Goal: Task Accomplishment & Management: Use online tool/utility

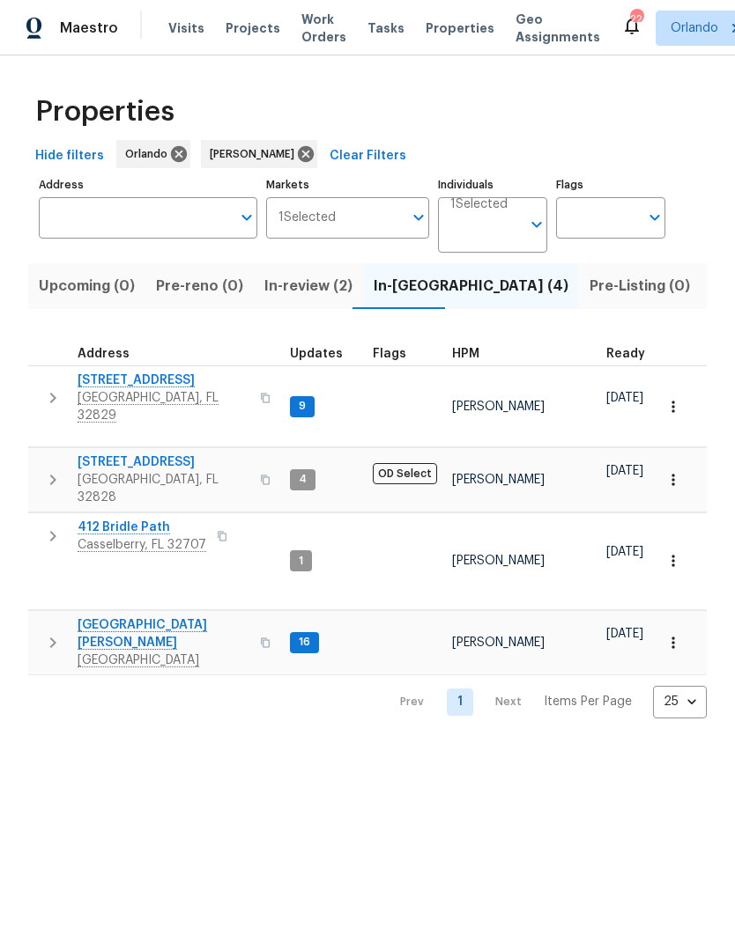
click at [178, 378] on span "7143 Lake Carlisle Blvd" at bounding box center [164, 381] width 172 height 18
click at [148, 611] on td "7618 Brockbank Dr Orlando, FL 32809" at bounding box center [155, 642] width 255 height 63
click at [157, 652] on span "Orlando, FL 32809" at bounding box center [164, 661] width 172 height 18
click at [152, 519] on span "412 Bridle Path" at bounding box center [142, 528] width 129 height 18
click at [667, 552] on icon "button" at bounding box center [673, 561] width 18 height 18
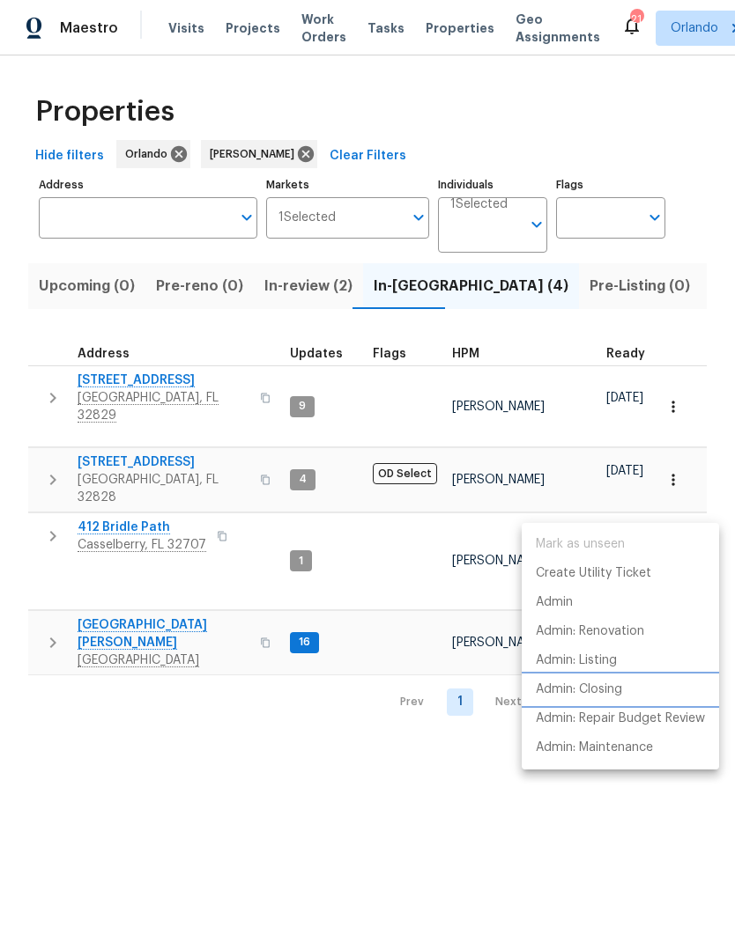
click at [616, 690] on p "Admin: Closing" at bounding box center [579, 690] width 86 height 18
click at [619, 282] on div at bounding box center [367, 471] width 735 height 942
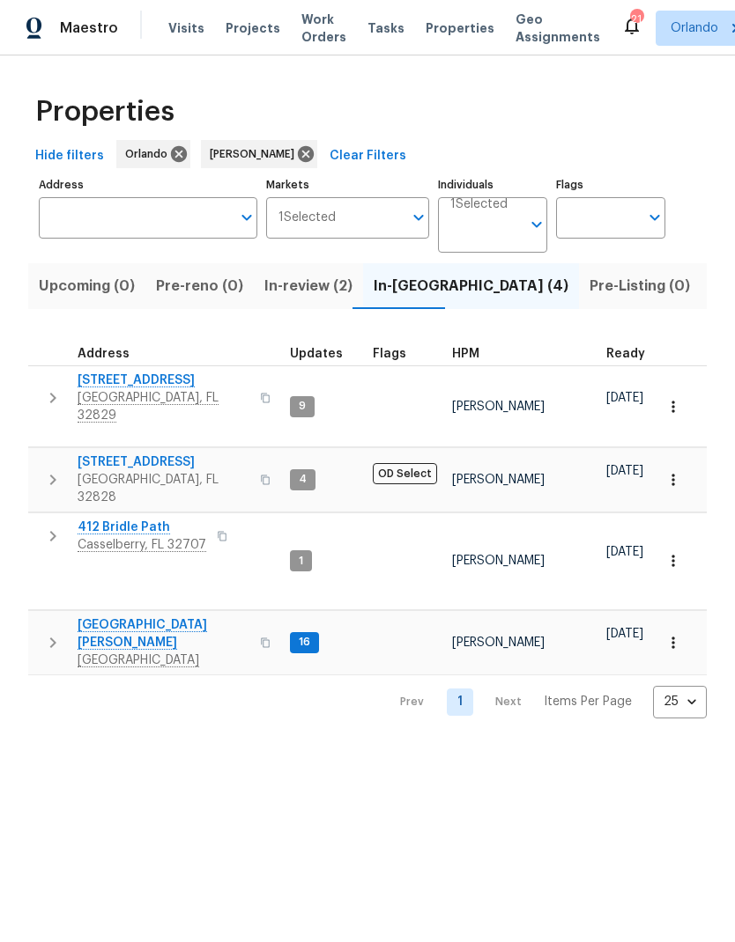
click at [711, 278] on span "Listed (9)" at bounding box center [744, 286] width 67 height 25
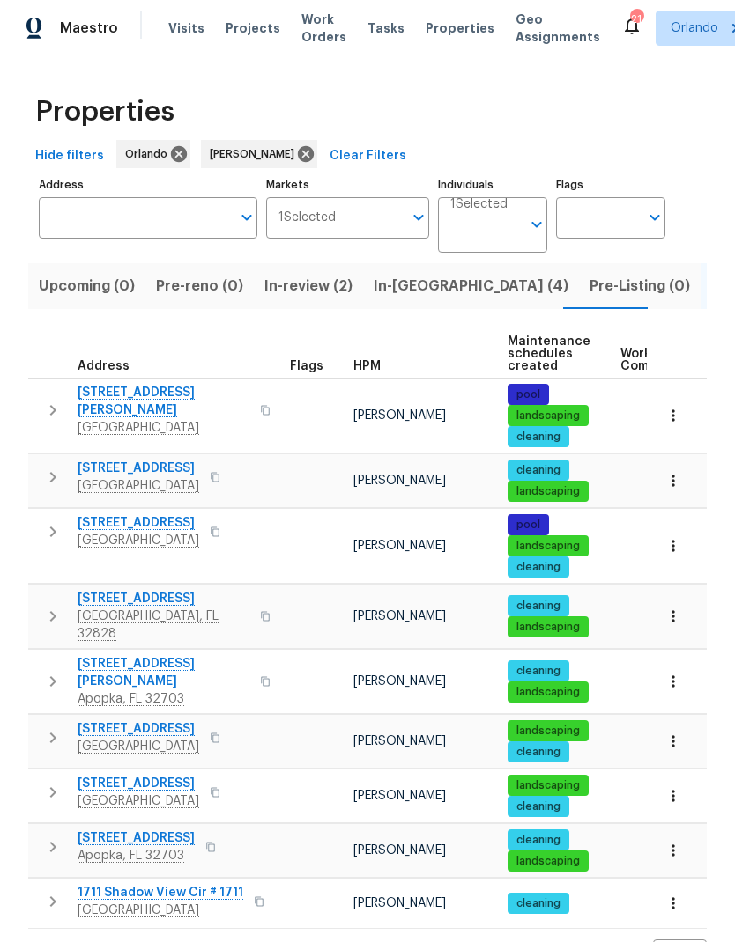
scroll to position [38, 0]
click at [311, 274] on span "In-review (2)" at bounding box center [308, 286] width 88 height 25
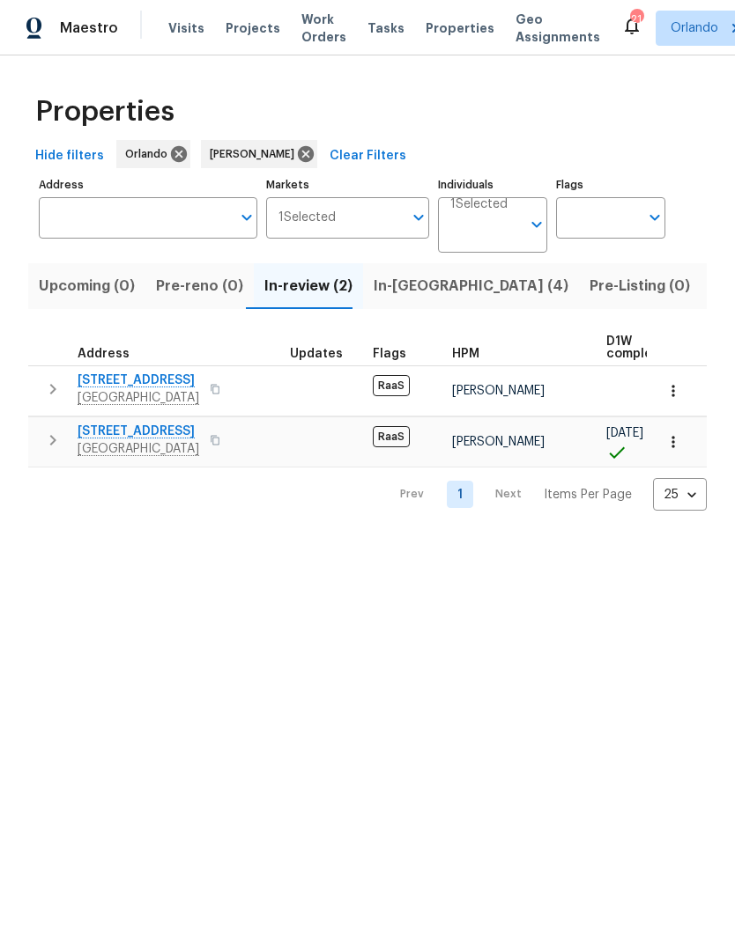
click at [155, 381] on span "840 Huntington Pl" at bounding box center [139, 381] width 122 height 18
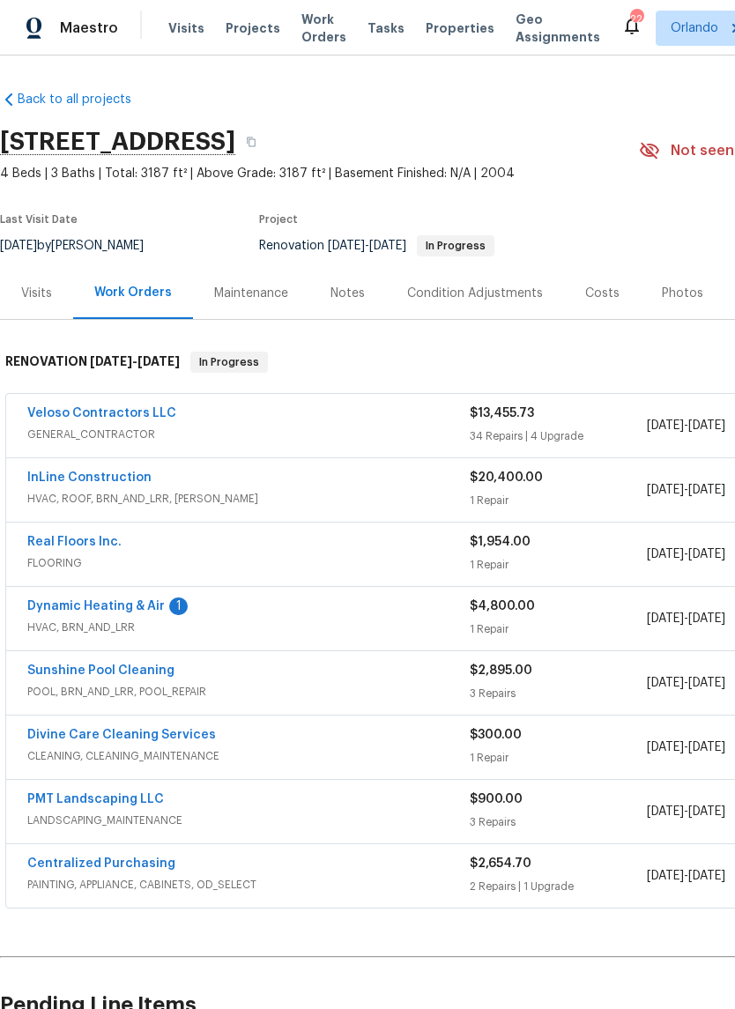
click at [145, 610] on link "Dynamic Heating & Air" at bounding box center [95, 606] width 137 height 12
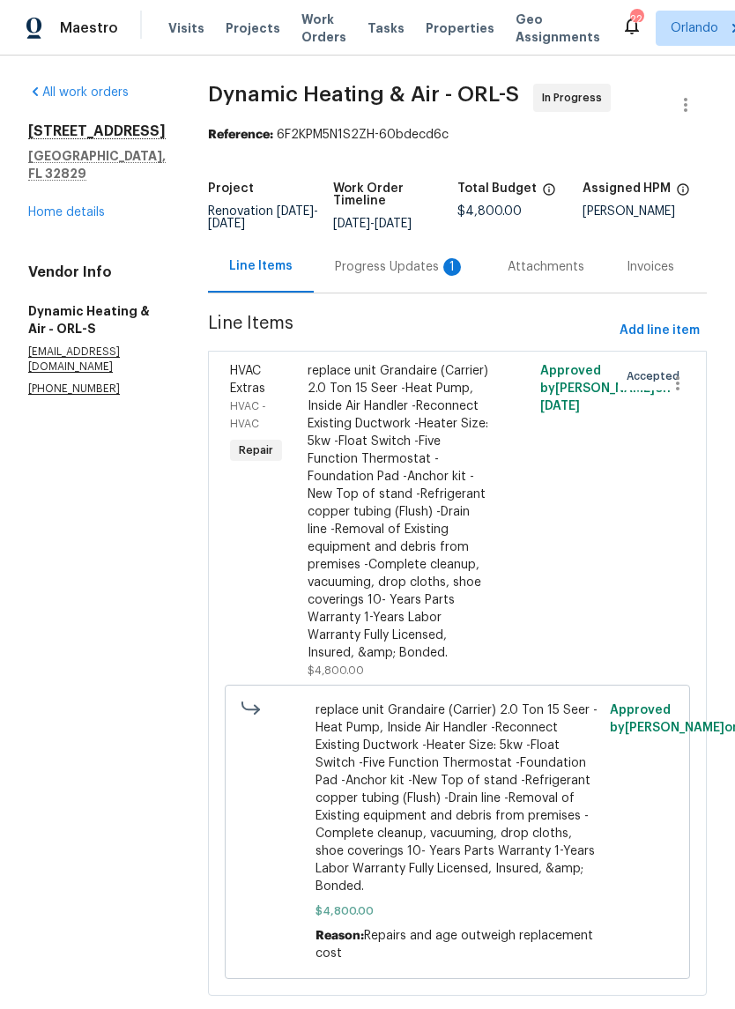
click at [461, 274] on div "1" at bounding box center [452, 267] width 18 height 18
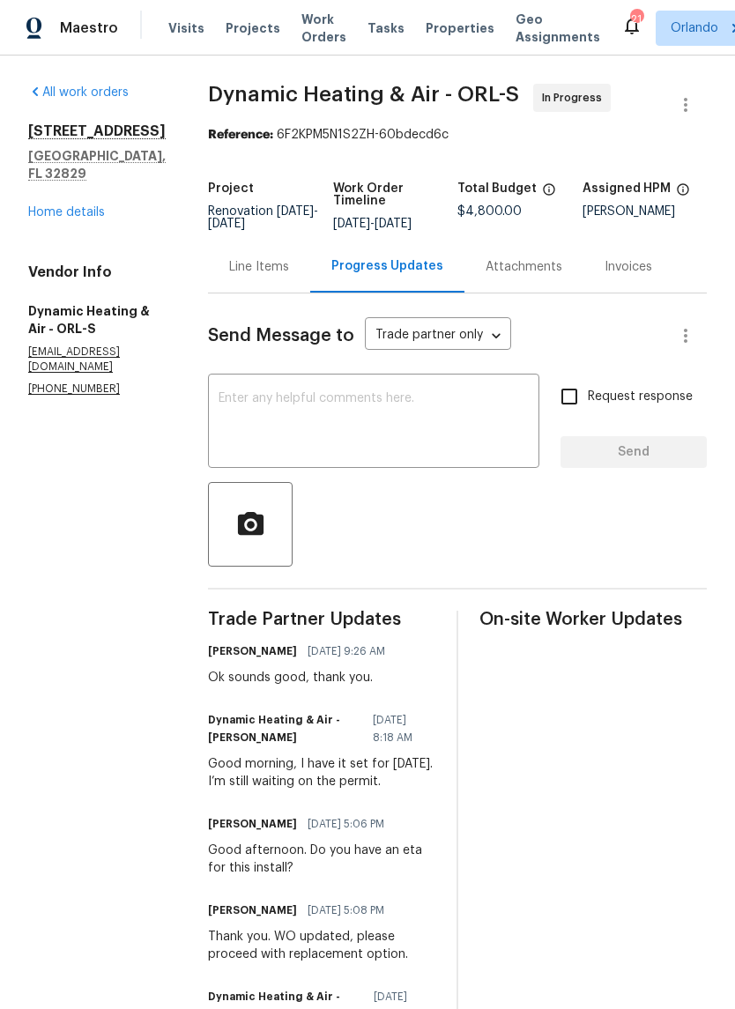
click at [289, 269] on div "Line Items" at bounding box center [259, 267] width 60 height 18
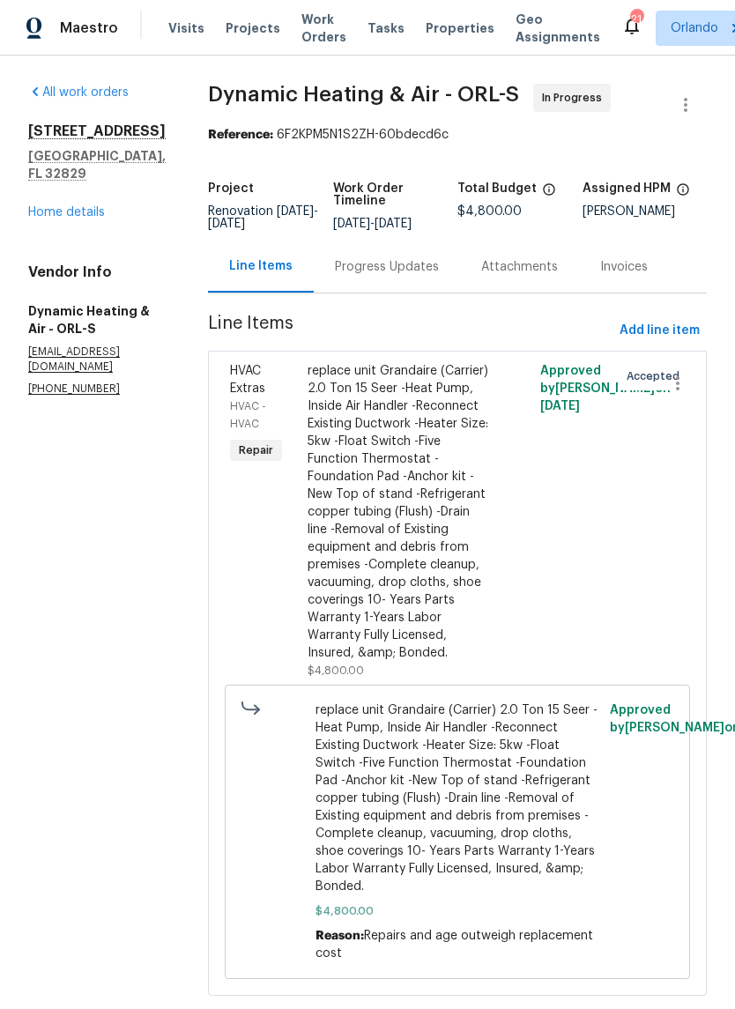
click at [100, 207] on link "Home details" at bounding box center [66, 212] width 77 height 12
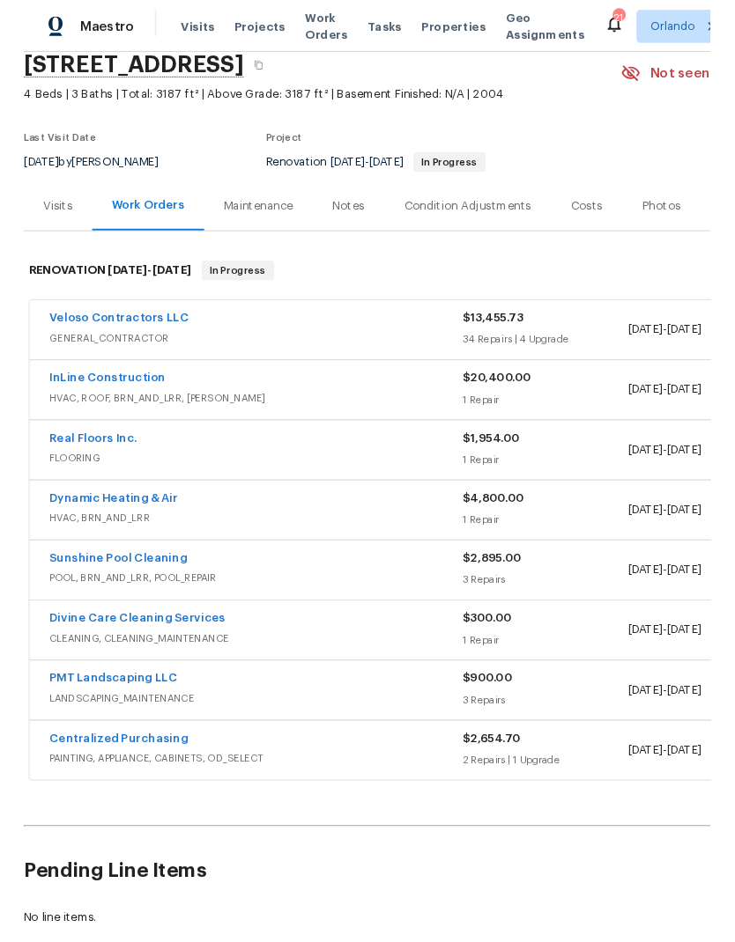
scroll to position [71, 0]
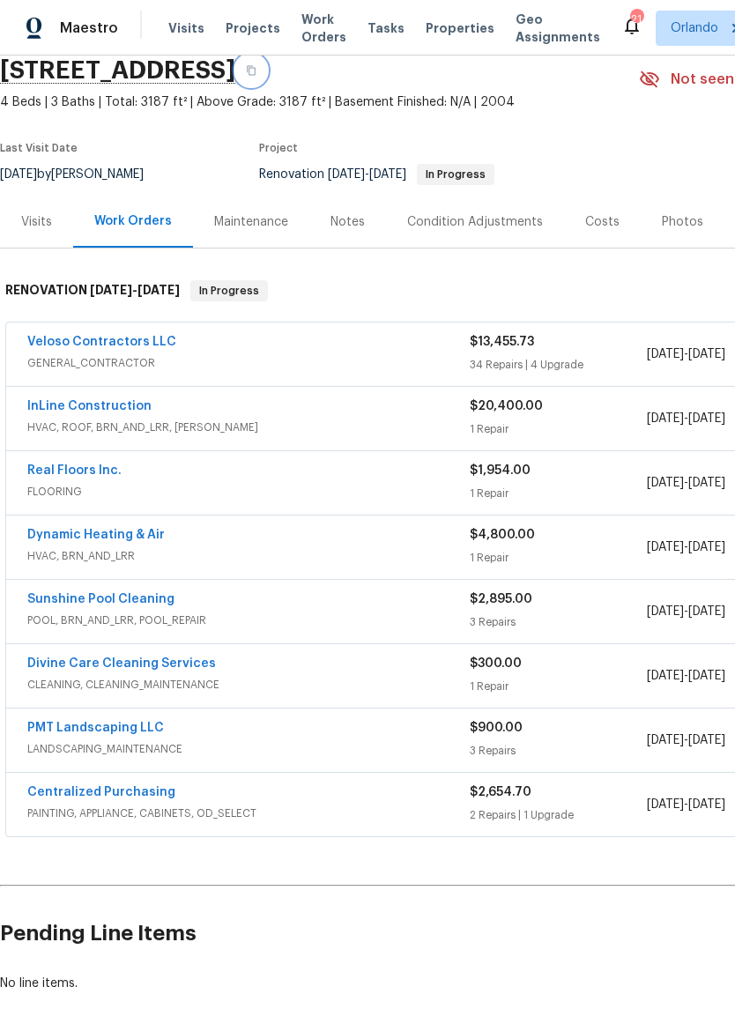
click at [256, 70] on icon "button" at bounding box center [251, 70] width 11 height 11
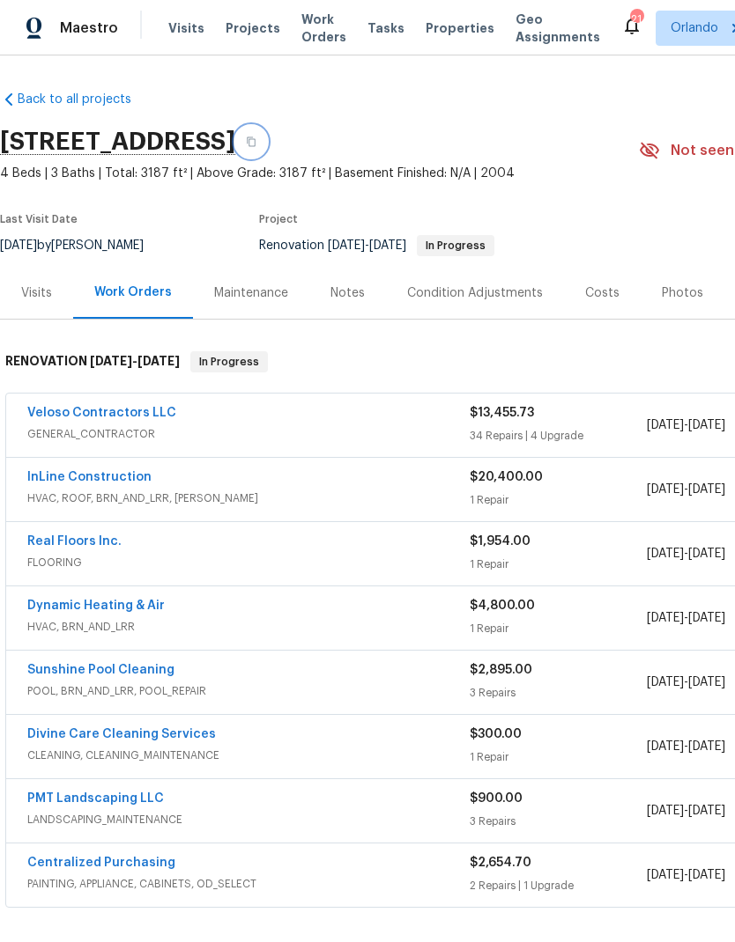
scroll to position [0, 0]
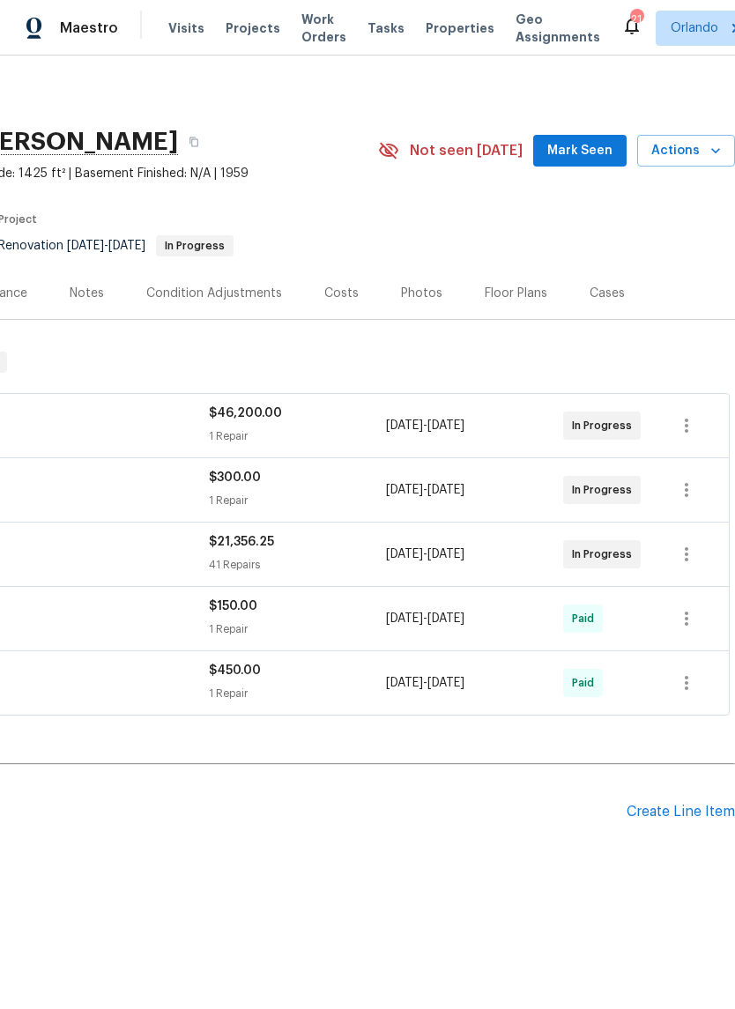
scroll to position [0, 261]
click at [612, 159] on span "Mark Seen" at bounding box center [579, 151] width 65 height 22
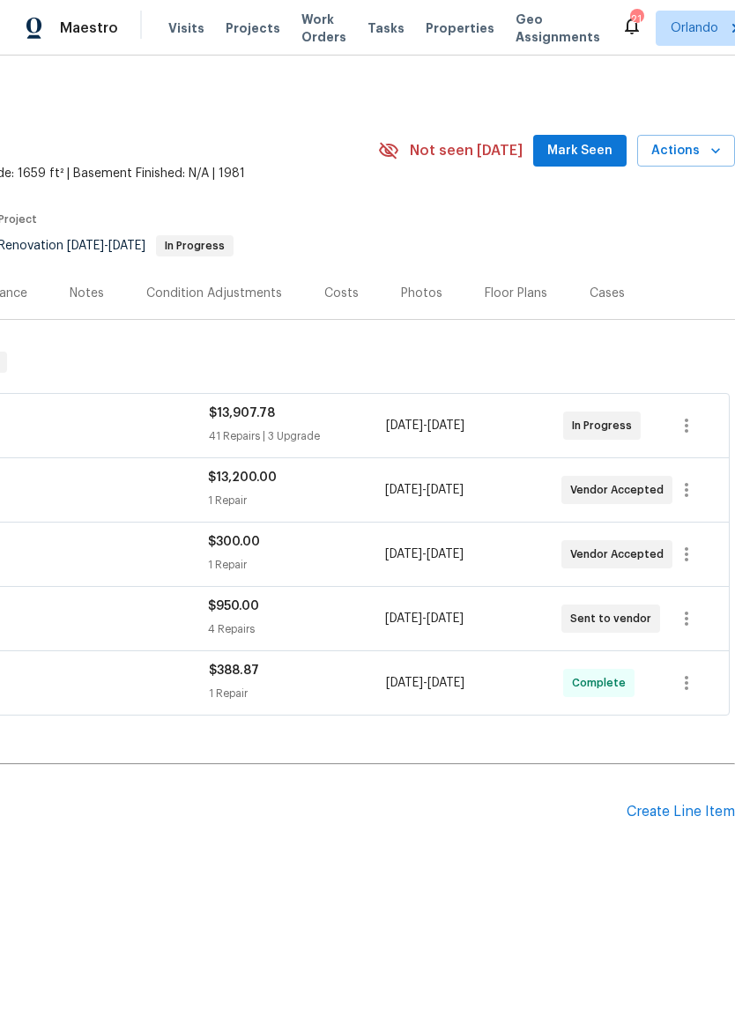
scroll to position [0, 261]
click at [595, 156] on span "Mark Seen" at bounding box center [579, 151] width 65 height 22
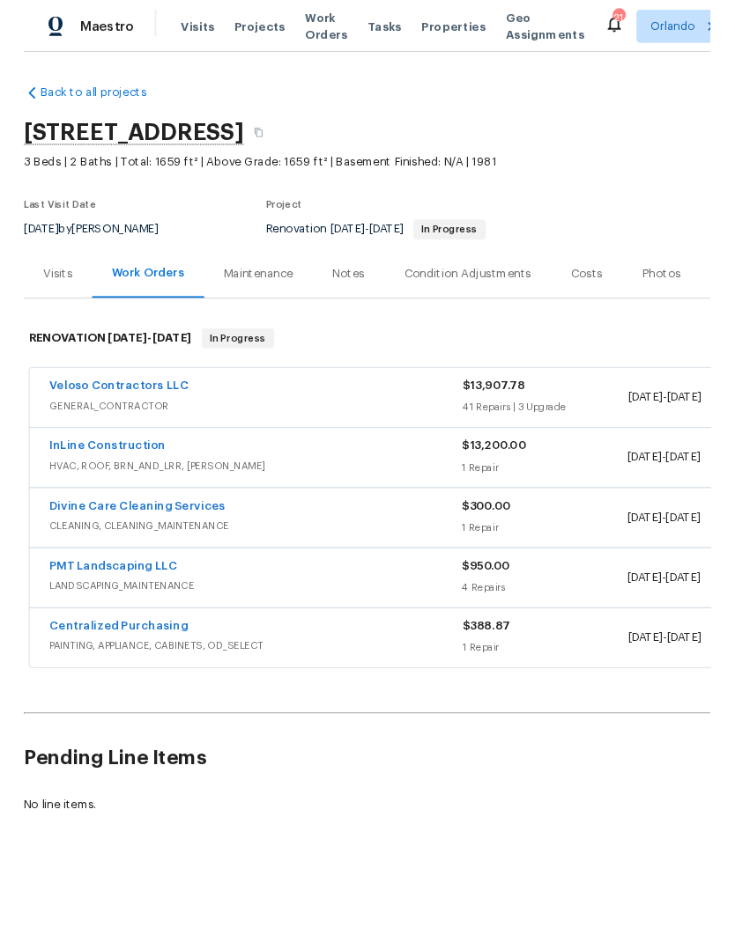
scroll to position [0, 0]
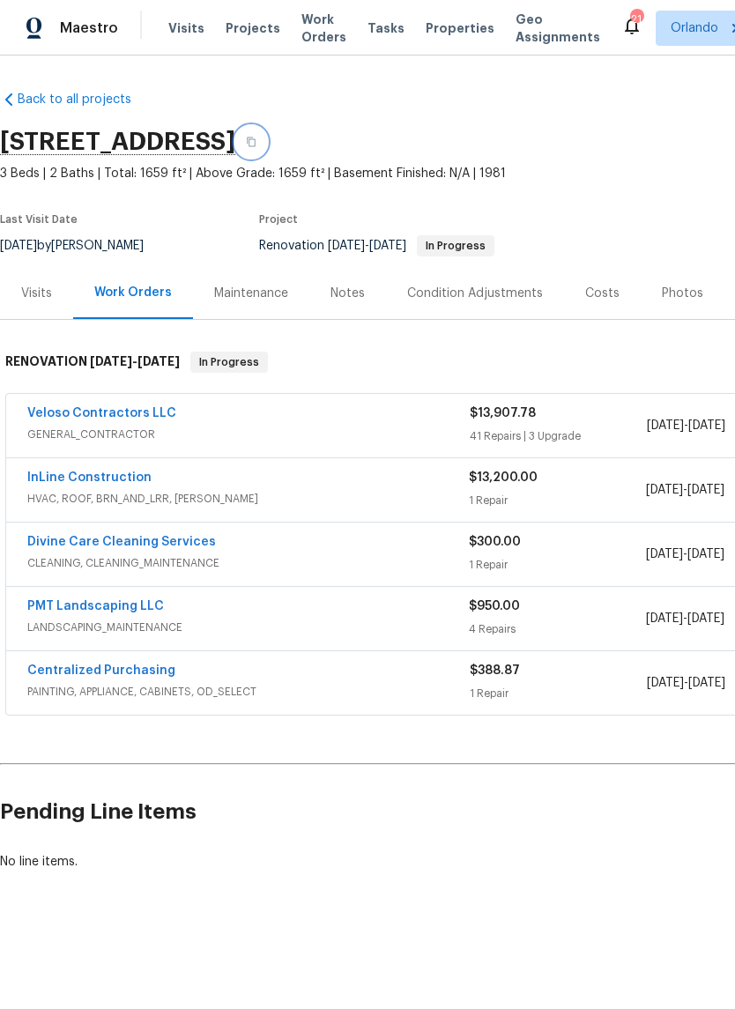
click at [256, 145] on icon "button" at bounding box center [251, 142] width 11 height 11
click at [267, 142] on button "button" at bounding box center [251, 142] width 32 height 32
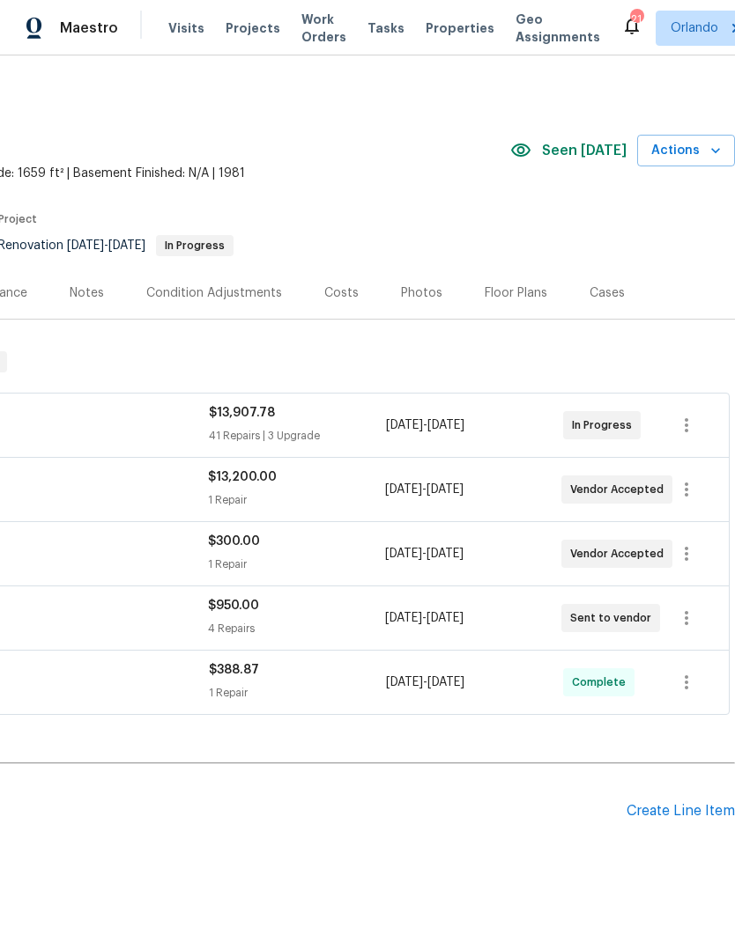
scroll to position [0, 261]
click at [692, 809] on div "Create Line Item" at bounding box center [680, 811] width 108 height 17
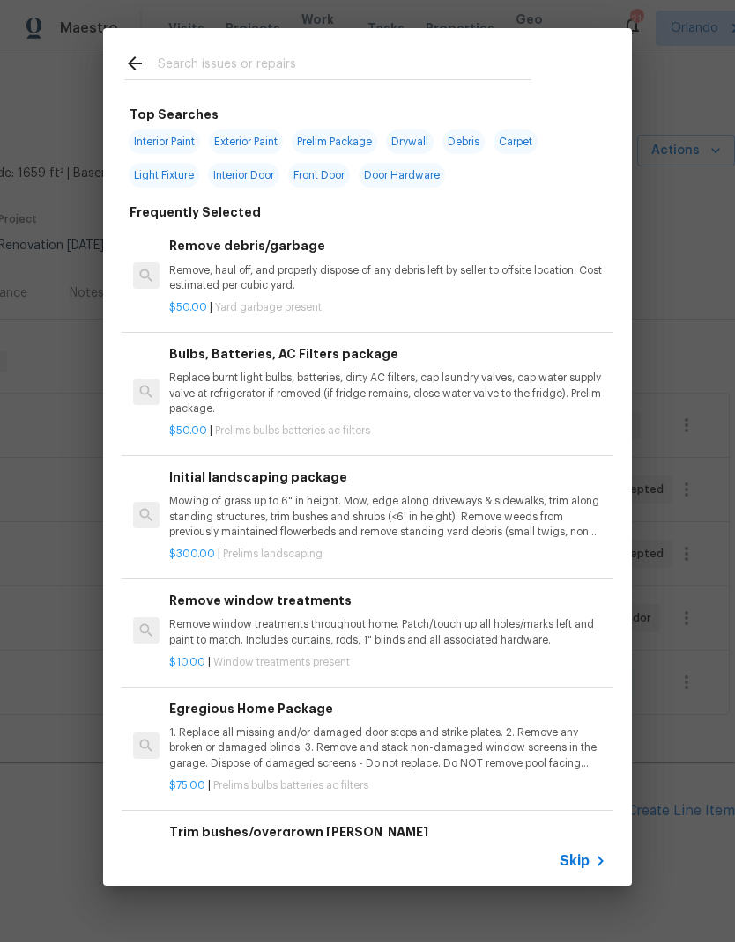
click at [325, 45] on div at bounding box center [327, 63] width 449 height 70
click at [222, 56] on input "text" at bounding box center [344, 66] width 373 height 26
type input "Hva"
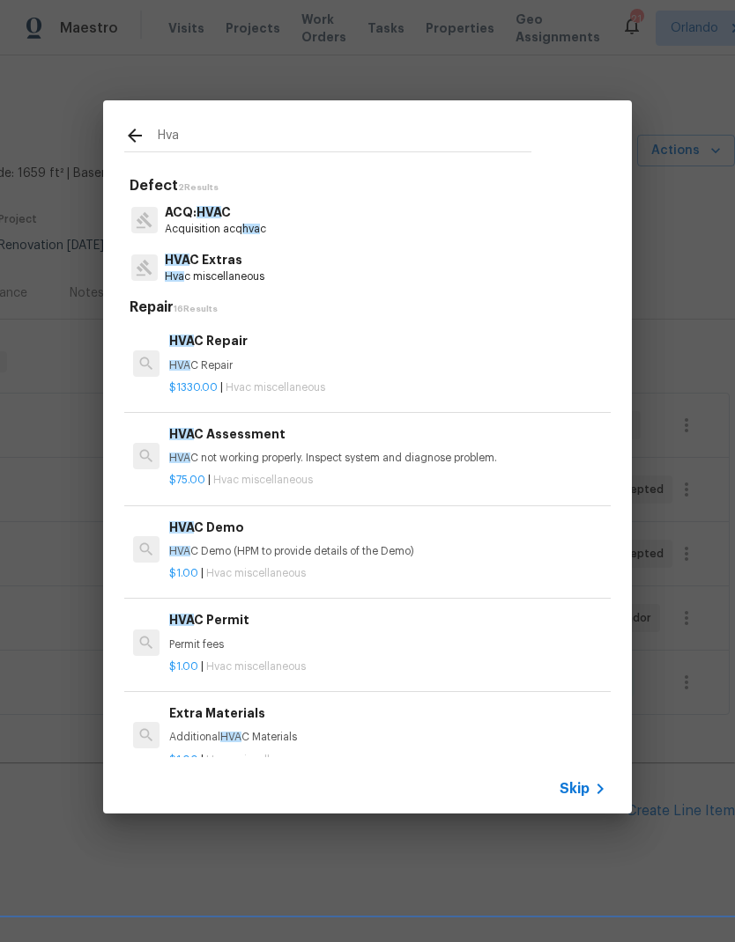
click at [257, 262] on p "HVA C Extras" at bounding box center [215, 260] width 100 height 18
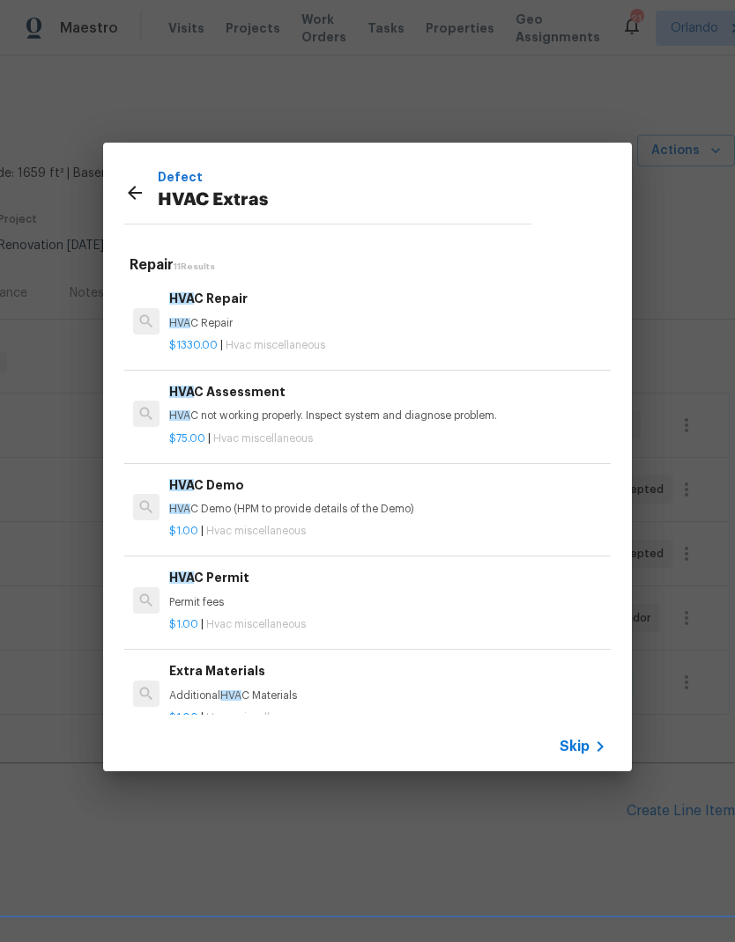
click at [218, 399] on h6 "HVA C Assessment" at bounding box center [387, 391] width 437 height 19
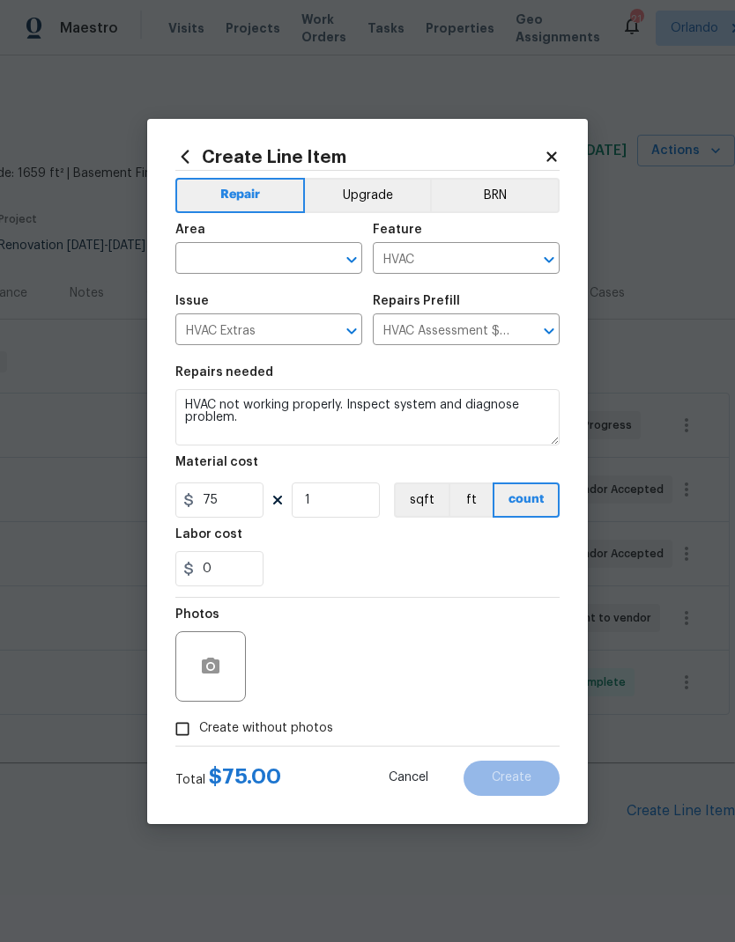
click at [292, 234] on div "Area" at bounding box center [268, 235] width 187 height 23
click at [292, 233] on div "Area" at bounding box center [268, 235] width 187 height 23
click at [263, 262] on input "text" at bounding box center [243, 260] width 137 height 27
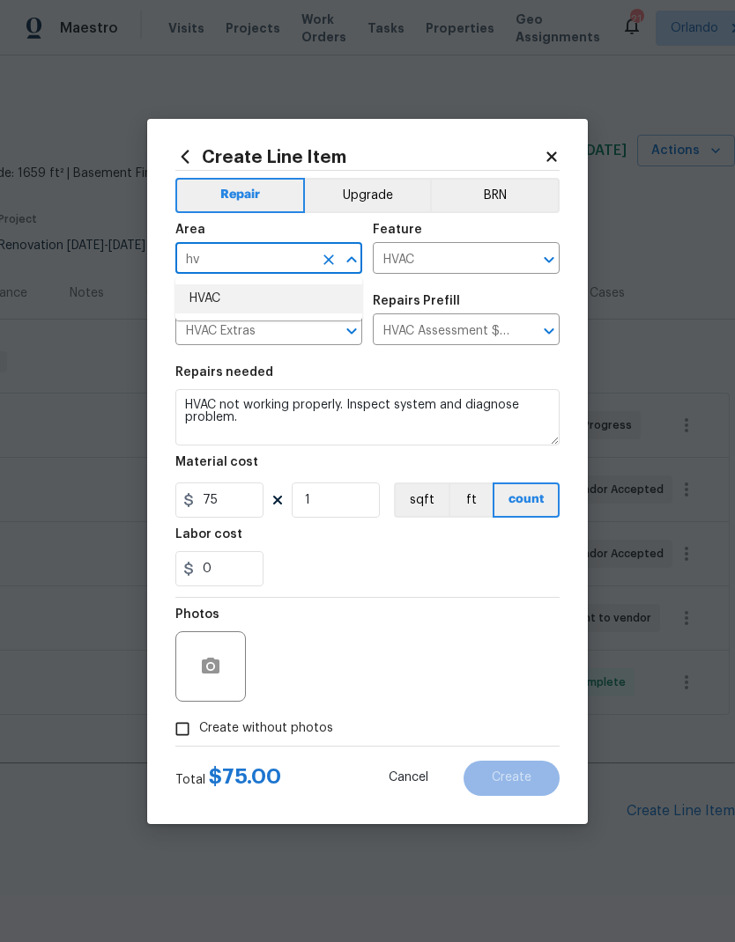
click at [233, 294] on li "HVAC" at bounding box center [268, 299] width 187 height 29
type input "HVAC"
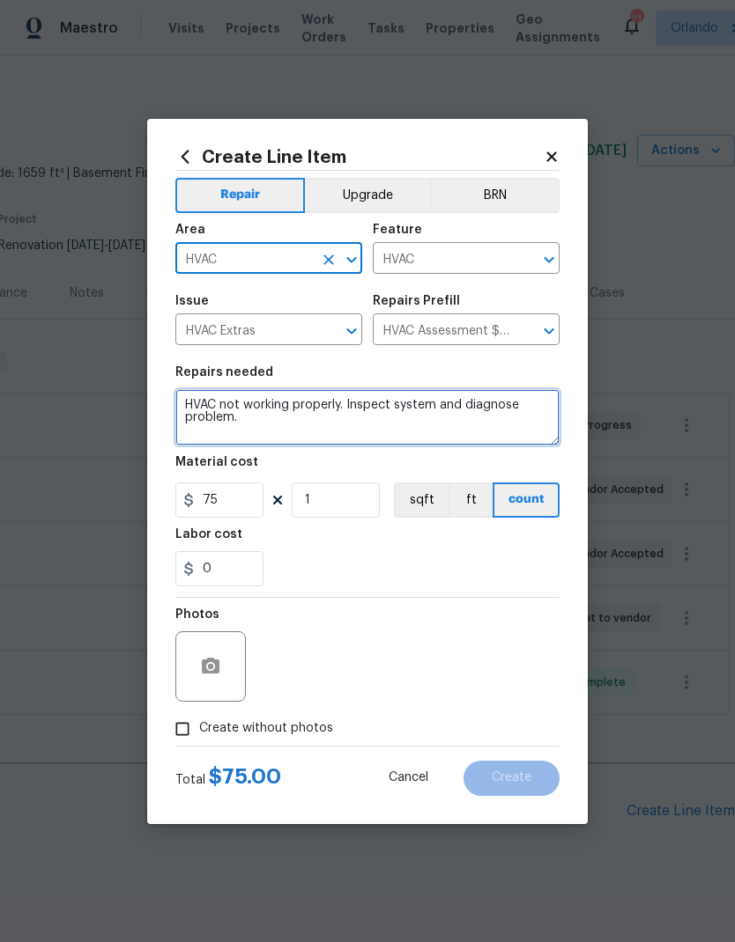
click at [306, 428] on textarea "HVAC not working properly. Inspect system and diagnose problem." at bounding box center [367, 417] width 384 height 56
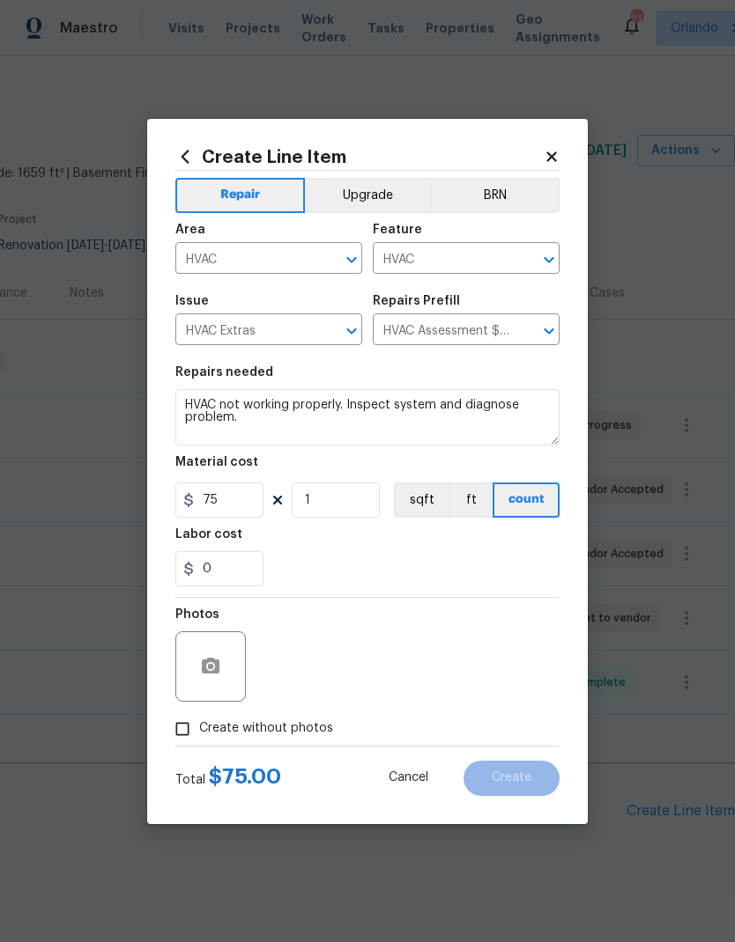
click at [487, 326] on input "HVAC Assessment $75.00" at bounding box center [441, 331] width 137 height 27
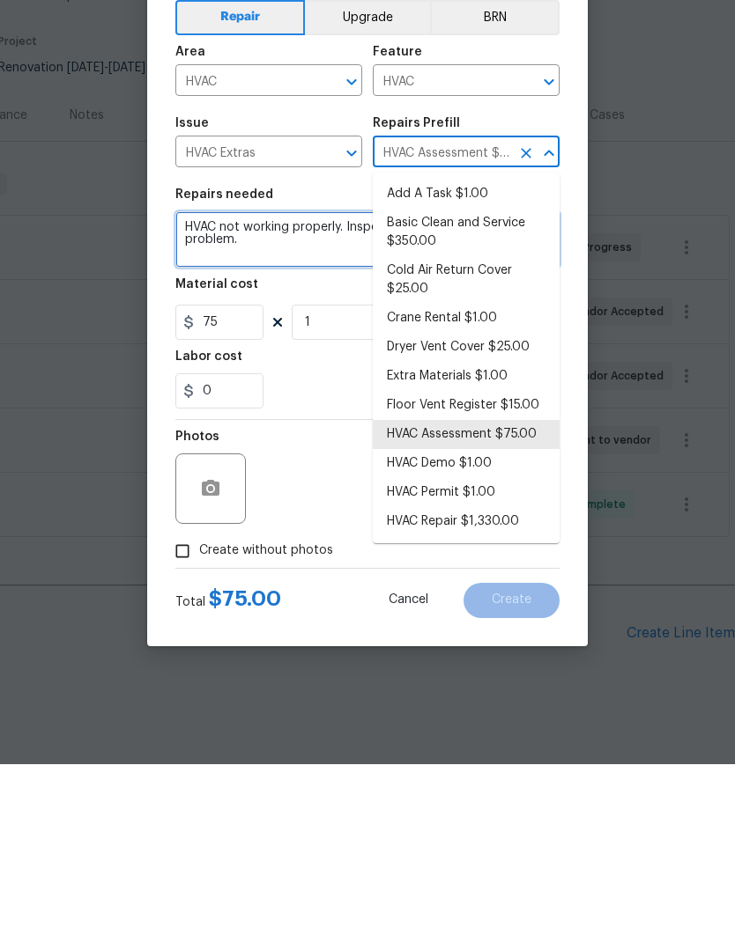
click at [305, 389] on textarea "HVAC not working properly. Inspect system and diagnose problem." at bounding box center [367, 417] width 384 height 56
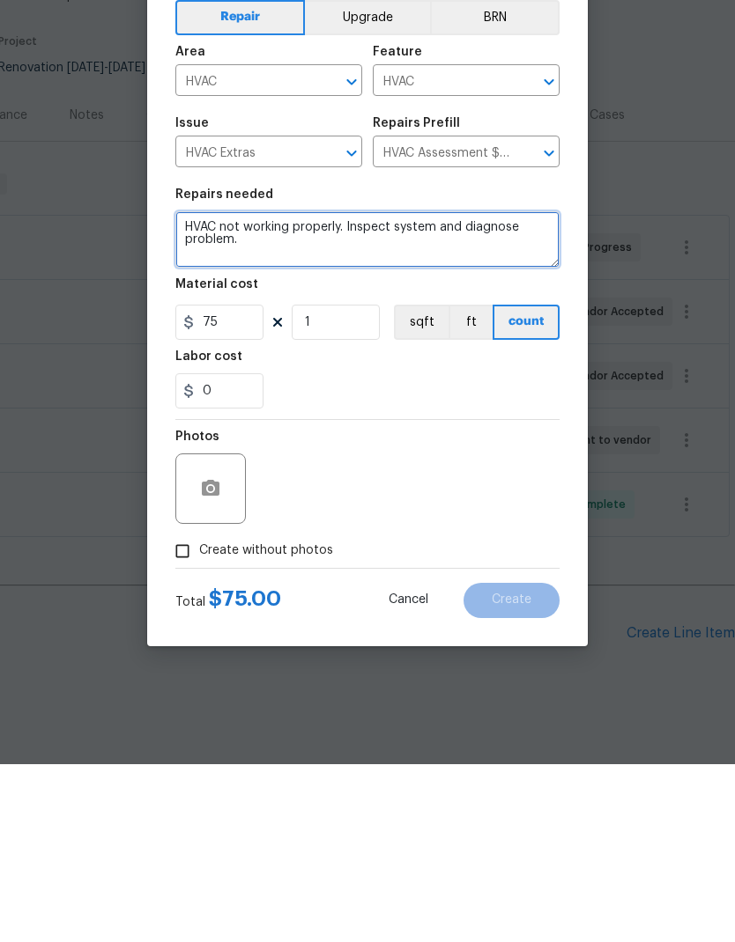
click at [206, 389] on textarea "HVAC not working properly. Inspect system and diagnose problem." at bounding box center [367, 417] width 384 height 56
click at [205, 389] on textarea "HVAC not working properly. Inspect system and diagnose problem." at bounding box center [367, 417] width 384 height 56
click at [209, 389] on textarea "HVAC not working properly. Inspect system and diagnose problem." at bounding box center [367, 417] width 384 height 56
click at [212, 389] on textarea "HVAC not working properly. Inspect system and diagnose problem." at bounding box center [367, 417] width 384 height 56
type textarea "Inspect unit - condenser drain line looks partially clogged and condenser unit …"
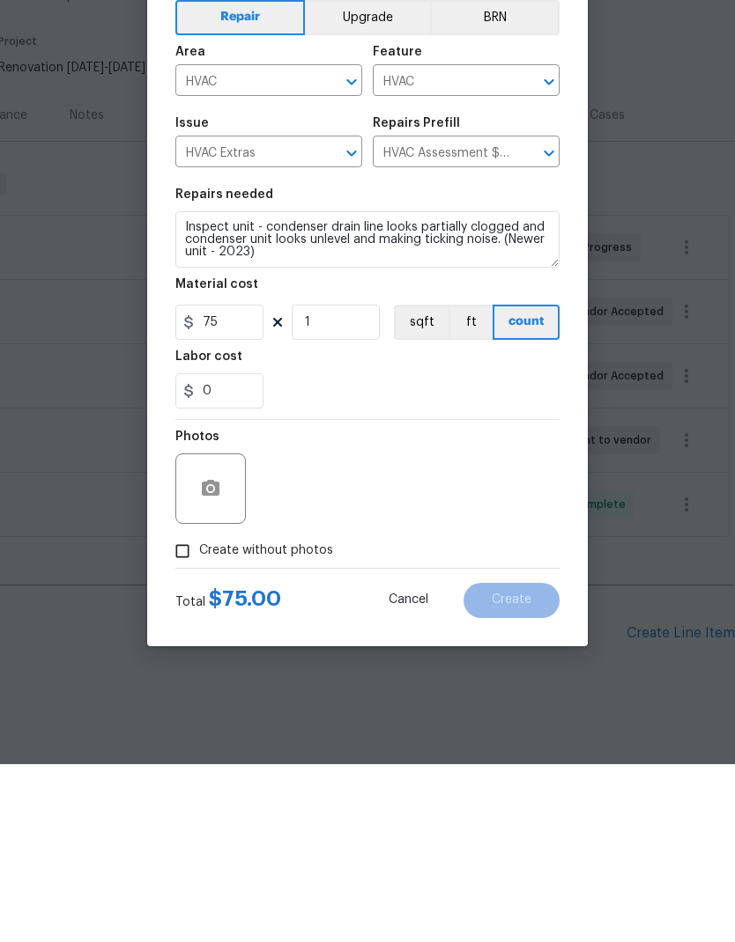
click at [419, 528] on div "Labor cost" at bounding box center [367, 539] width 384 height 23
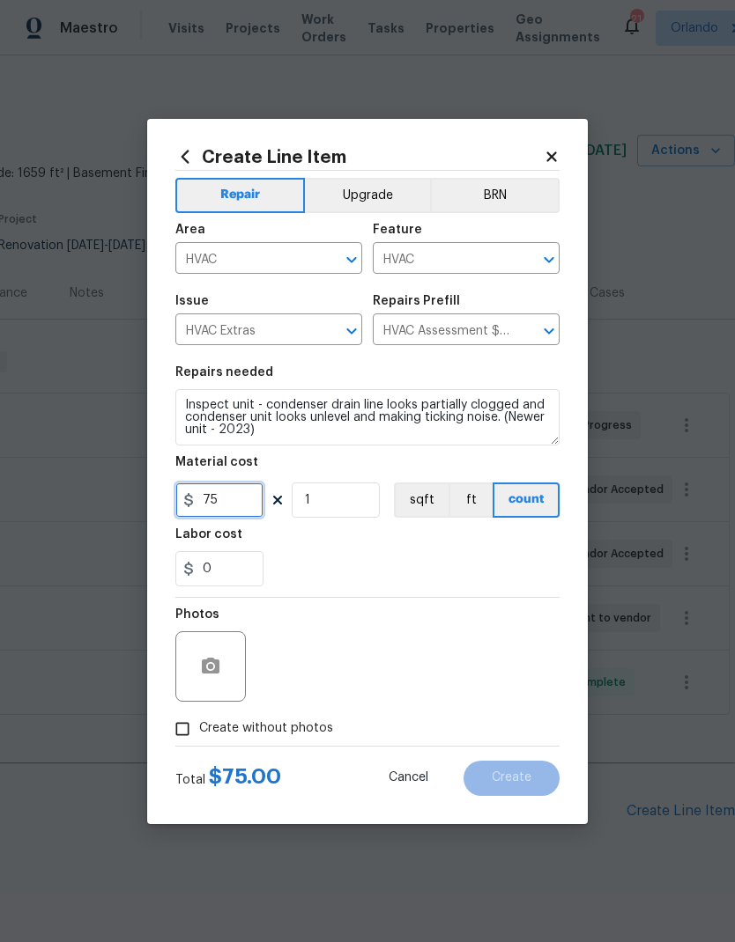
click at [226, 491] on input "75" at bounding box center [219, 500] width 88 height 35
click at [439, 558] on div "0" at bounding box center [367, 568] width 384 height 35
click at [321, 725] on span "Create without photos" at bounding box center [266, 729] width 134 height 18
click at [199, 725] on input "Create without photos" at bounding box center [182, 729] width 33 height 33
checkbox input "true"
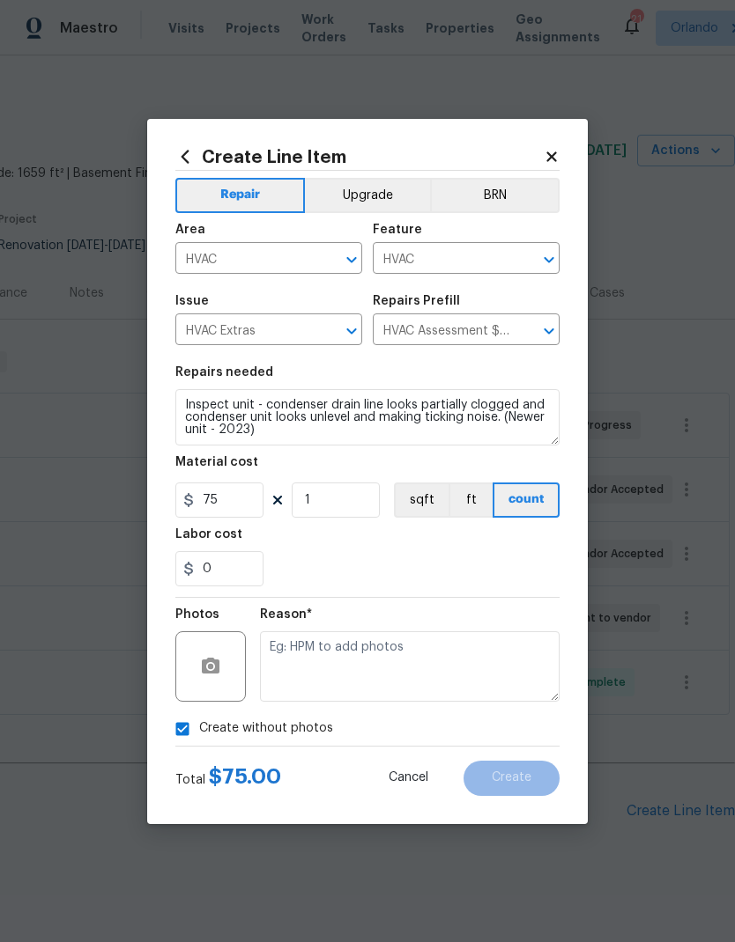
click at [429, 661] on textarea at bounding box center [409, 667] width 299 height 70
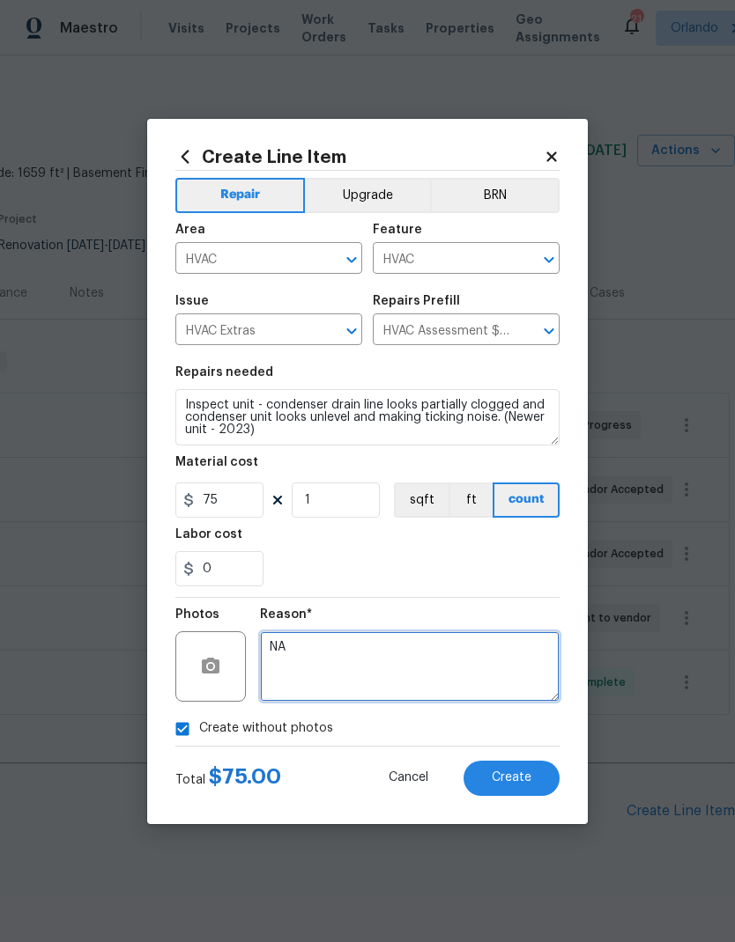
type textarea "NA"
click at [531, 780] on button "Create" at bounding box center [511, 778] width 96 height 35
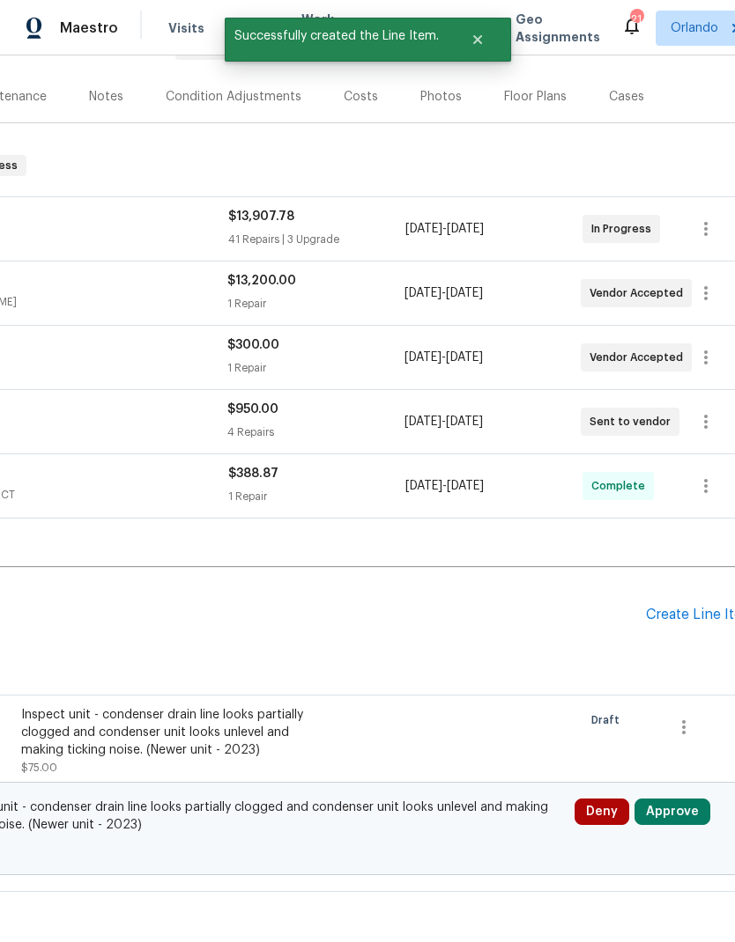
scroll to position [196, 240]
click at [690, 800] on button "Approve" at bounding box center [674, 813] width 76 height 26
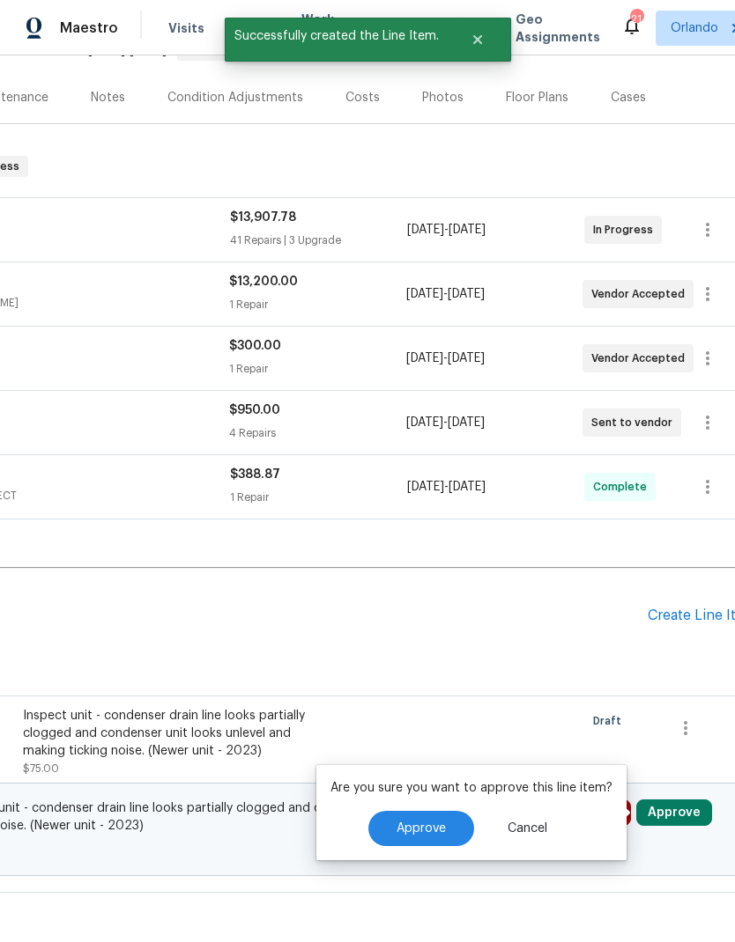
click at [418, 811] on button "Approve" at bounding box center [421, 828] width 106 height 35
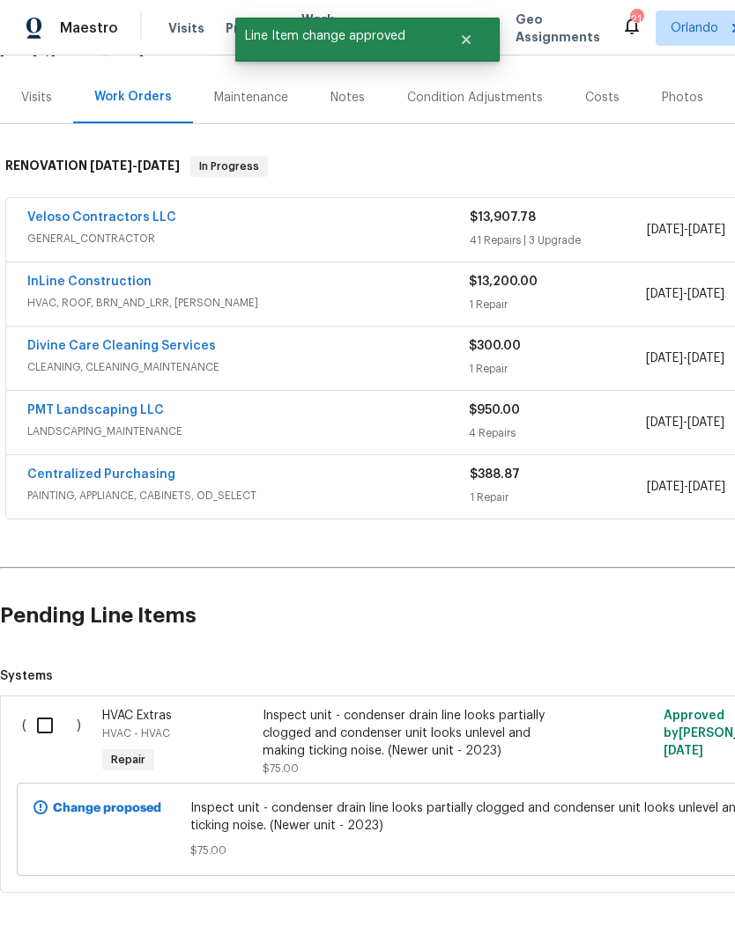
scroll to position [196, 0]
click at [41, 707] on input "checkbox" at bounding box center [51, 725] width 50 height 37
checkbox input "true"
click at [663, 883] on button "Create Work Order" at bounding box center [633, 899] width 145 height 33
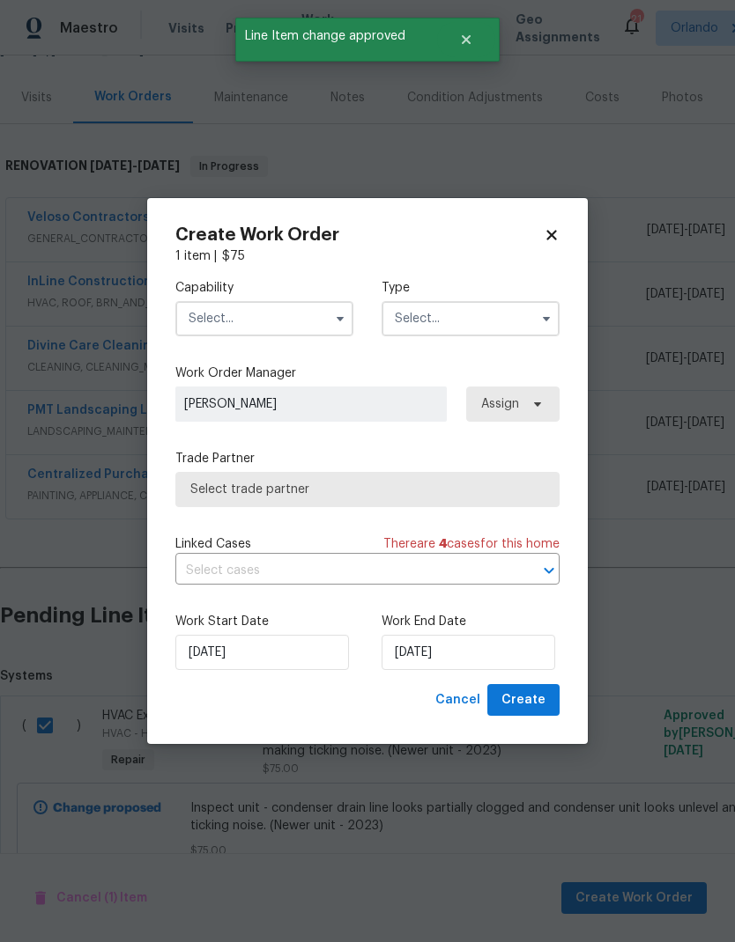
click at [292, 320] on input "text" at bounding box center [264, 318] width 178 height 35
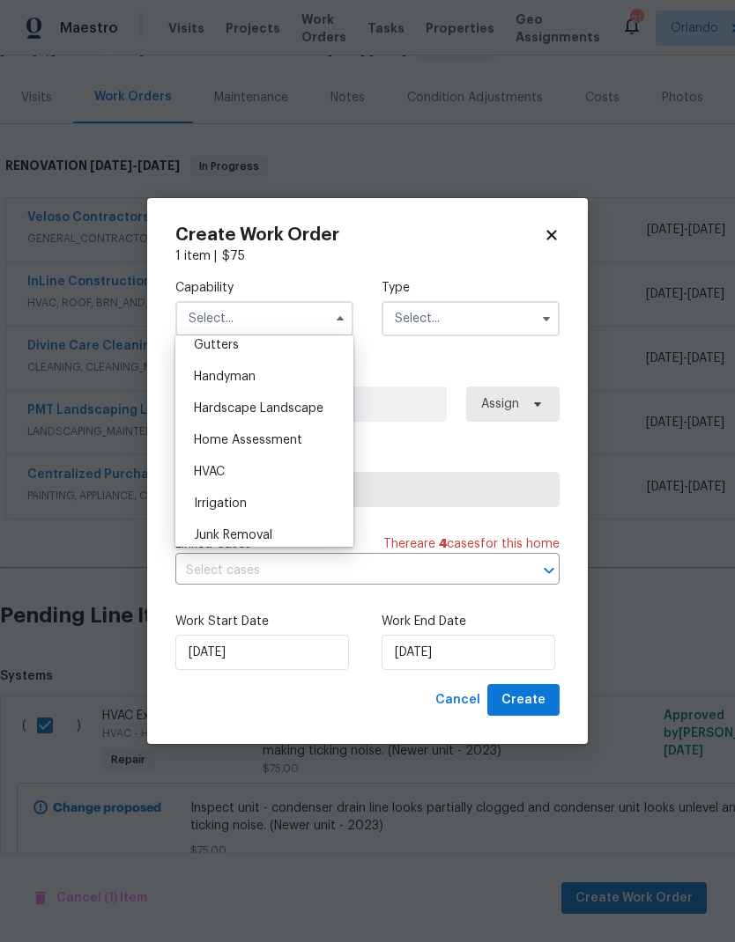
scroll to position [946, 0]
click at [270, 473] on div "HVAC" at bounding box center [264, 474] width 169 height 32
type input "HVAC"
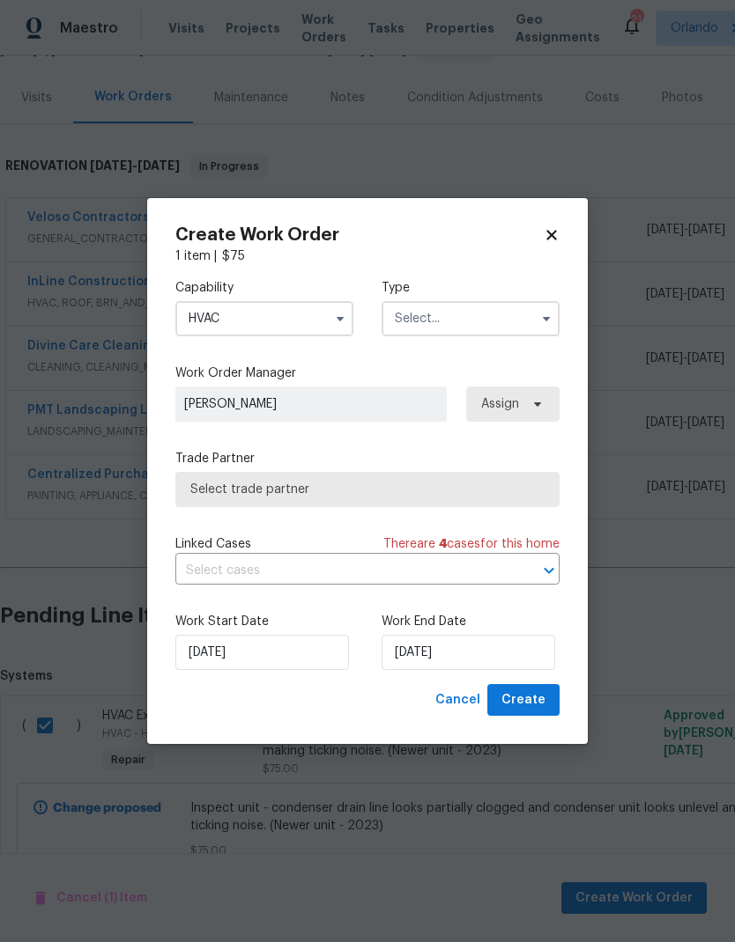
click at [503, 311] on input "text" at bounding box center [470, 318] width 178 height 35
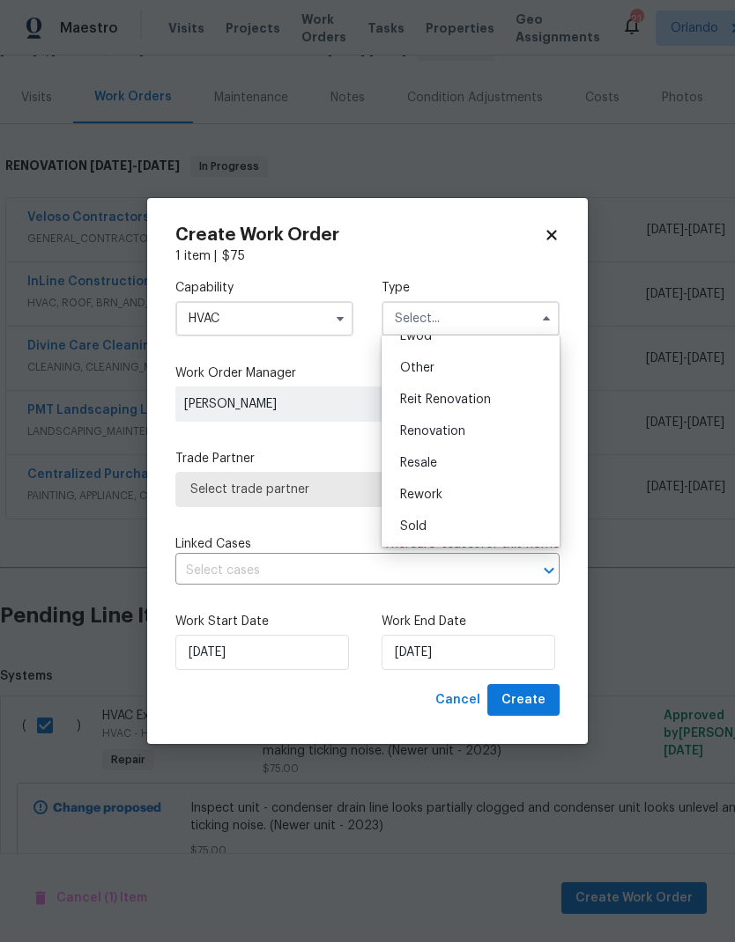
scroll to position [210, 0]
click at [472, 430] on div "Renovation" at bounding box center [470, 432] width 169 height 32
type input "Renovation"
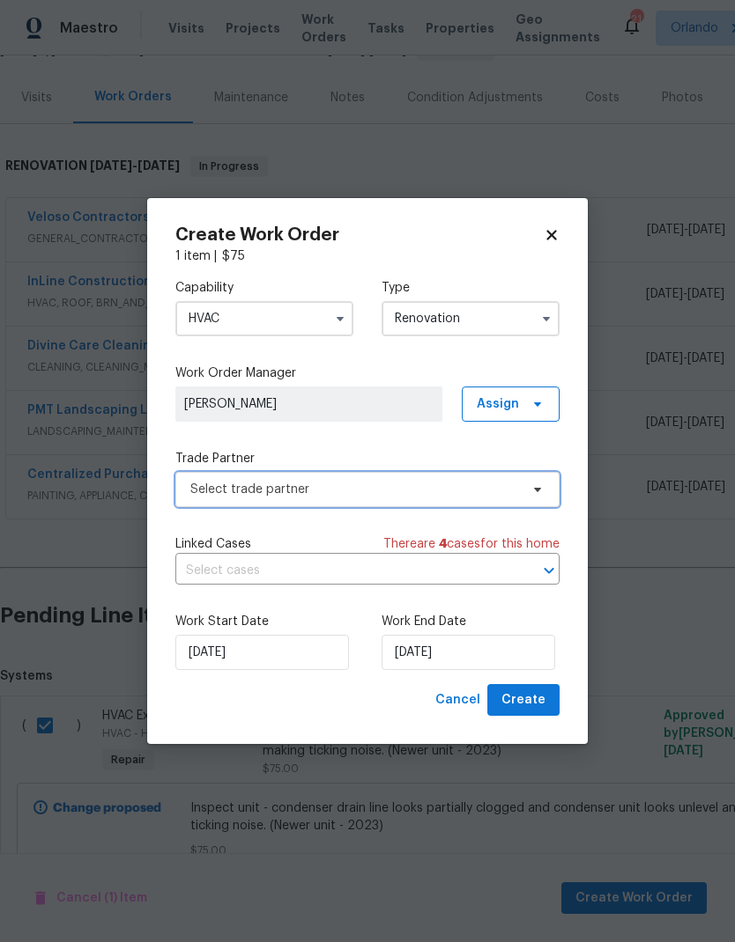
click at [500, 492] on span "Select trade partner" at bounding box center [354, 490] width 329 height 18
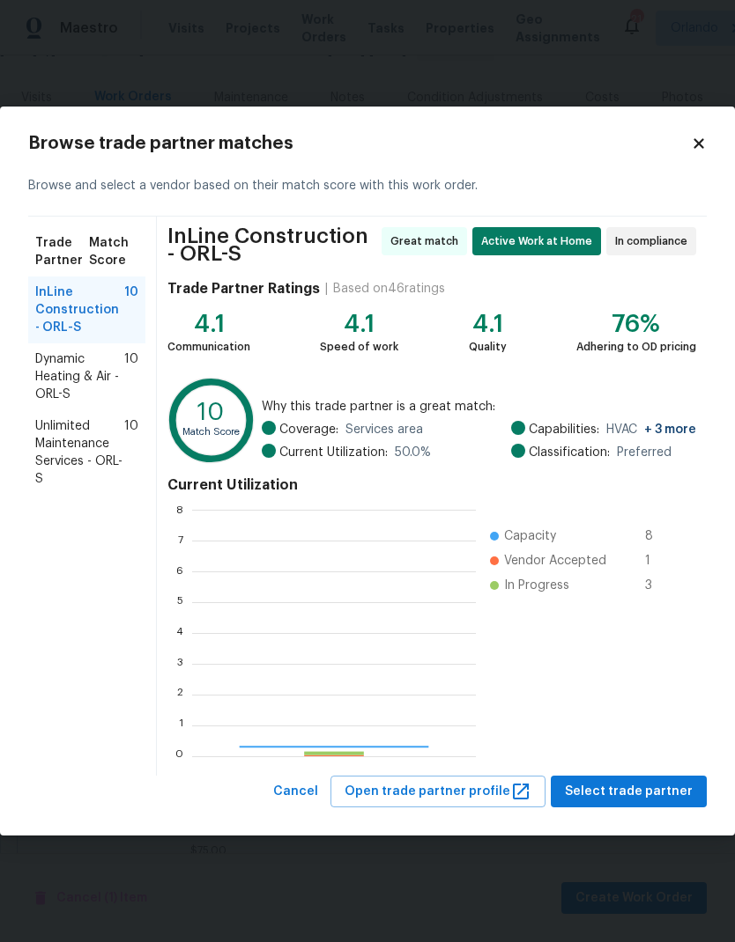
scroll to position [247, 284]
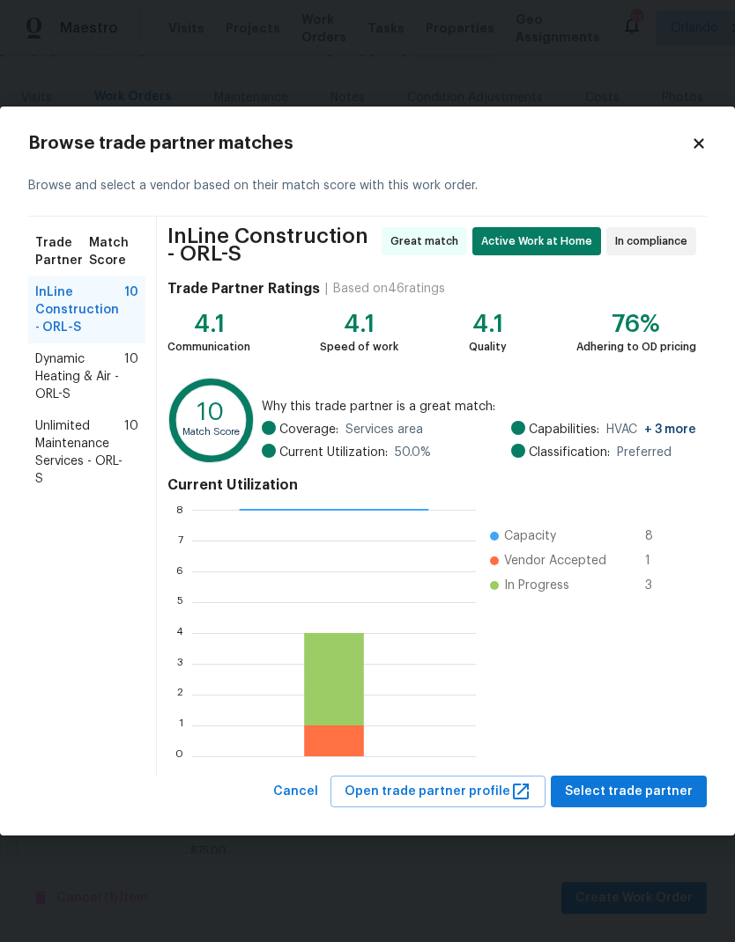
click at [88, 360] on span "Dynamic Heating & Air - ORL-S" at bounding box center [79, 377] width 89 height 53
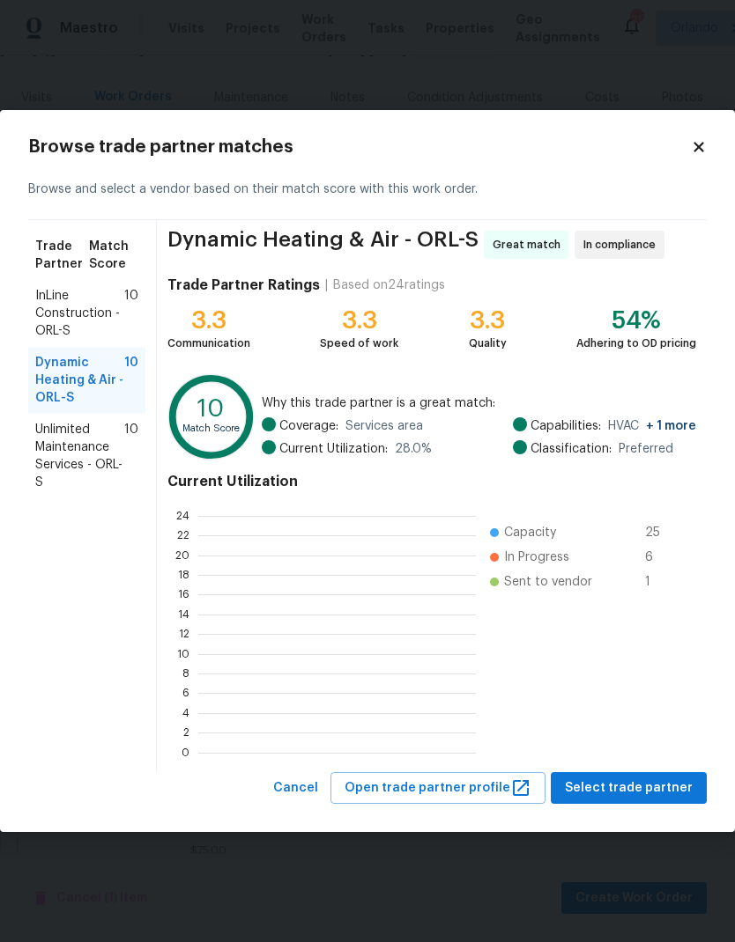
scroll to position [247, 277]
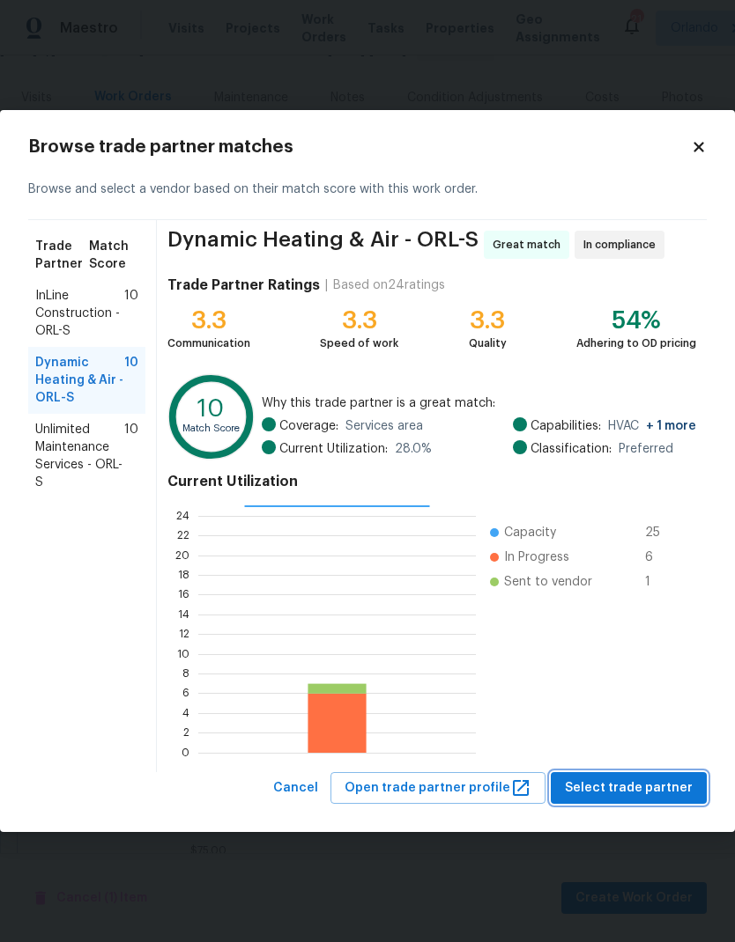
click at [685, 790] on span "Select trade partner" at bounding box center [629, 789] width 128 height 22
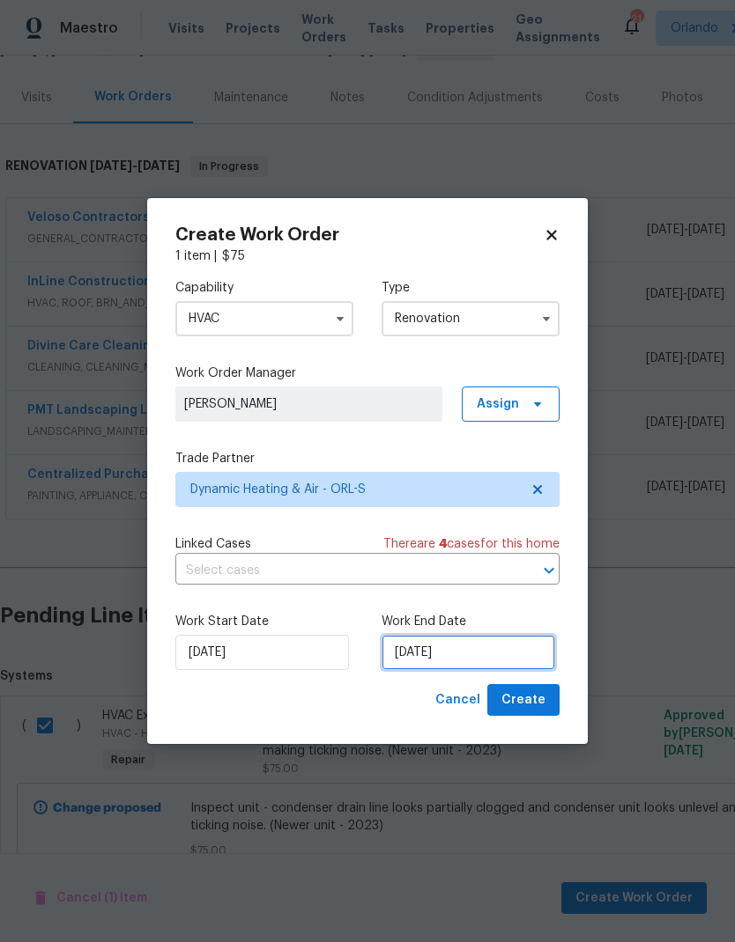
click at [478, 649] on input "9/15/2025" at bounding box center [468, 652] width 174 height 35
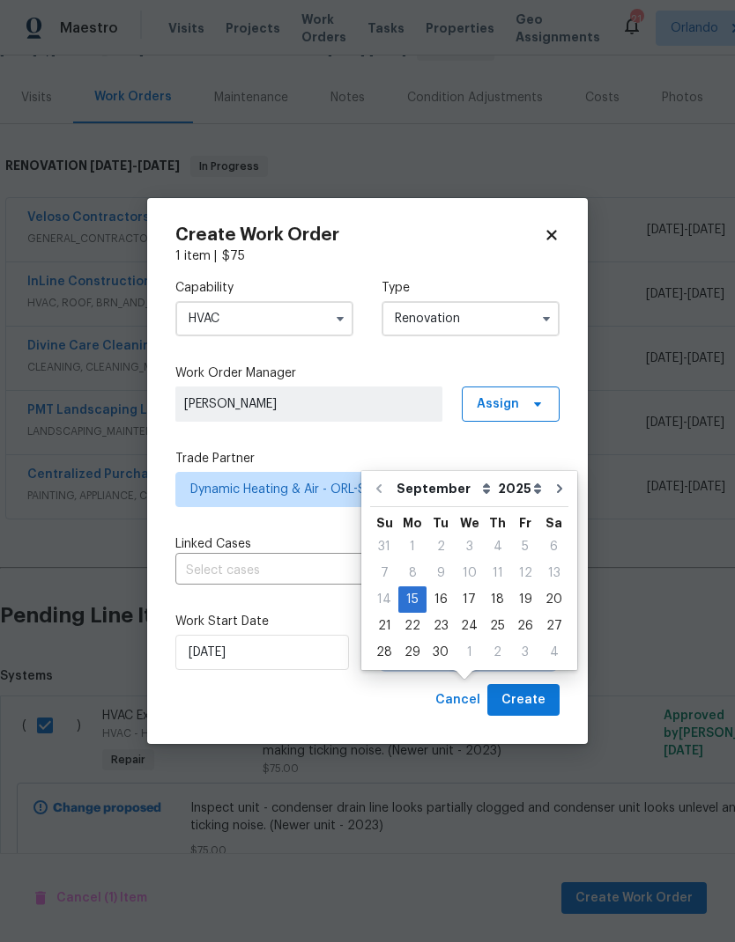
scroll to position [54, 0]
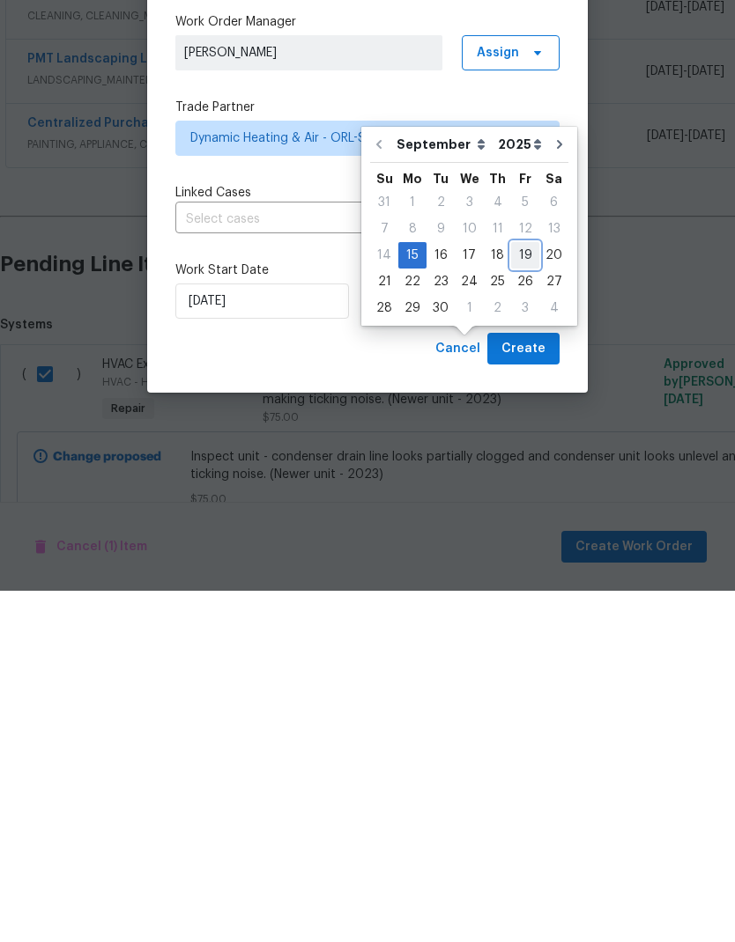
click at [514, 595] on div "19" at bounding box center [525, 607] width 28 height 25
type input "9/19/2025"
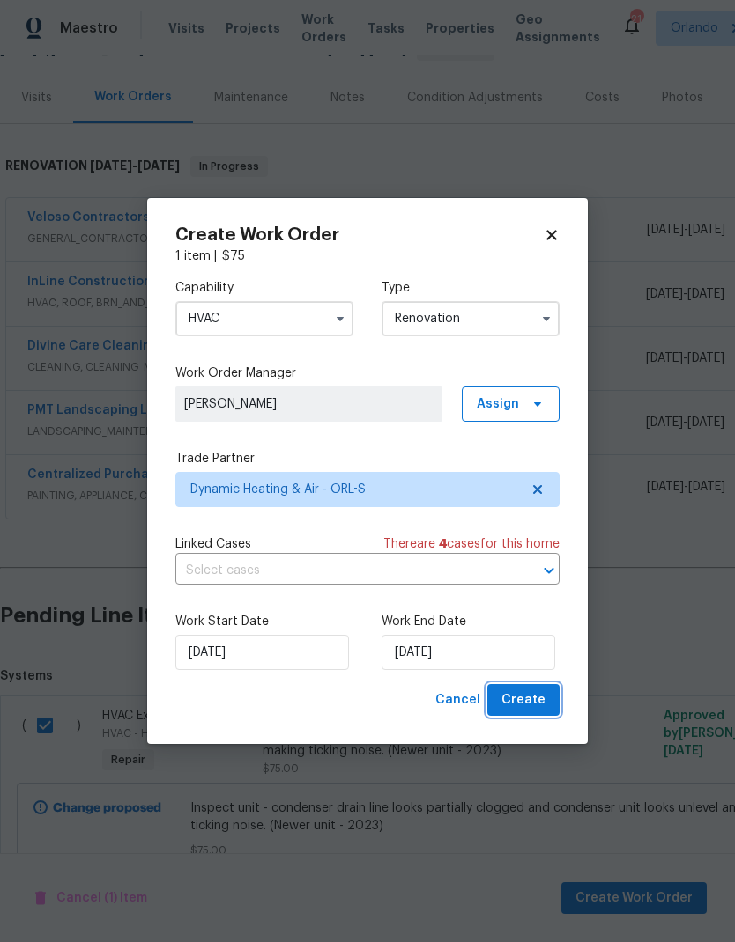
click at [543, 702] on span "Create" at bounding box center [523, 701] width 44 height 22
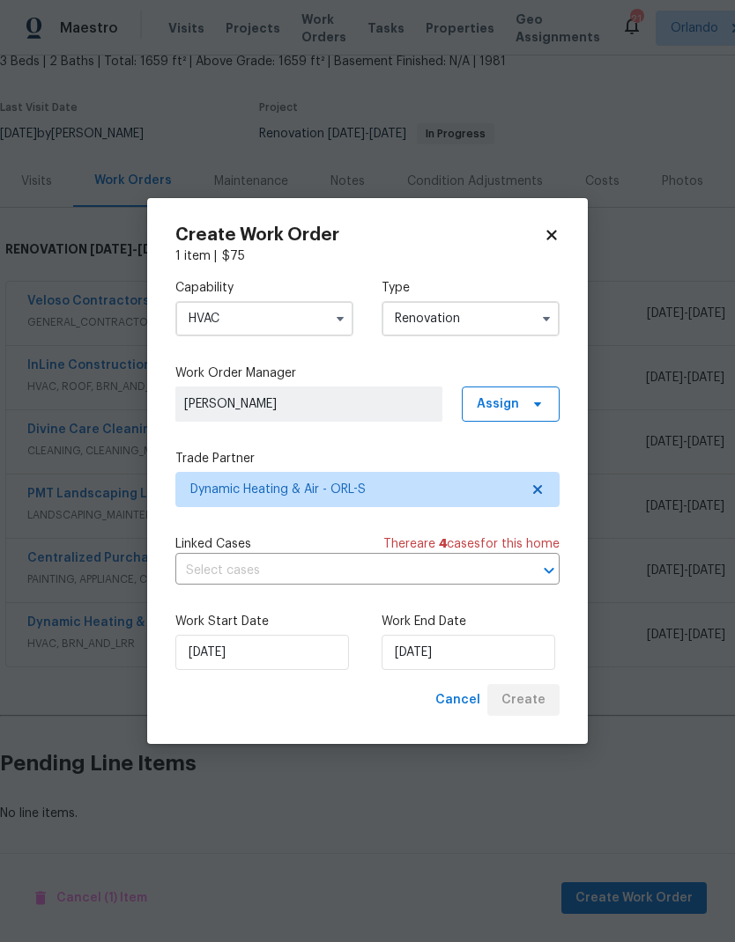
scroll to position [41, 0]
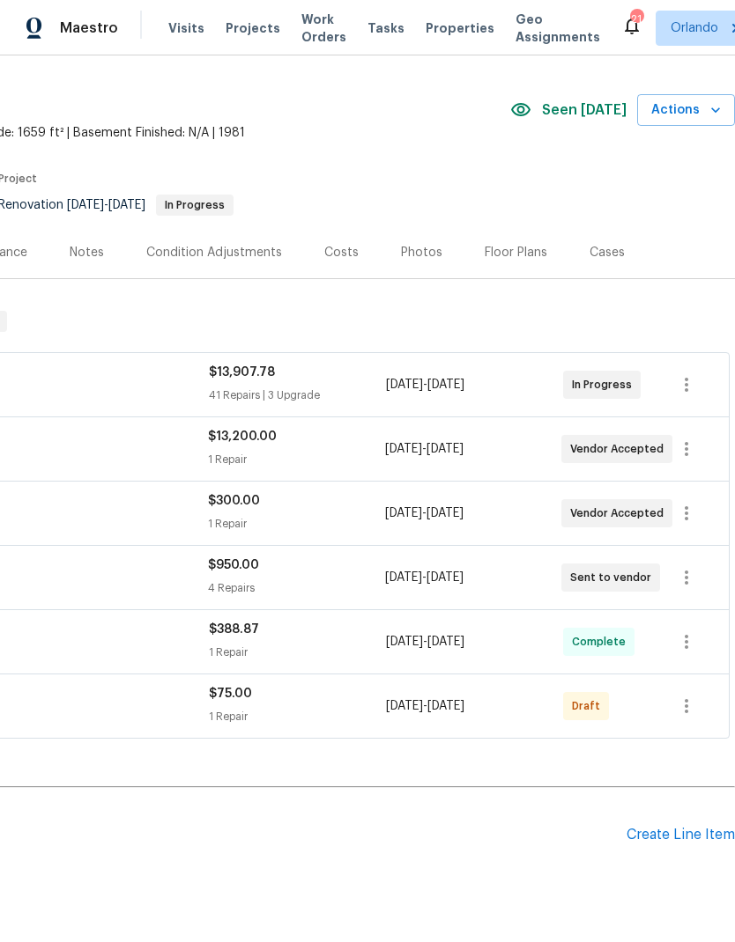
scroll to position [41, 261]
click at [700, 706] on button "button" at bounding box center [686, 706] width 42 height 42
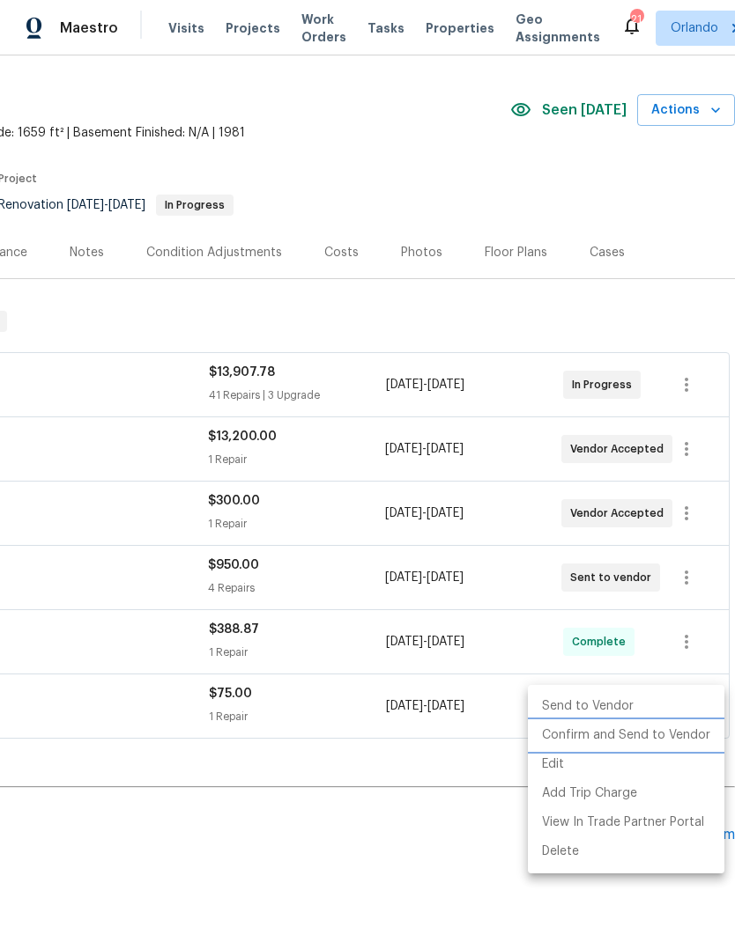
click at [681, 735] on li "Confirm and Send to Vendor" at bounding box center [626, 735] width 196 height 29
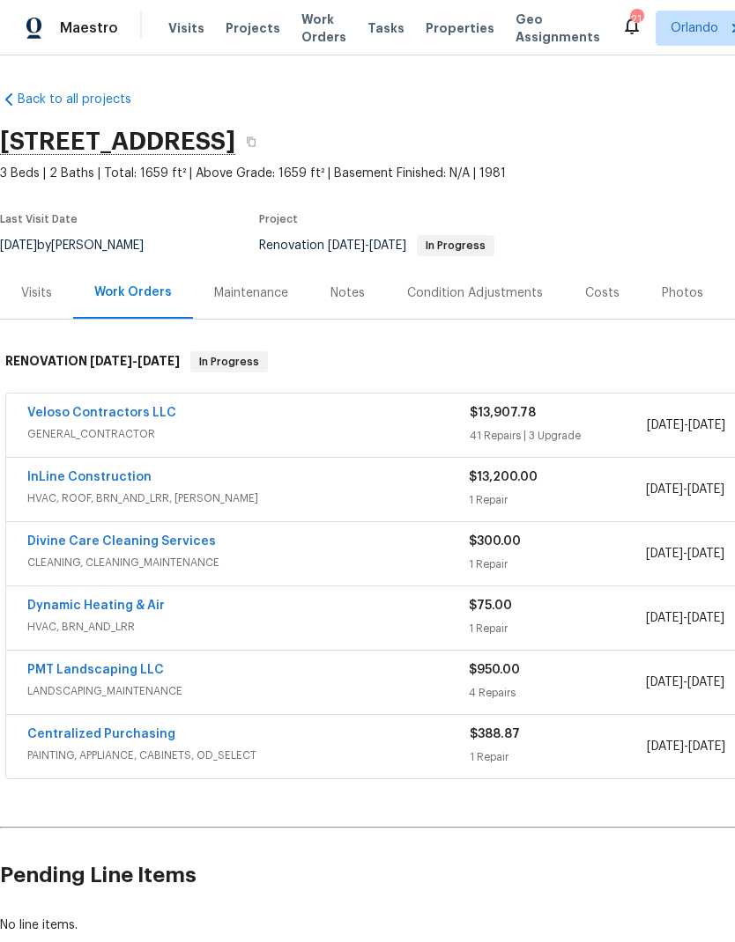
click at [138, 409] on link "Veloso Contractors LLC" at bounding box center [101, 413] width 149 height 12
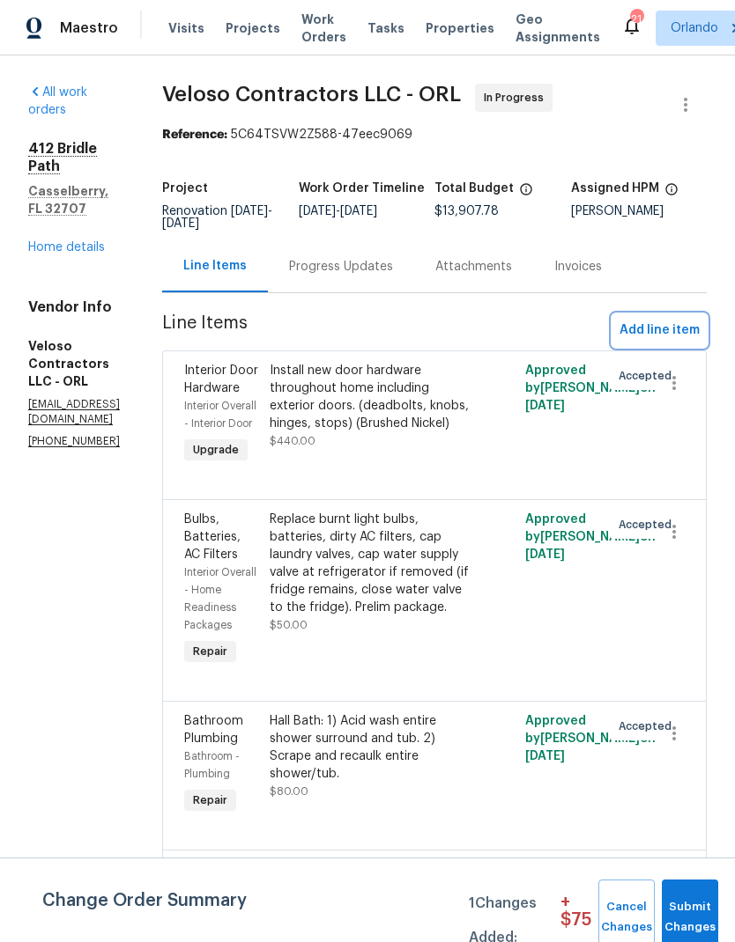
click at [677, 339] on span "Add line item" at bounding box center [659, 331] width 80 height 22
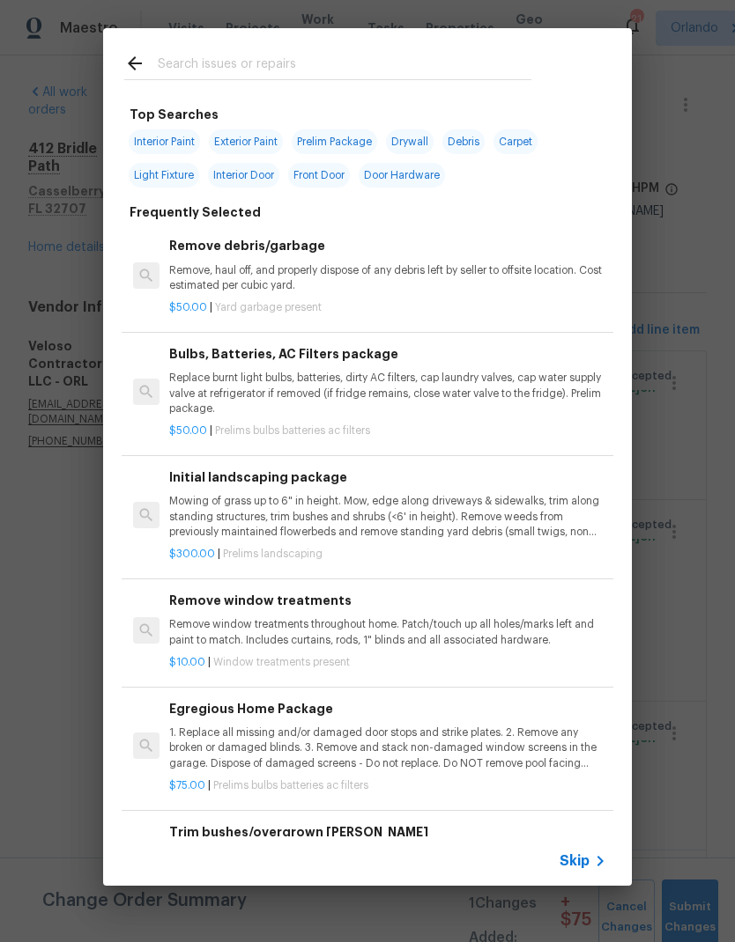
click at [284, 62] on input "text" at bounding box center [344, 66] width 373 height 26
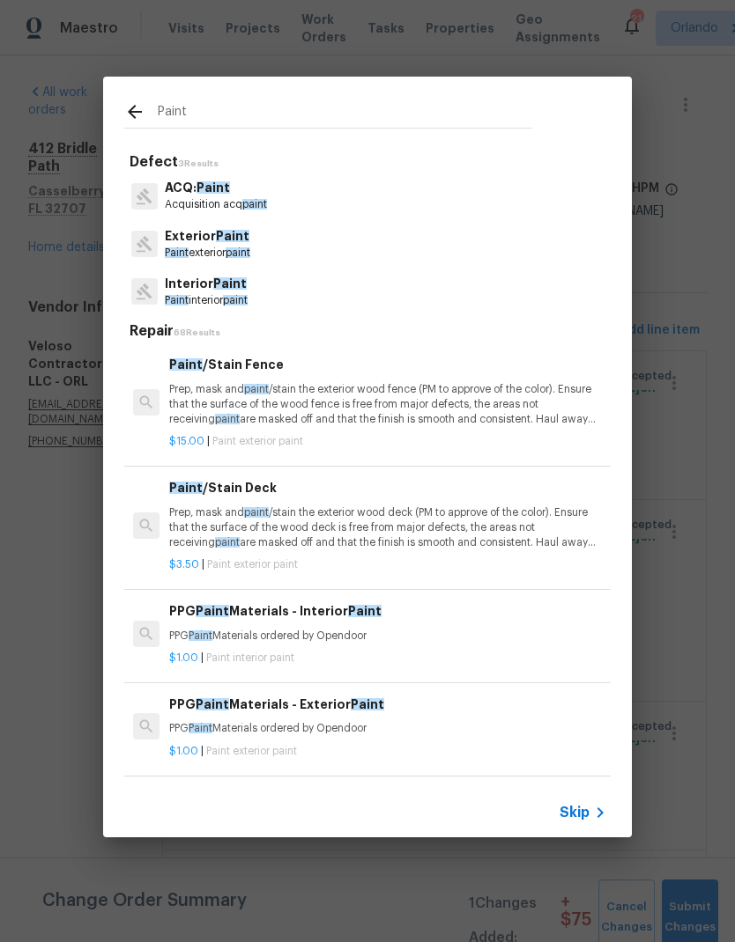
type input "Paint"
click at [328, 297] on div "Interior Paint Paint interior paint" at bounding box center [367, 292] width 486 height 48
click at [248, 286] on p "Interior Paint" at bounding box center [206, 284] width 83 height 18
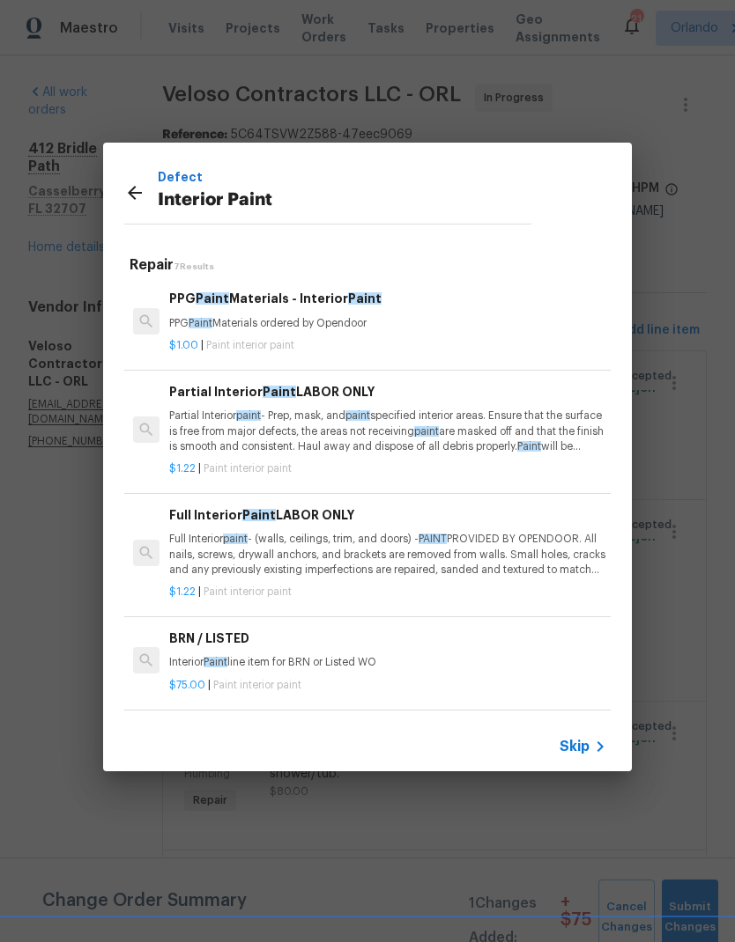
click at [308, 309] on div "PPG Paint Materials - Interior Paint PPG Paint Materials ordered by Opendoor" at bounding box center [387, 310] width 437 height 42
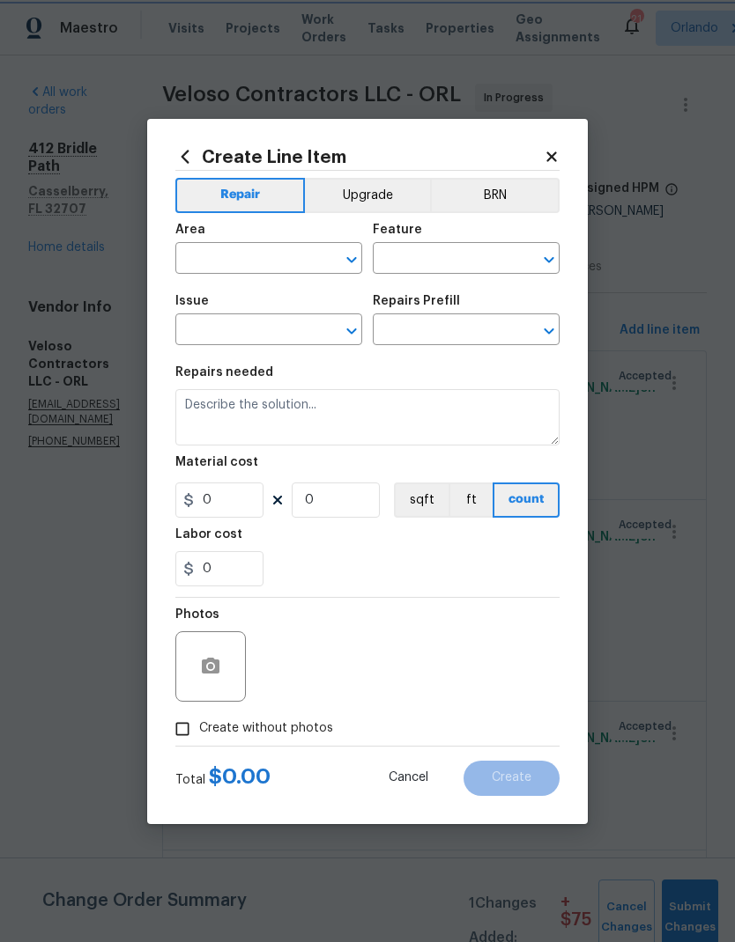
type input "Overall Paint"
type input "Interior Paint"
type input "PPG Paint Materials - Interior Paint $1.00"
type textarea "PPG Paint Materials ordered by Opendoor"
type input "1"
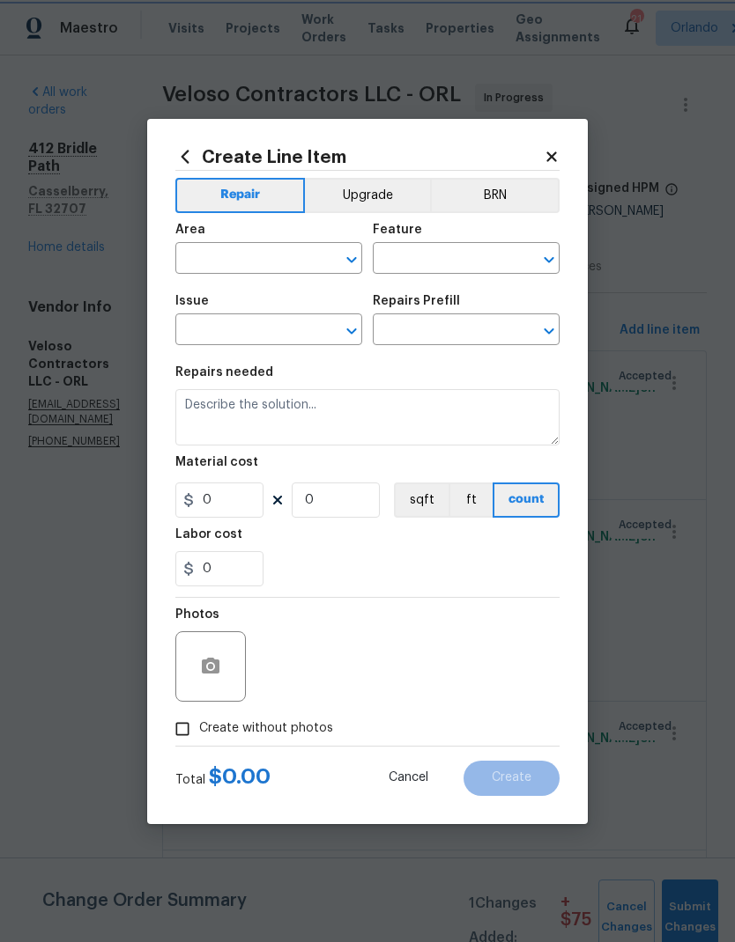
type input "1"
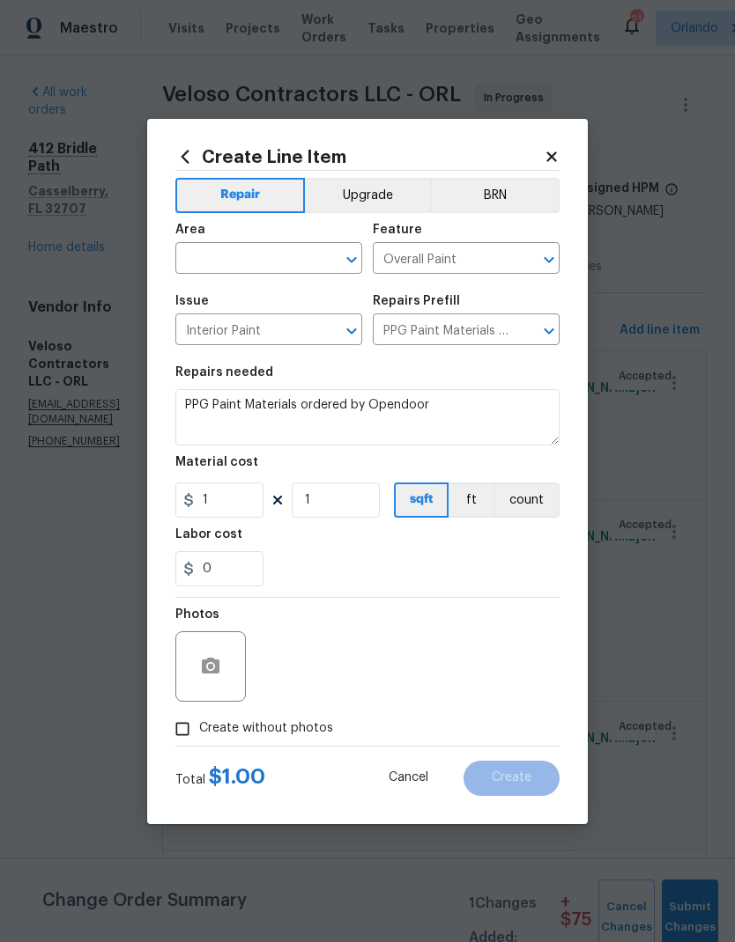
click at [293, 240] on div "Area" at bounding box center [268, 235] width 187 height 23
click at [293, 239] on div "Area" at bounding box center [268, 235] width 187 height 23
click at [285, 249] on input "text" at bounding box center [243, 260] width 137 height 27
click at [254, 327] on li "Interior Overall" at bounding box center [268, 328] width 187 height 29
type input "Interior Overall"
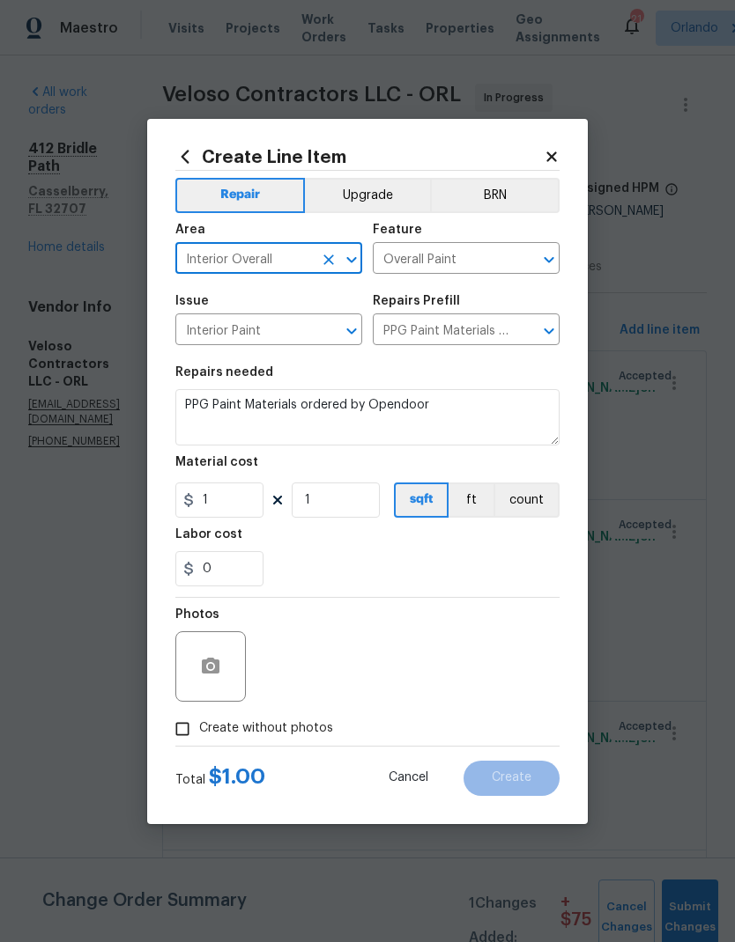
click at [215, 400] on textarea "PPG Paint Materials ordered by Opendoor" at bounding box center [367, 417] width 384 height 56
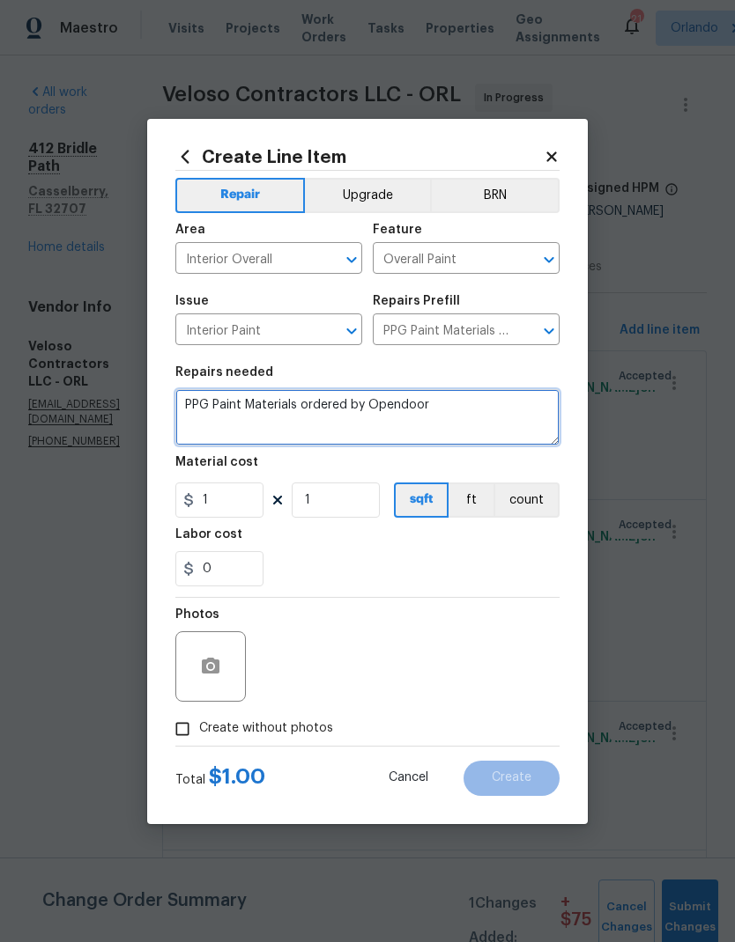
click at [214, 400] on textarea "PPG Paint Materials ordered by Opendoor" at bounding box center [367, 417] width 384 height 56
click at [216, 395] on textarea "PPG Paint Materials ordered by Opendoor" at bounding box center [367, 417] width 384 height 56
click at [222, 409] on textarea "PPG Paint Materials ordered by Opendoor" at bounding box center [367, 417] width 384 height 56
type textarea "Additional interior paint - 8 gallons"
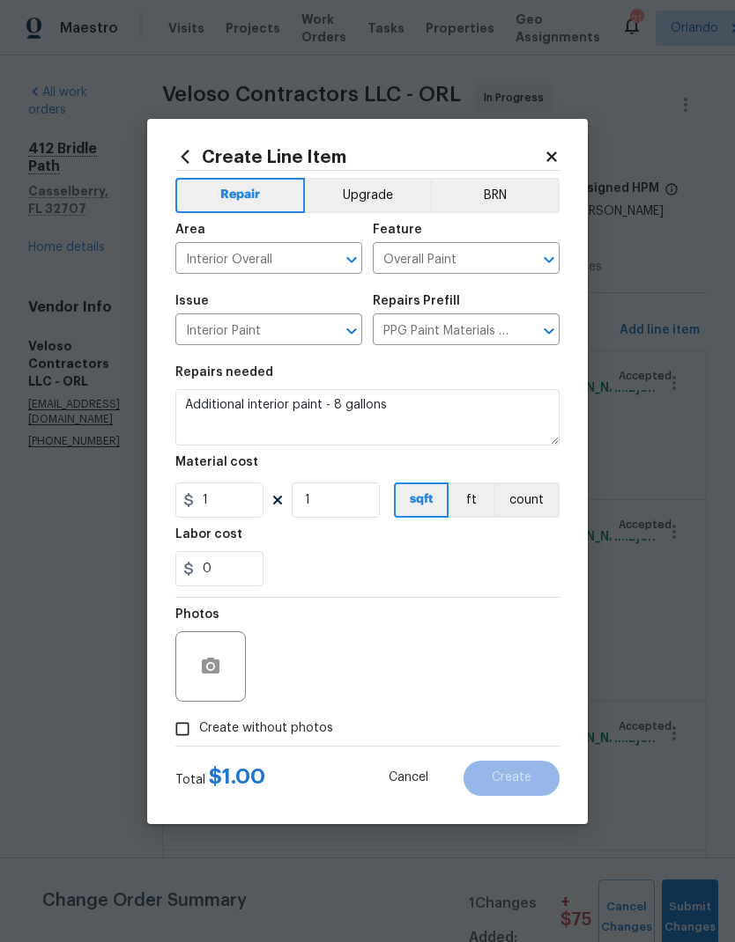
click at [542, 502] on button "count" at bounding box center [526, 500] width 66 height 35
click at [235, 502] on input "1" at bounding box center [219, 500] width 88 height 35
type input "175"
click at [453, 558] on div "0" at bounding box center [367, 568] width 384 height 35
click at [298, 732] on span "Create without photos" at bounding box center [266, 729] width 134 height 18
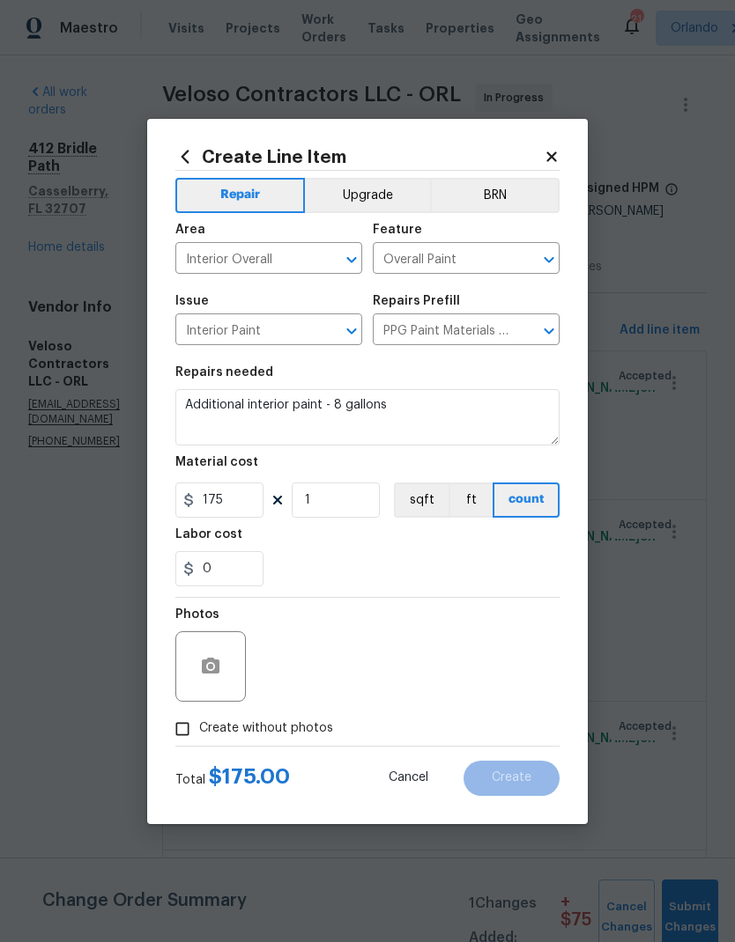
click at [199, 732] on input "Create without photos" at bounding box center [182, 729] width 33 height 33
checkbox input "true"
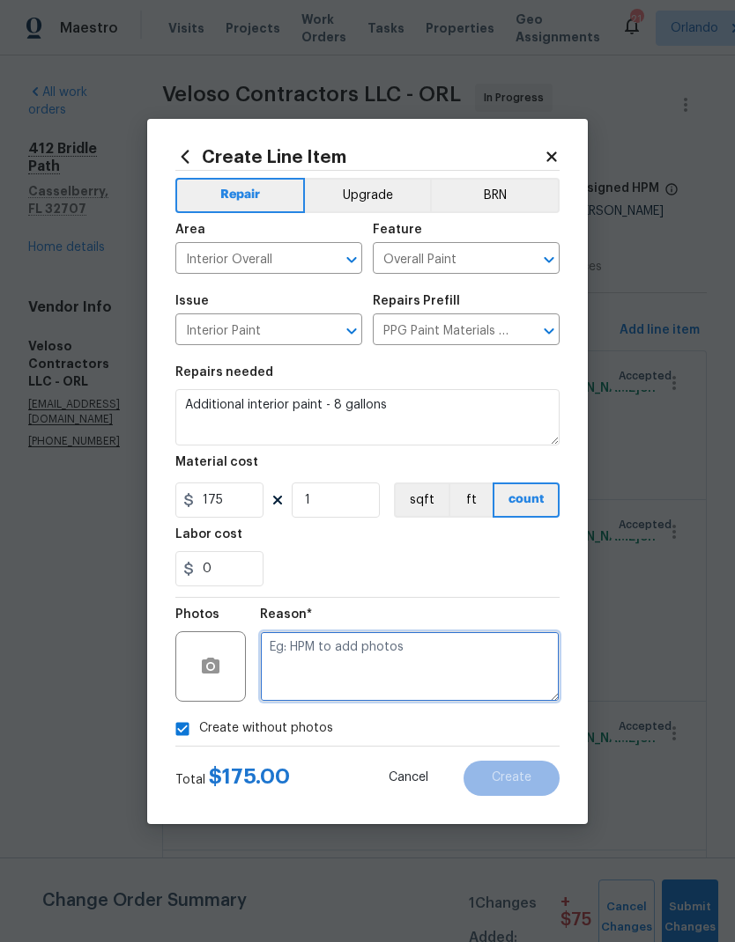
click at [373, 654] on textarea at bounding box center [409, 667] width 299 height 70
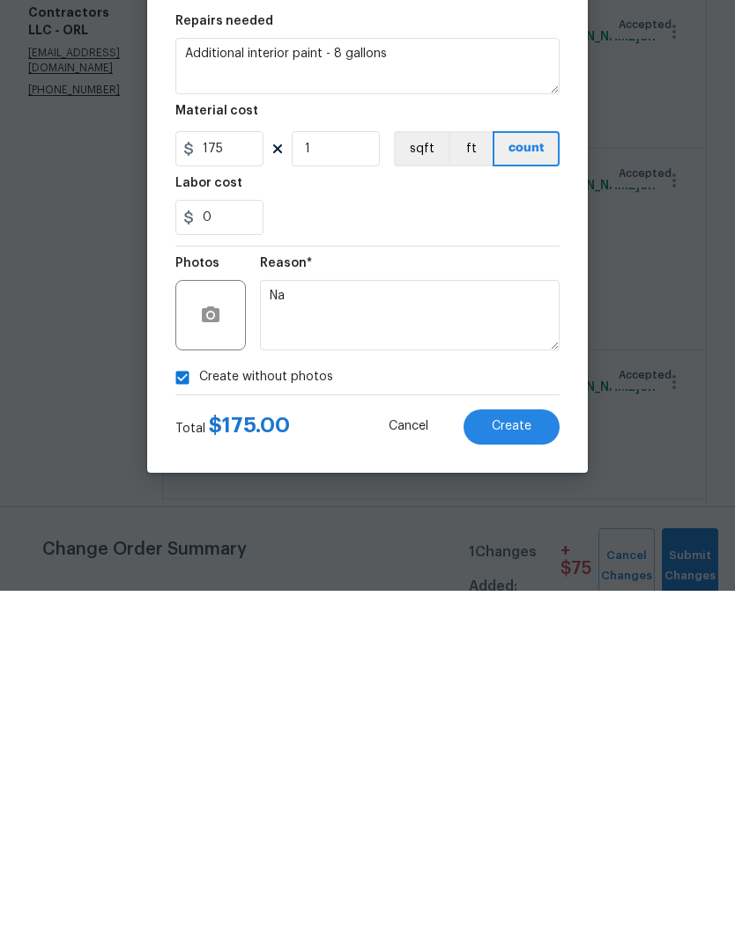
scroll to position [70, 0]
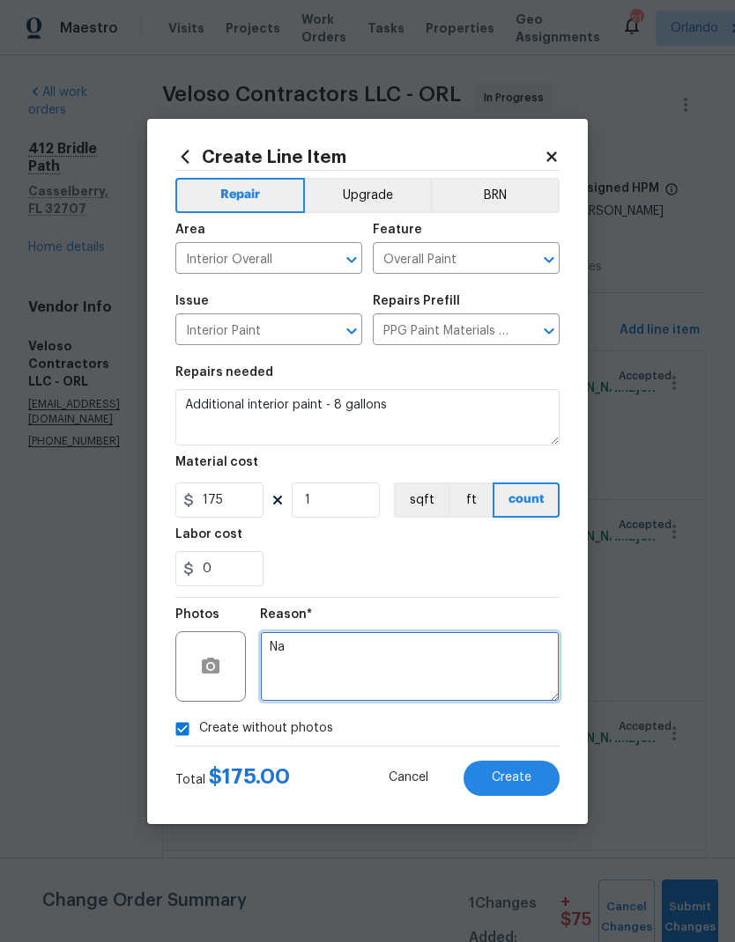
type textarea "Na"
click at [525, 785] on span "Create" at bounding box center [511, 778] width 40 height 13
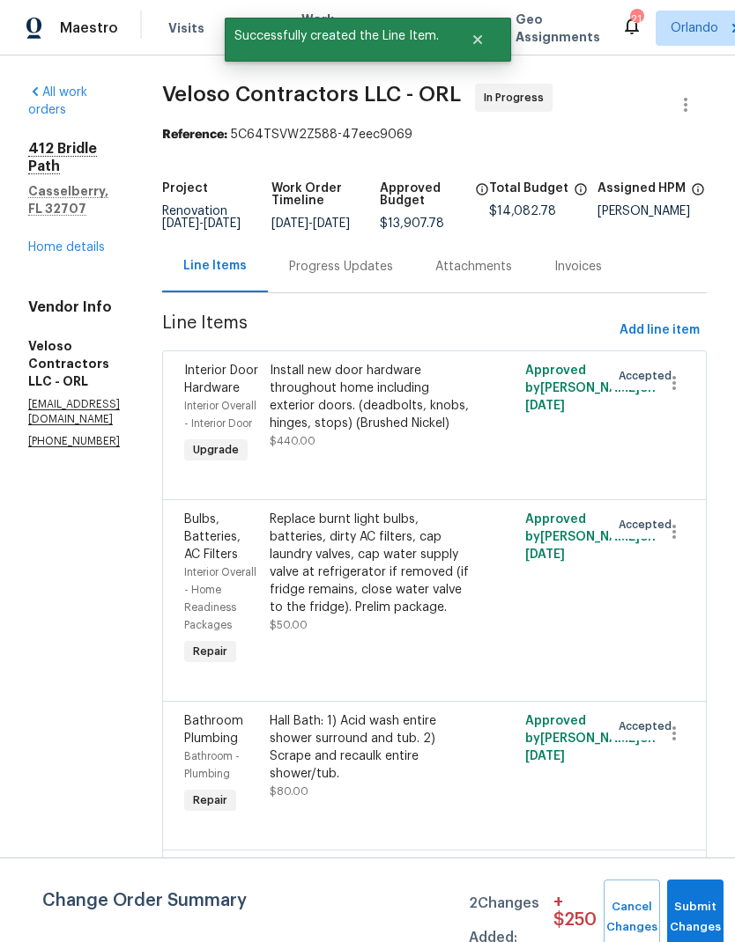
scroll to position [0, 0]
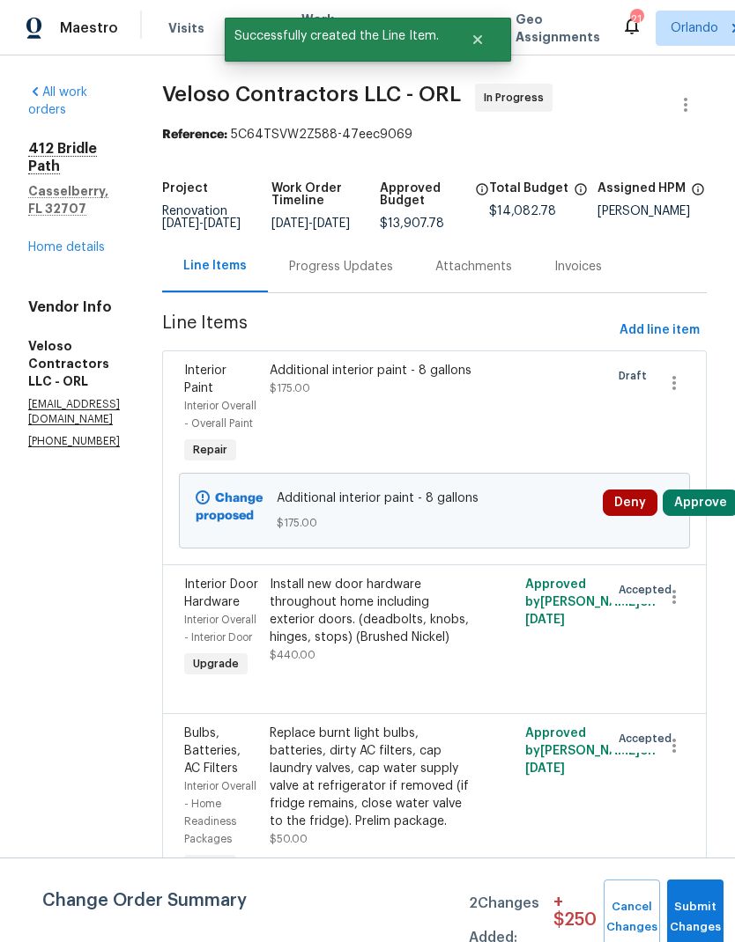
click at [719, 516] on button "Approve" at bounding box center [700, 503] width 76 height 26
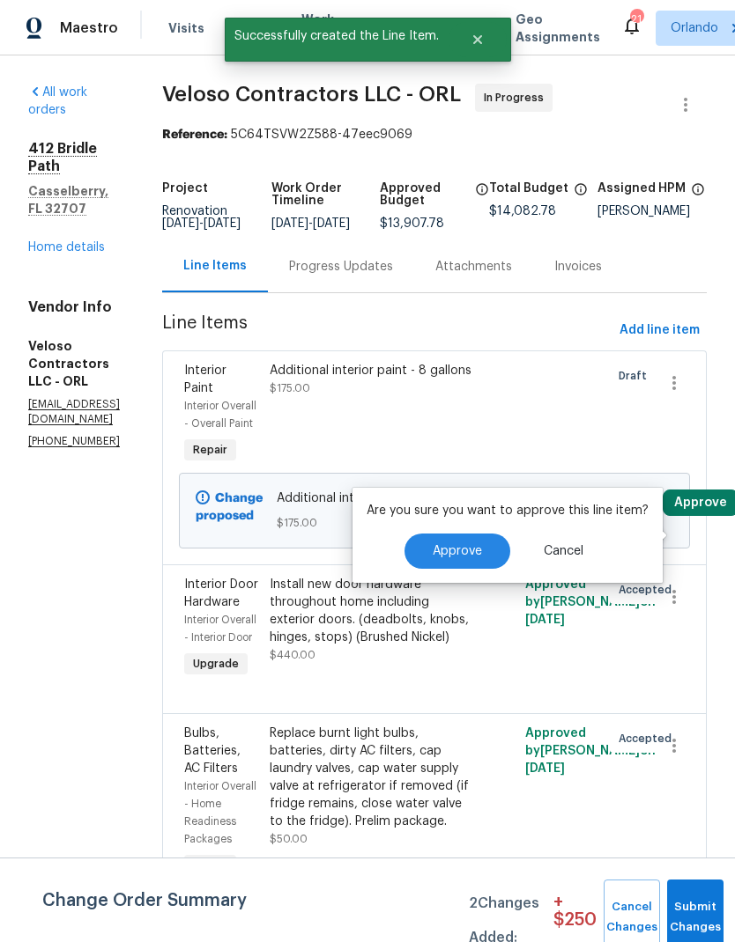
click at [461, 550] on span "Approve" at bounding box center [456, 551] width 49 height 13
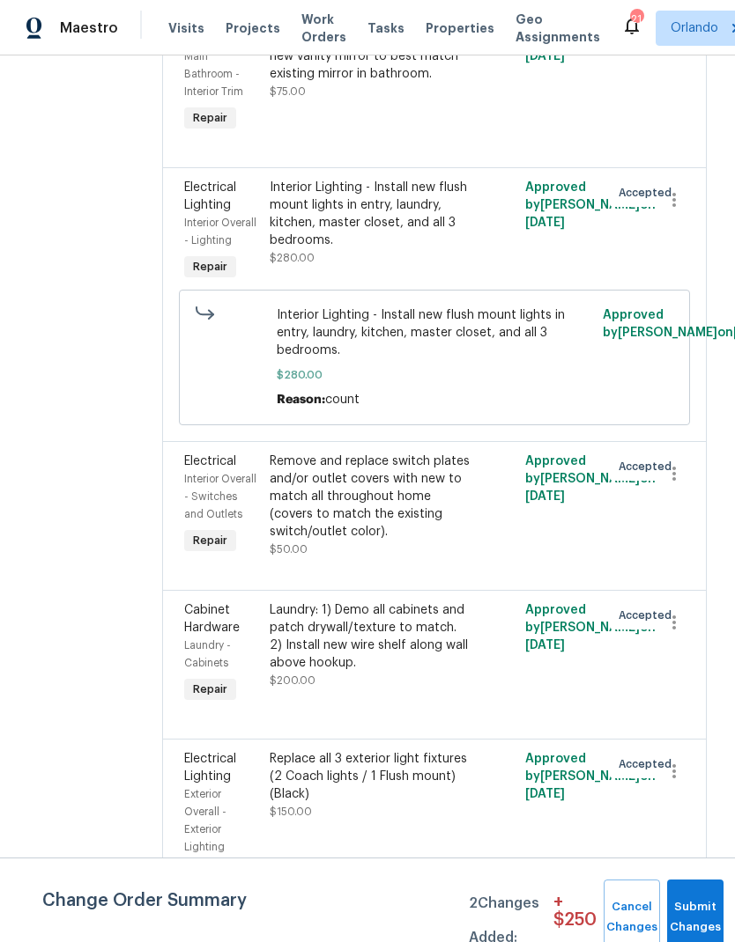
scroll to position [1898, 0]
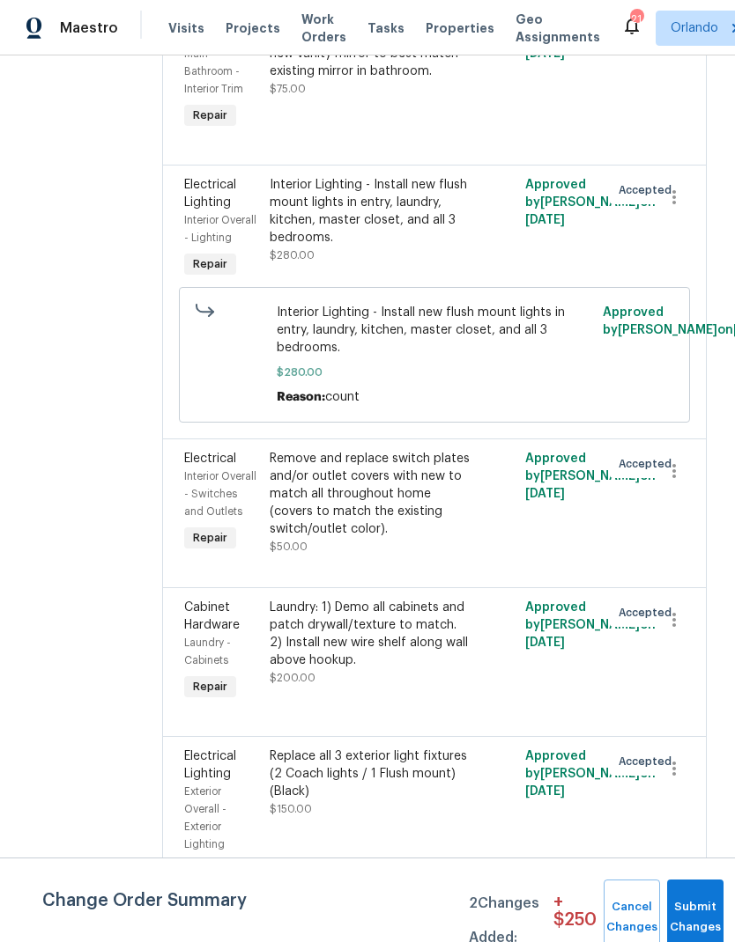
click at [451, 247] on div "Interior Lighting - Install new flush mount lights in entry, laundry, kitchen, …" at bounding box center [371, 211] width 203 height 70
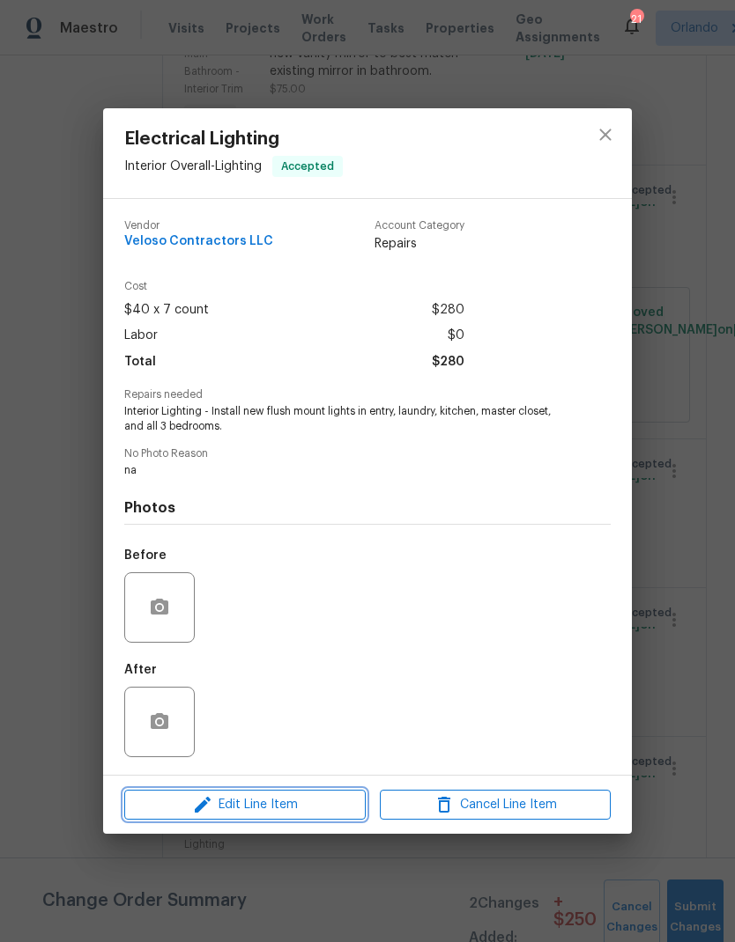
click at [322, 806] on span "Edit Line Item" at bounding box center [244, 805] width 231 height 22
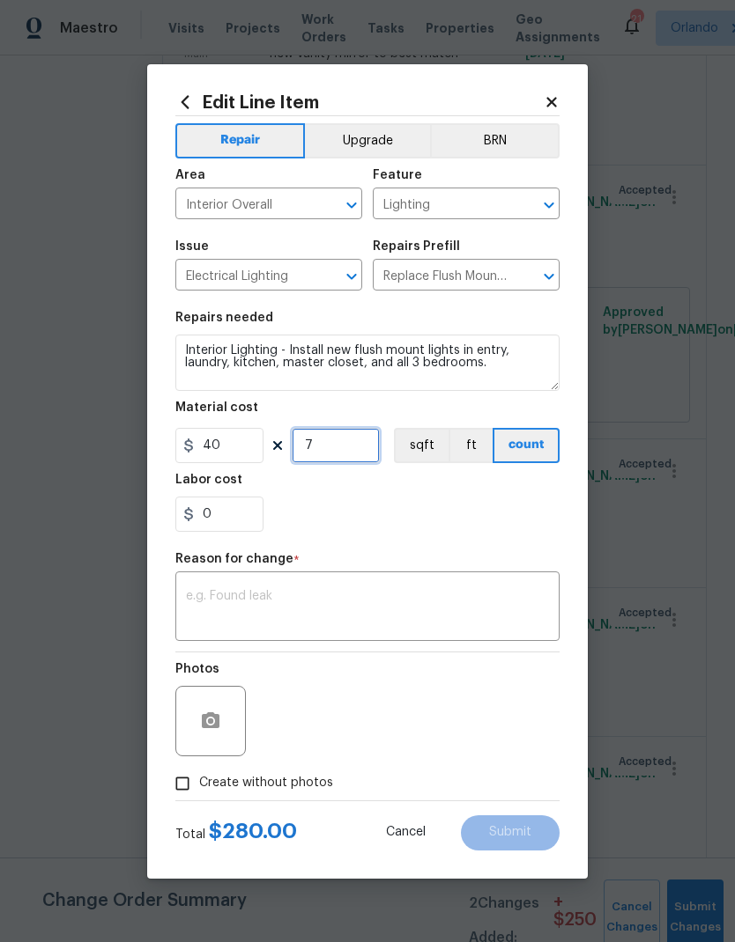
click at [369, 445] on input "7" at bounding box center [336, 445] width 88 height 35
type input "9"
click at [506, 529] on div "0" at bounding box center [367, 514] width 384 height 35
click at [461, 603] on textarea at bounding box center [367, 608] width 363 height 37
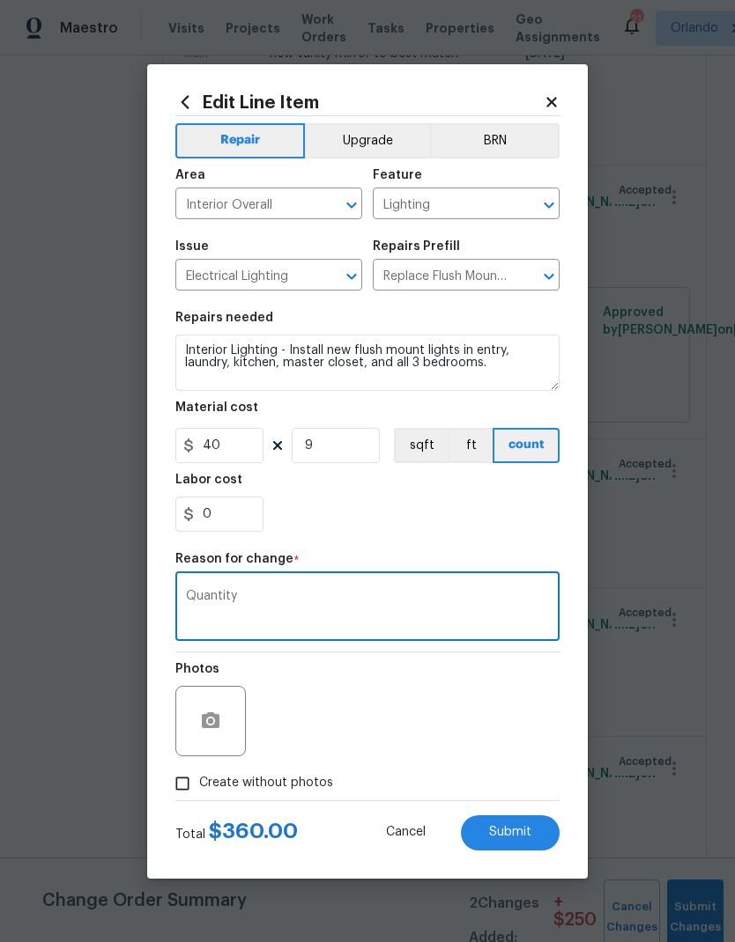
type textarea "Quantity"
click at [520, 508] on div "0" at bounding box center [367, 514] width 384 height 35
click at [528, 830] on span "Submit" at bounding box center [510, 832] width 42 height 13
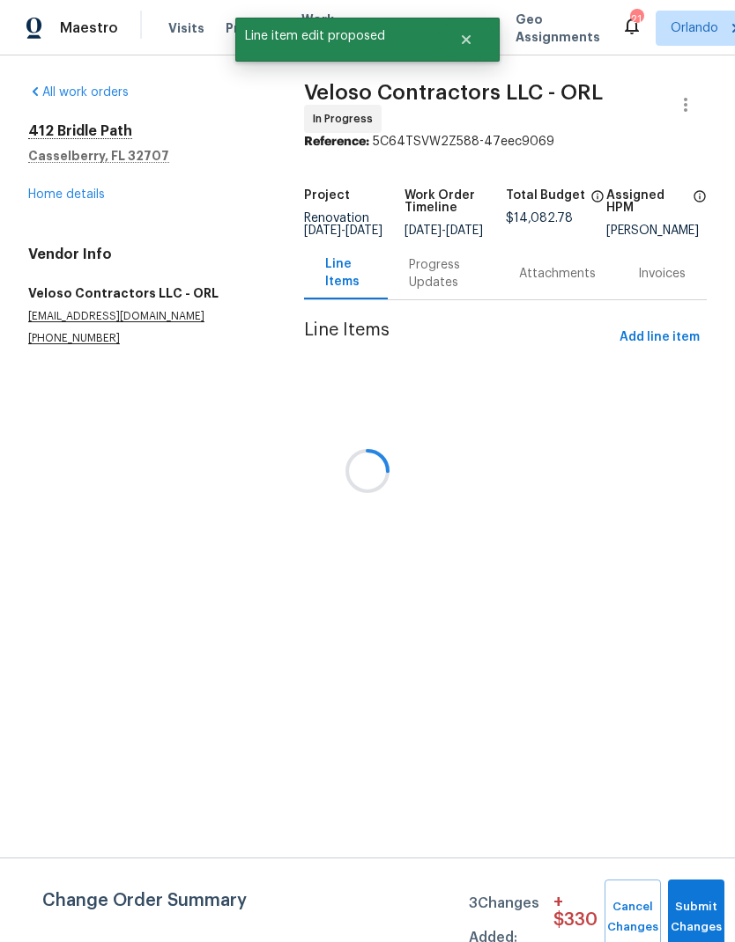
scroll to position [0, 0]
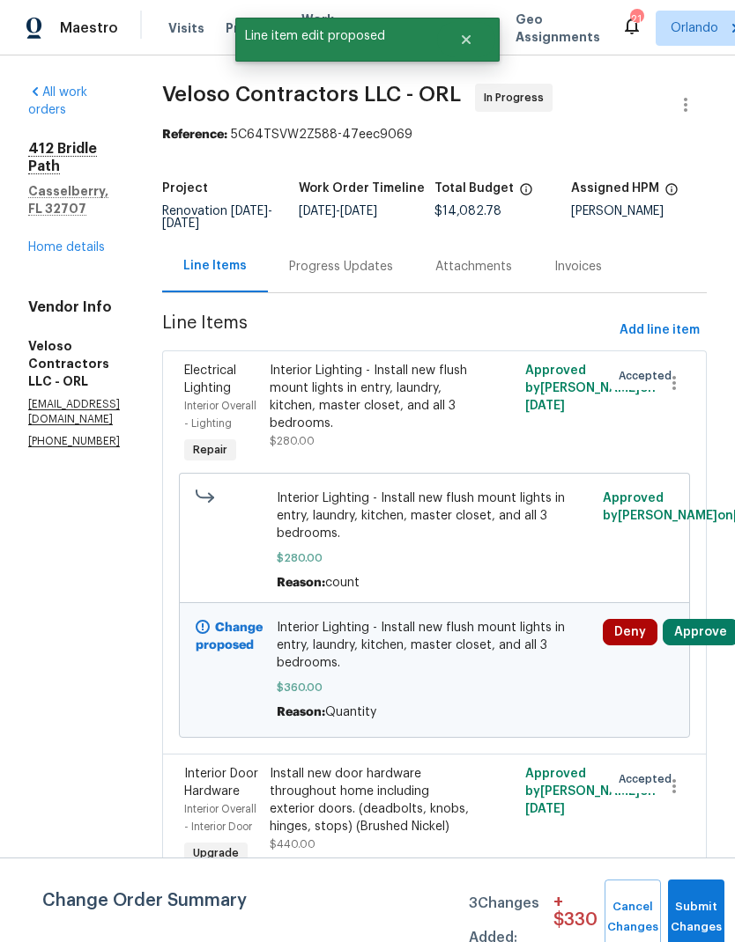
click at [727, 646] on button "Approve" at bounding box center [700, 632] width 76 height 26
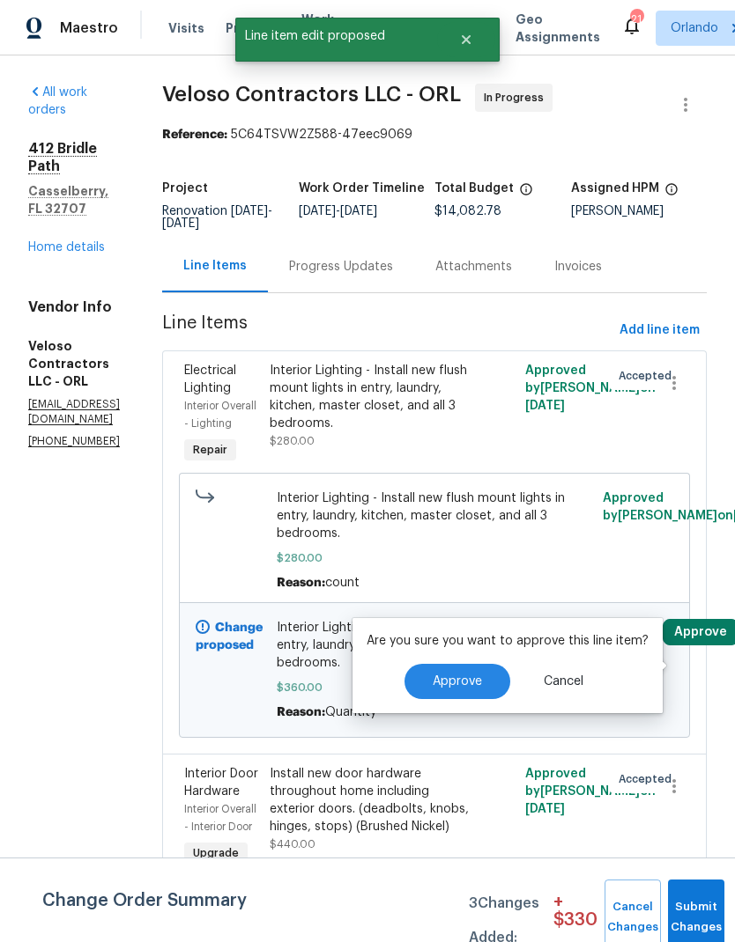
click at [462, 674] on button "Approve" at bounding box center [457, 681] width 106 height 35
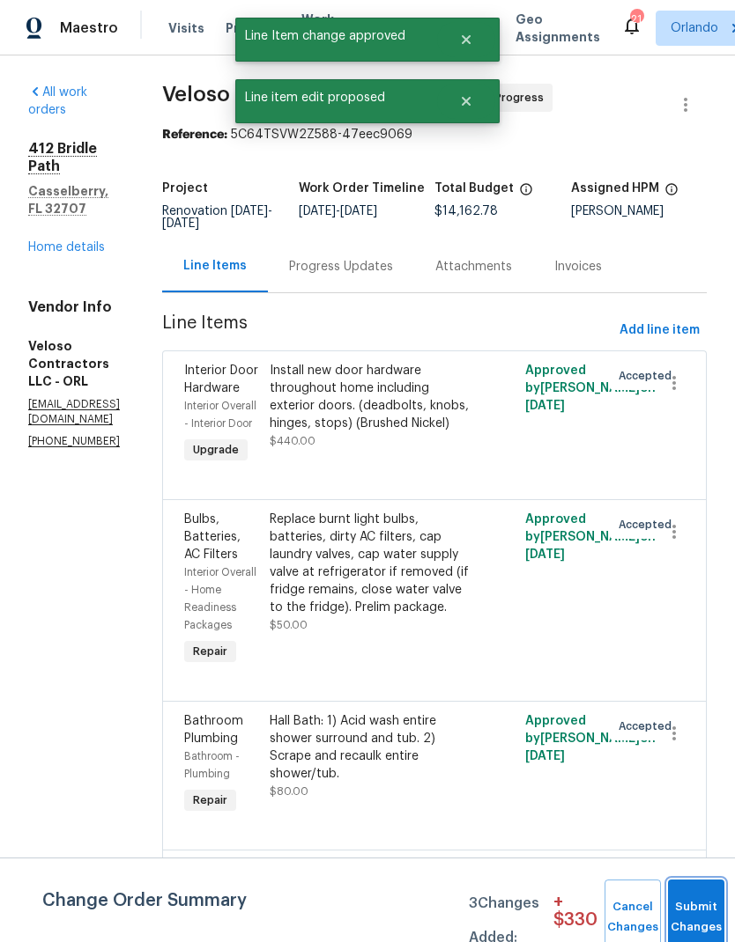
click at [698, 902] on button "Submit Changes" at bounding box center [696, 918] width 56 height 76
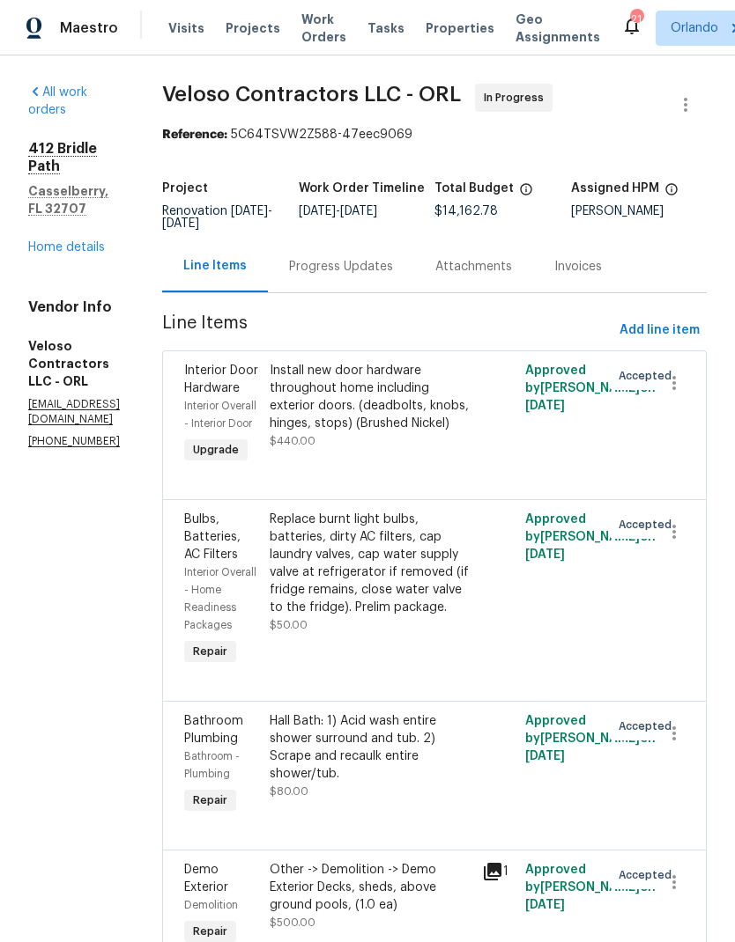
click at [82, 183] on div "412 Bridle Path Casselberry, FL 32707 Home details" at bounding box center [74, 198] width 92 height 116
click at [92, 241] on link "Home details" at bounding box center [66, 247] width 77 height 12
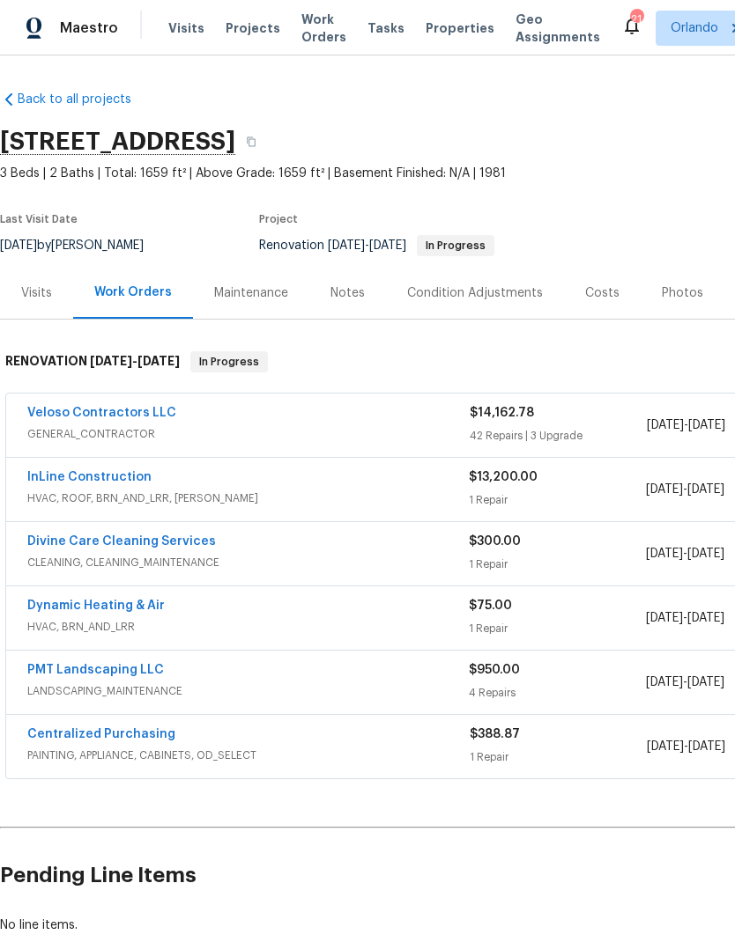
click at [141, 410] on link "Veloso Contractors LLC" at bounding box center [101, 413] width 149 height 12
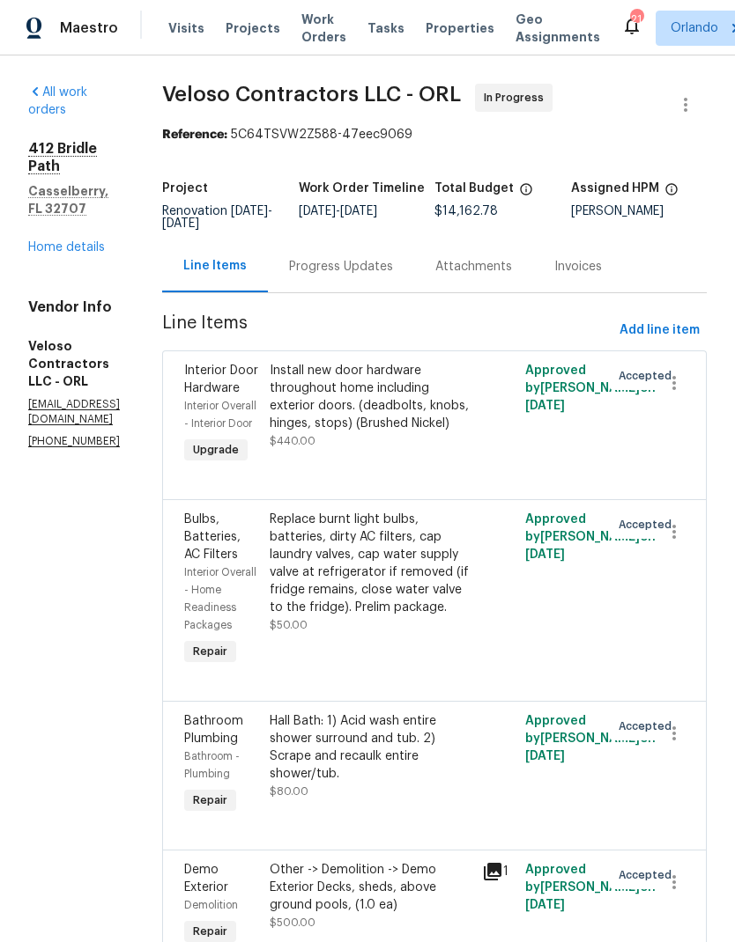
click at [91, 241] on link "Home details" at bounding box center [66, 247] width 77 height 12
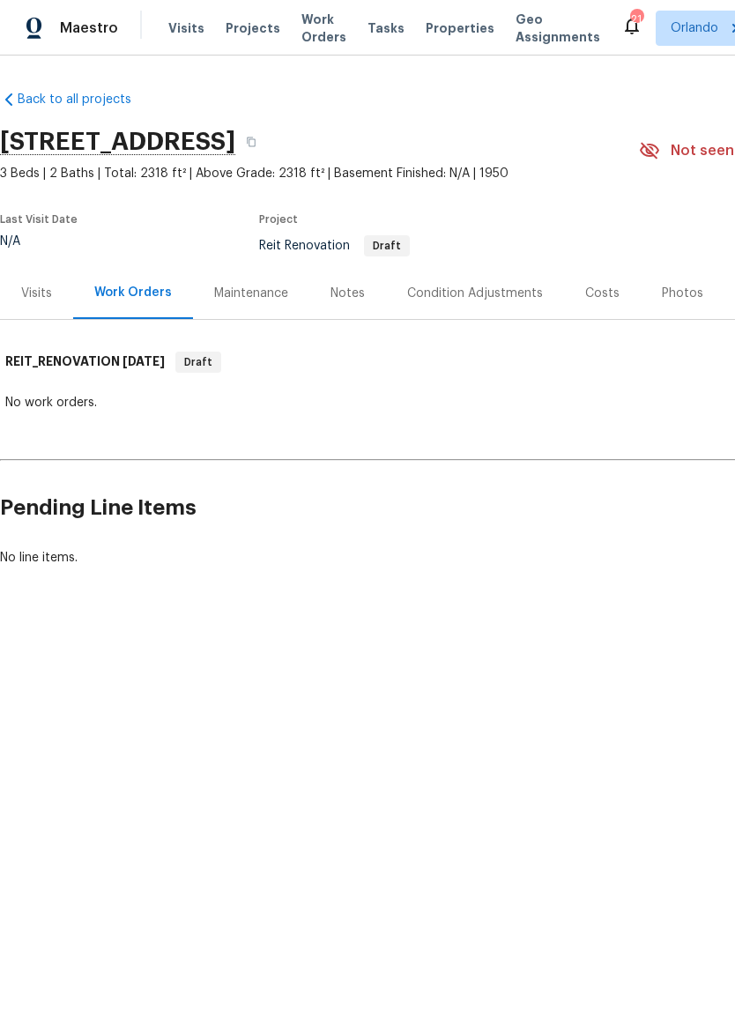
click at [499, 281] on div "Condition Adjustments" at bounding box center [475, 293] width 178 height 52
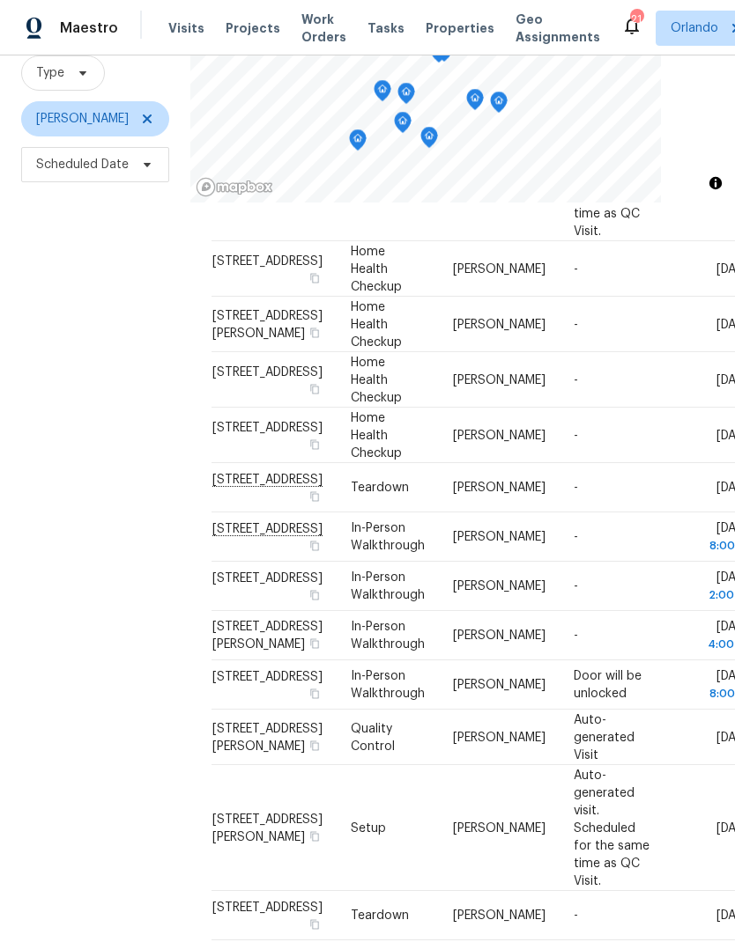
scroll to position [258, 0]
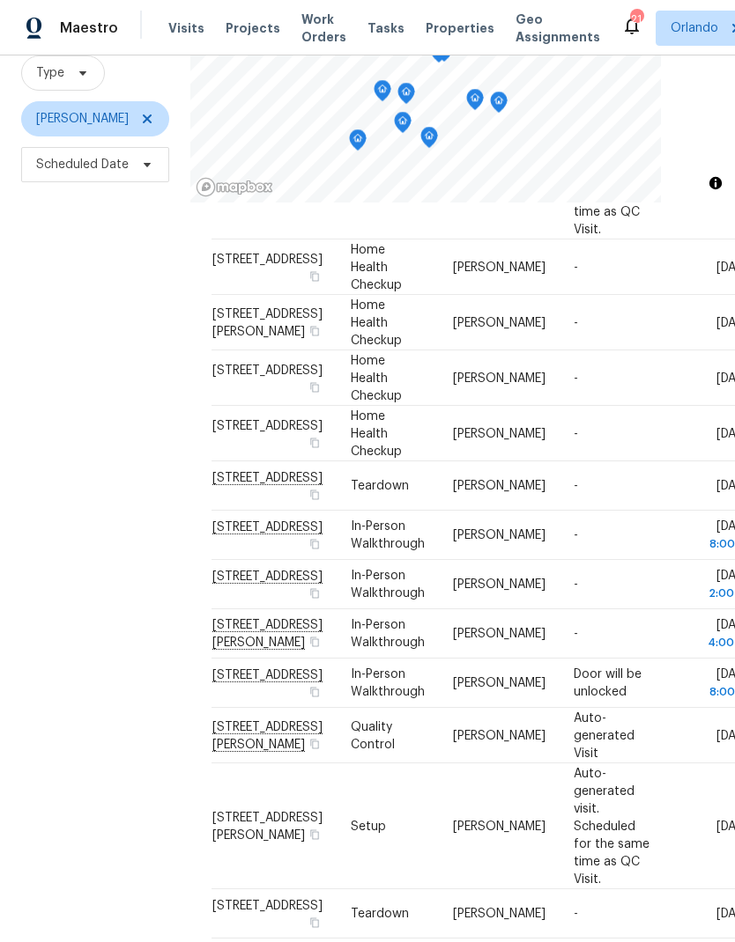
click at [0, 0] on icon at bounding box center [0, 0] width 0 height 0
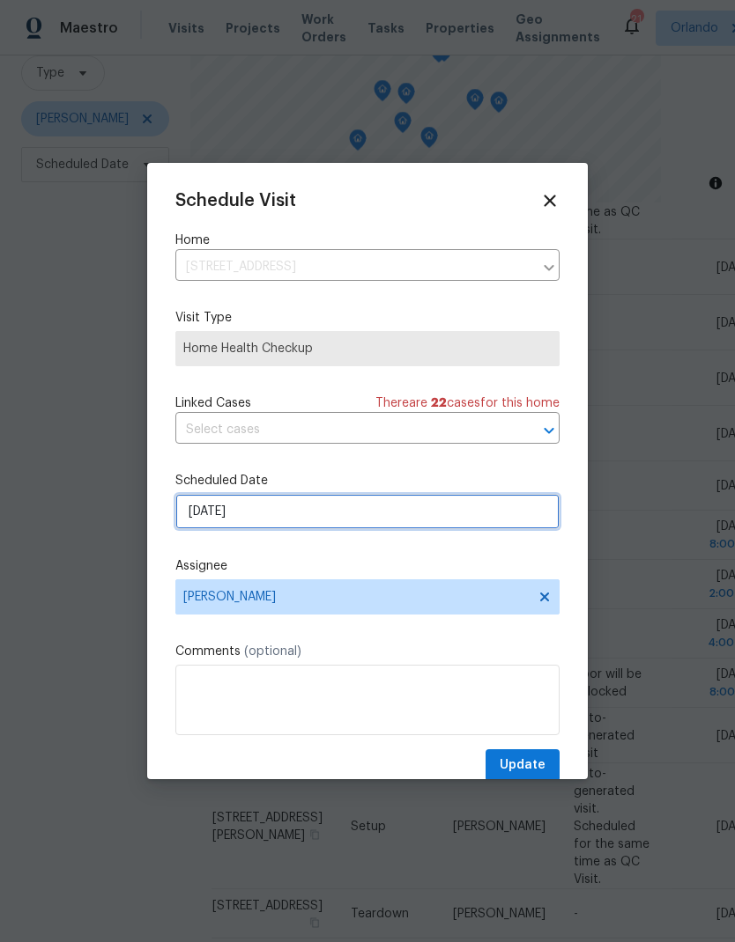
click at [381, 520] on input "[DATE]" at bounding box center [367, 511] width 384 height 35
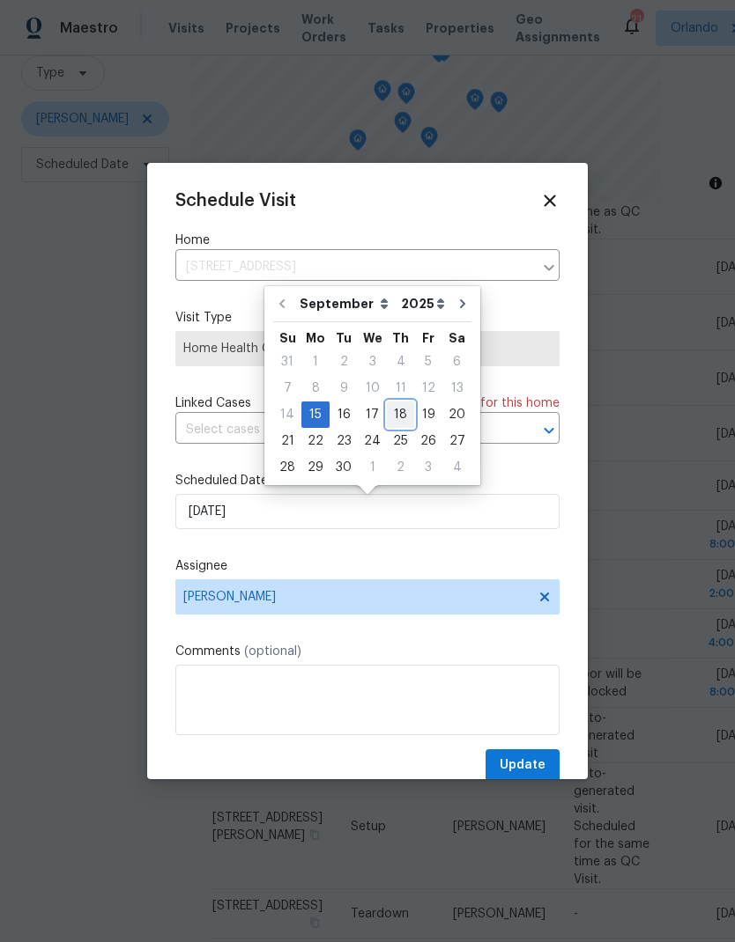
click at [395, 418] on div "18" at bounding box center [400, 415] width 27 height 25
type input "[DATE]"
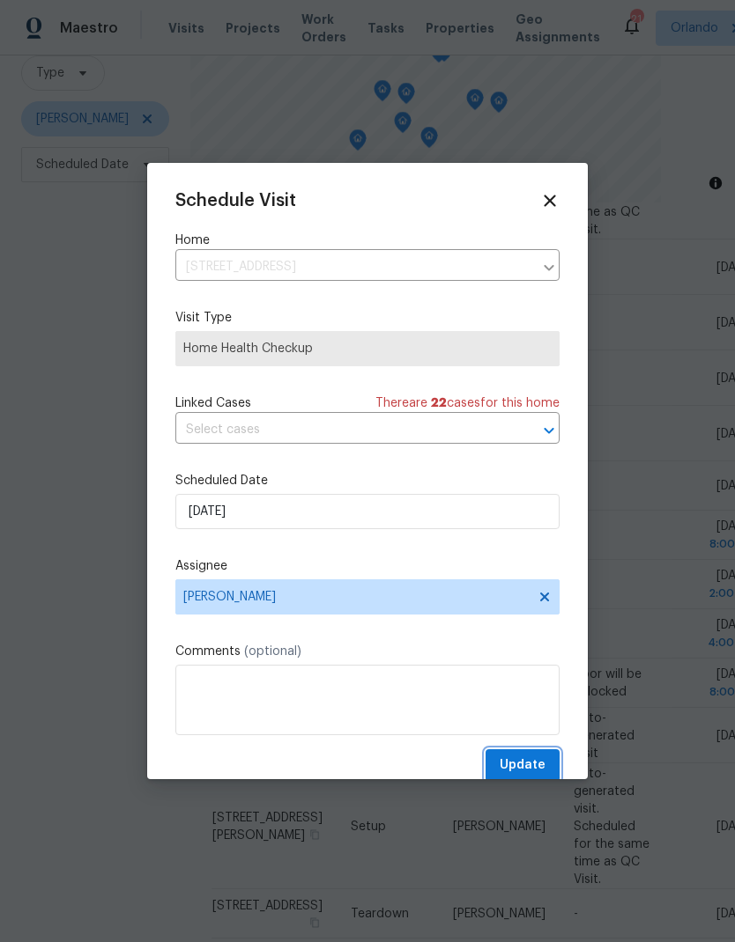
click at [536, 763] on span "Update" at bounding box center [522, 766] width 46 height 22
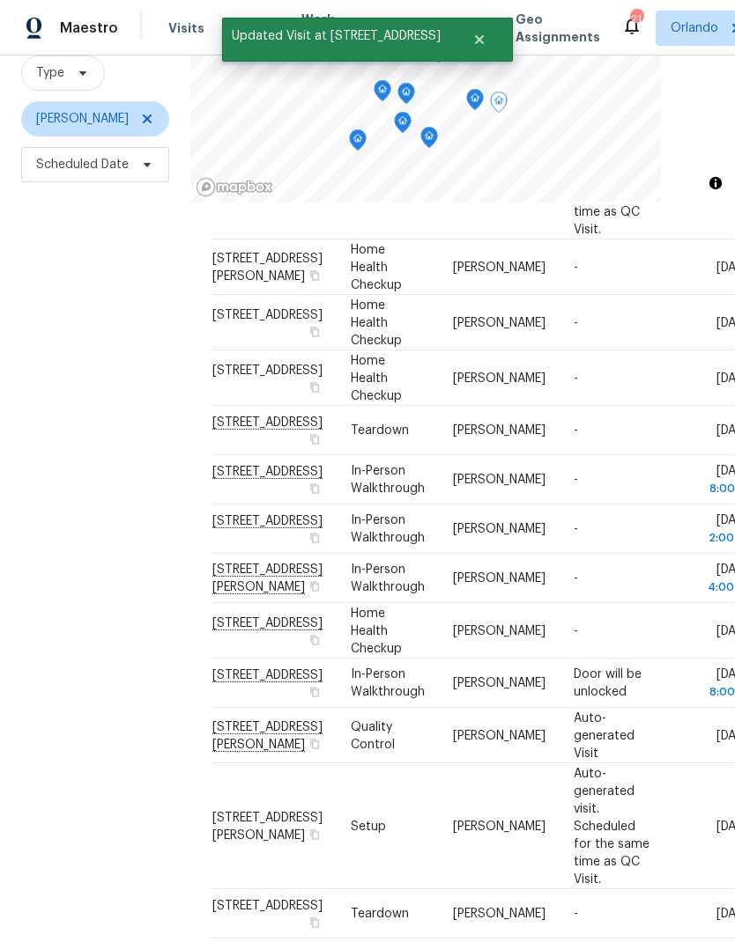
click at [0, 0] on icon at bounding box center [0, 0] width 0 height 0
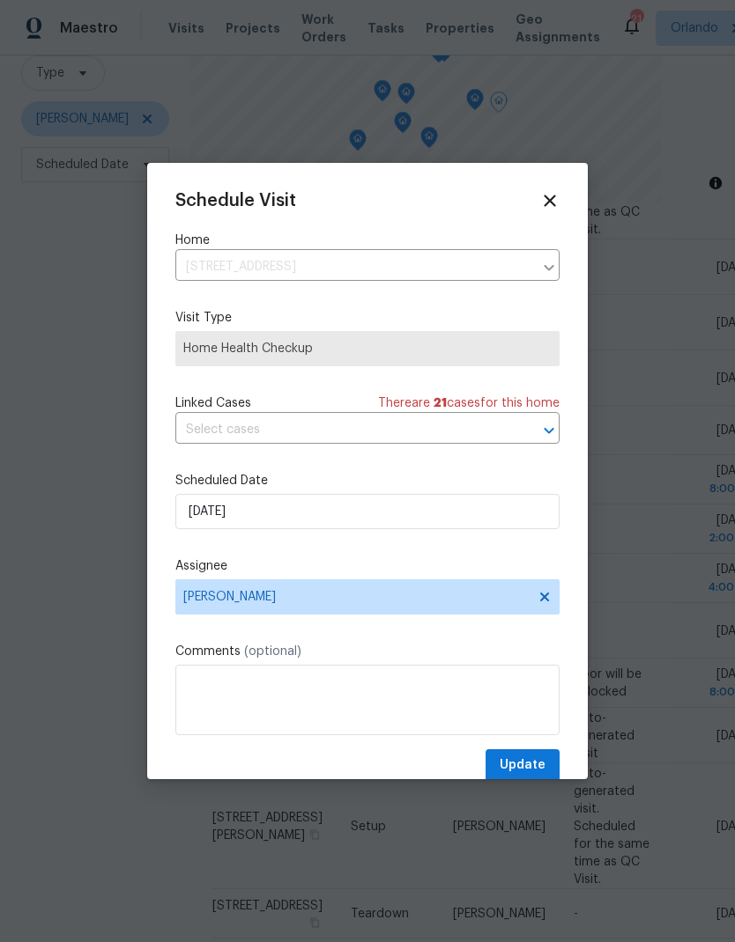
click at [411, 470] on div "Schedule Visit Home [STREET_ADDRESS] ​ Visit Type Home Health Checkup Linked Ca…" at bounding box center [367, 486] width 384 height 591
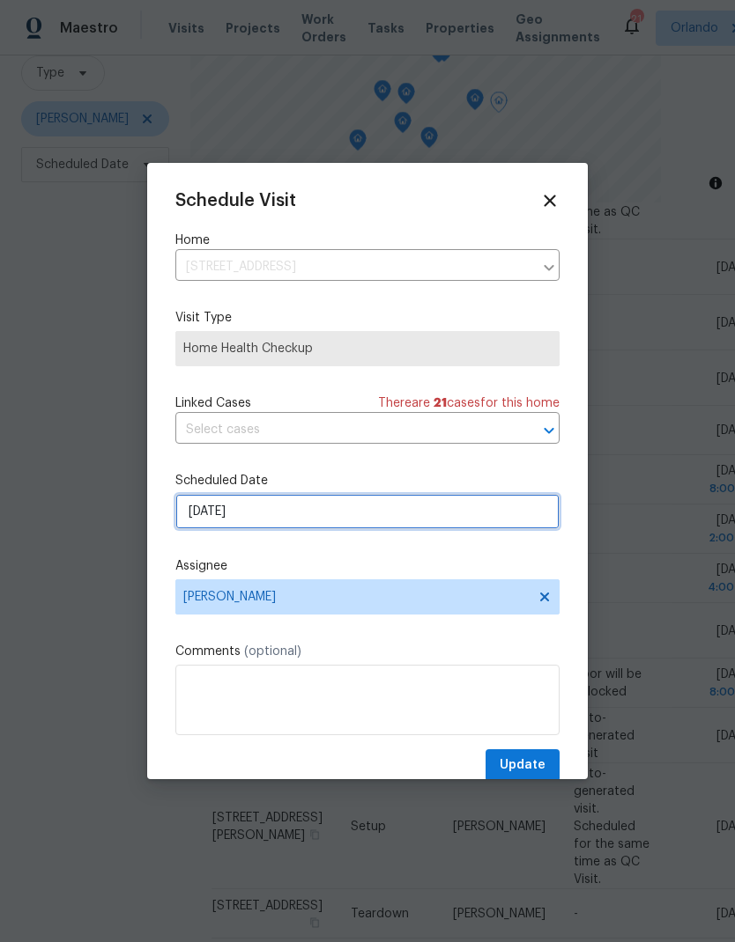
click at [407, 507] on input "[DATE]" at bounding box center [367, 511] width 384 height 35
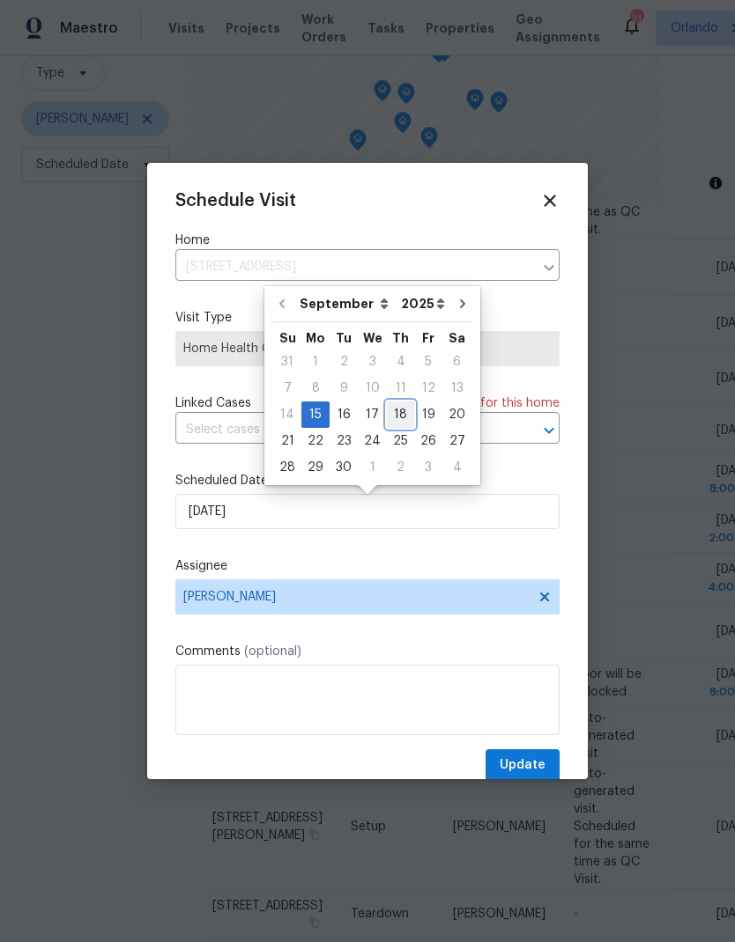
click at [396, 413] on div "18" at bounding box center [400, 415] width 27 height 25
type input "[DATE]"
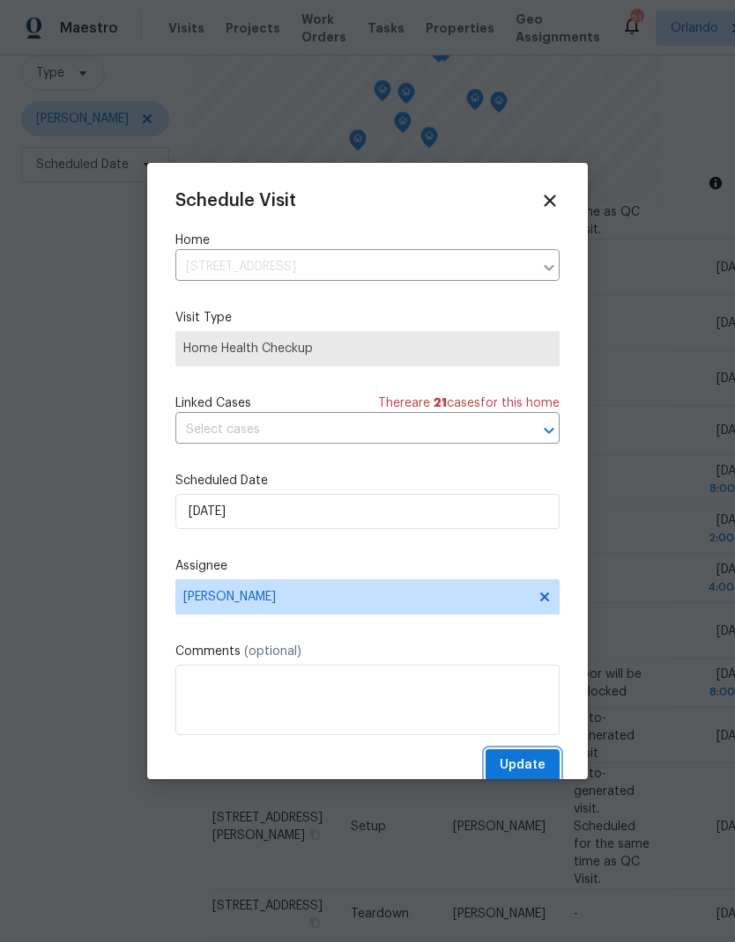
click at [535, 760] on span "Update" at bounding box center [522, 766] width 46 height 22
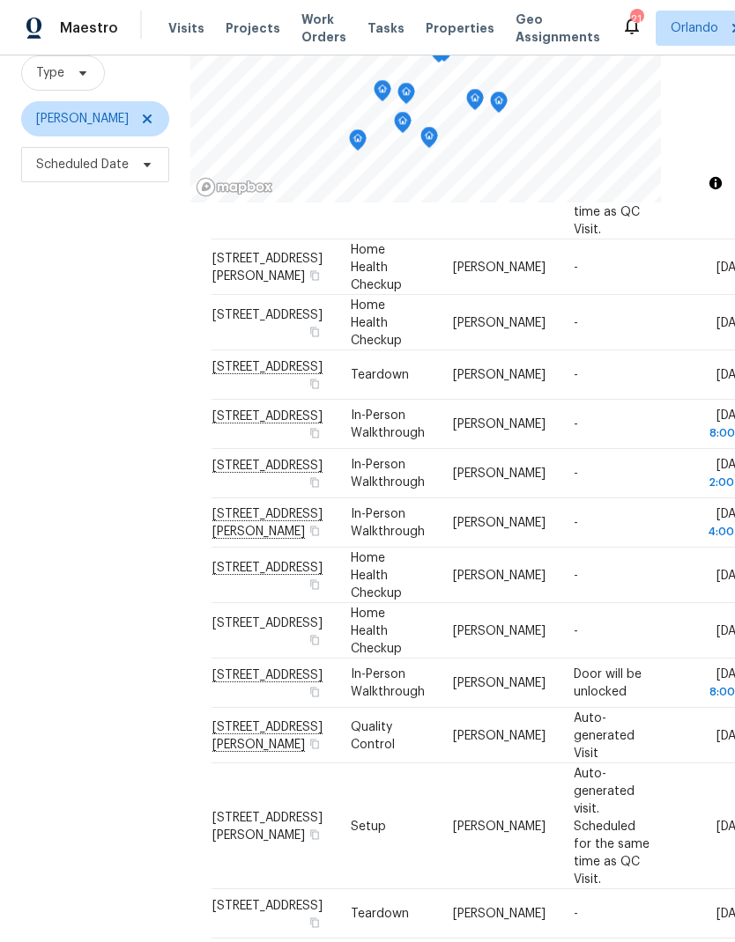
click at [0, 0] on icon at bounding box center [0, 0] width 0 height 0
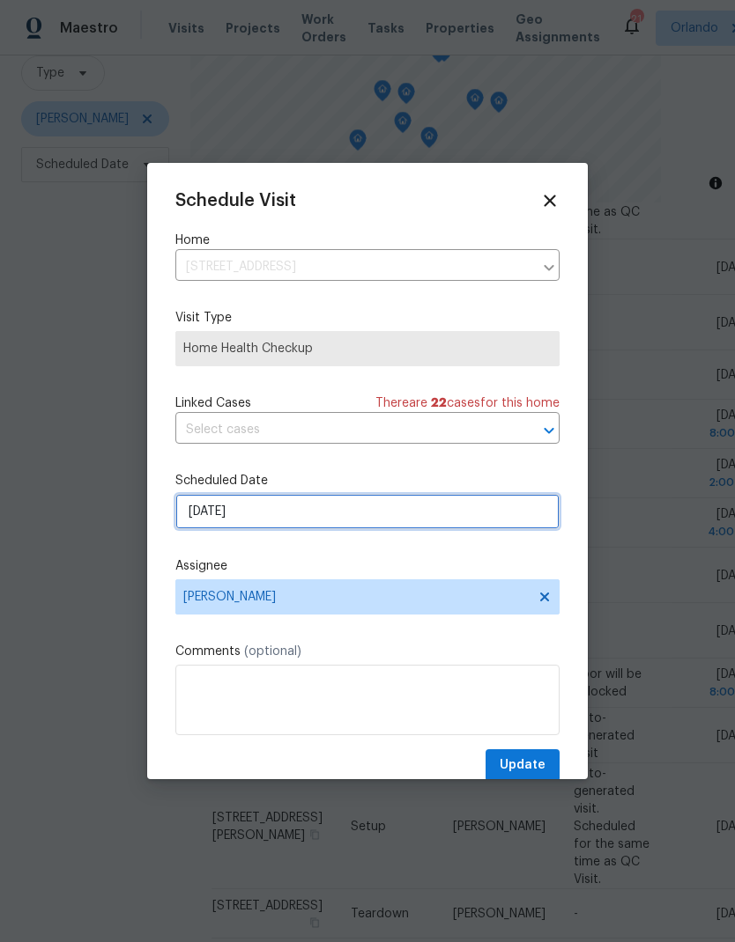
click at [372, 513] on input "[DATE]" at bounding box center [367, 511] width 384 height 35
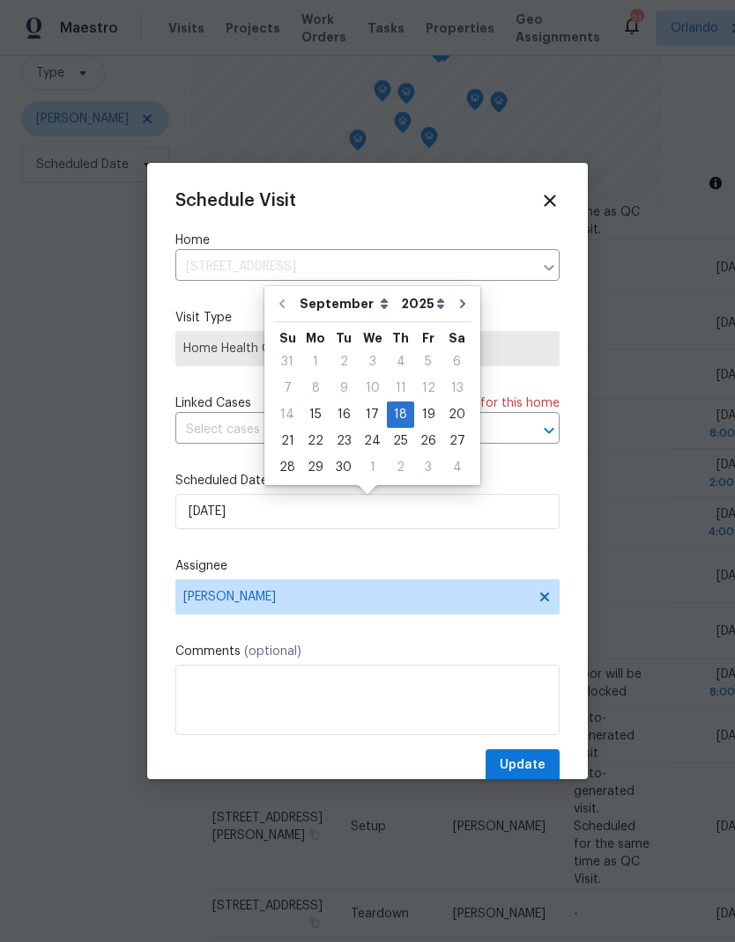
click at [521, 481] on label "Scheduled Date" at bounding box center [367, 481] width 384 height 18
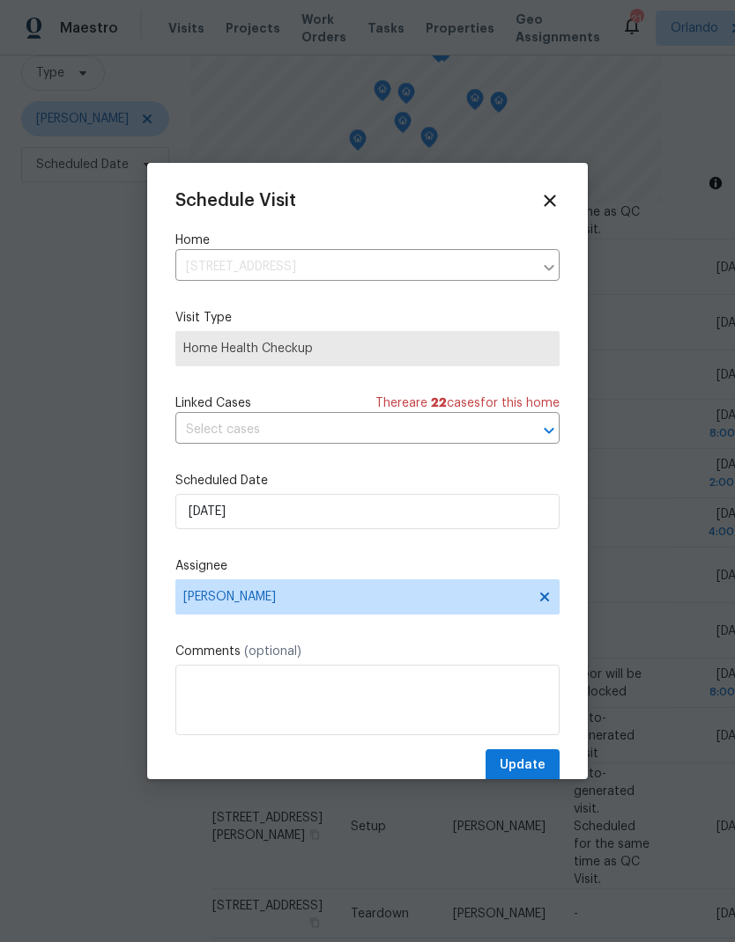
click at [551, 198] on icon at bounding box center [548, 200] width 11 height 11
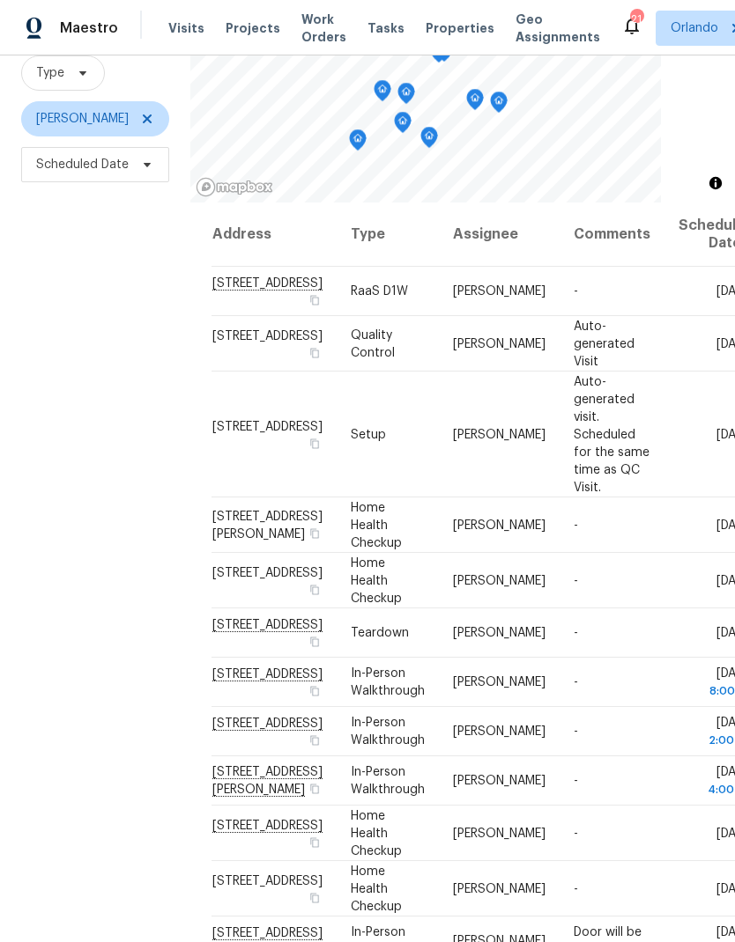
scroll to position [0, 0]
click at [0, 0] on icon at bounding box center [0, 0] width 0 height 0
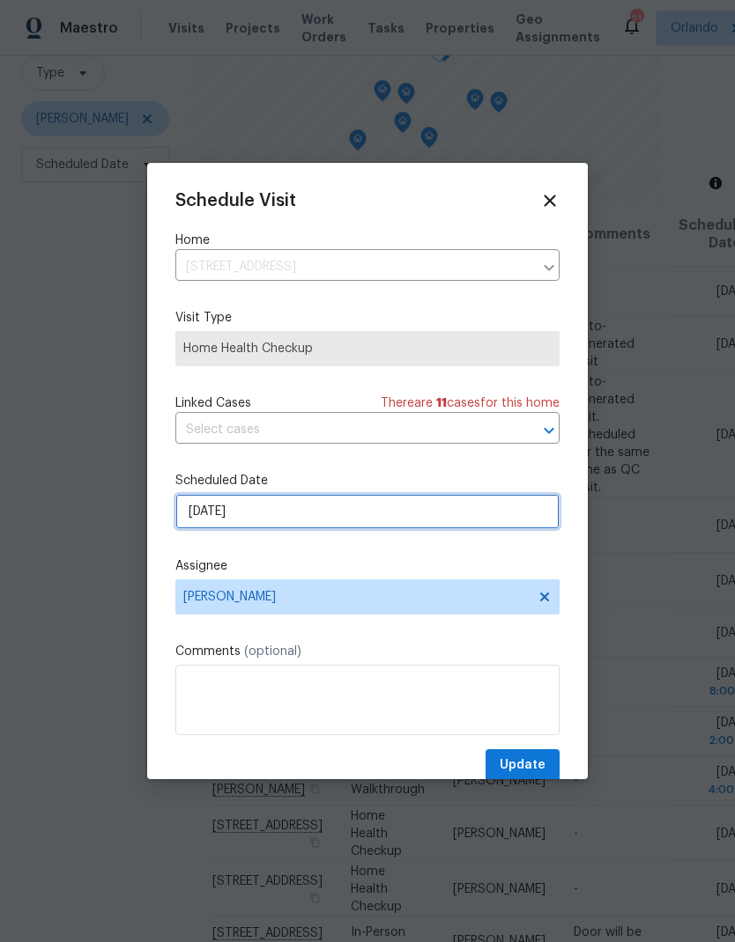
click at [404, 519] on input "9/15/2025" at bounding box center [367, 511] width 384 height 35
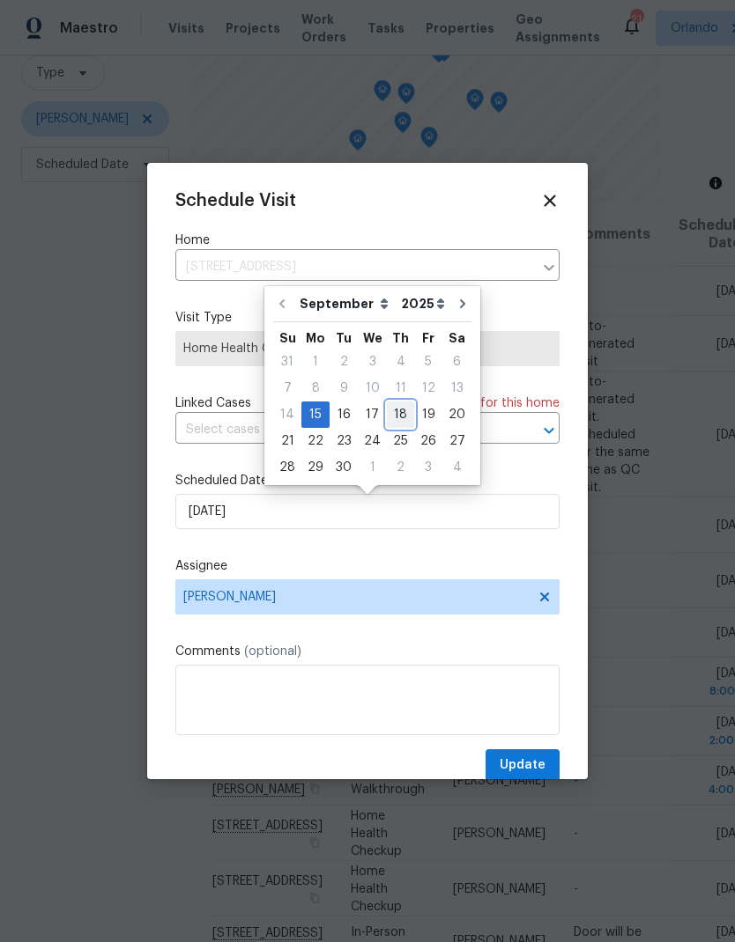
click at [394, 417] on div "18" at bounding box center [400, 415] width 27 height 25
type input "9/18/2025"
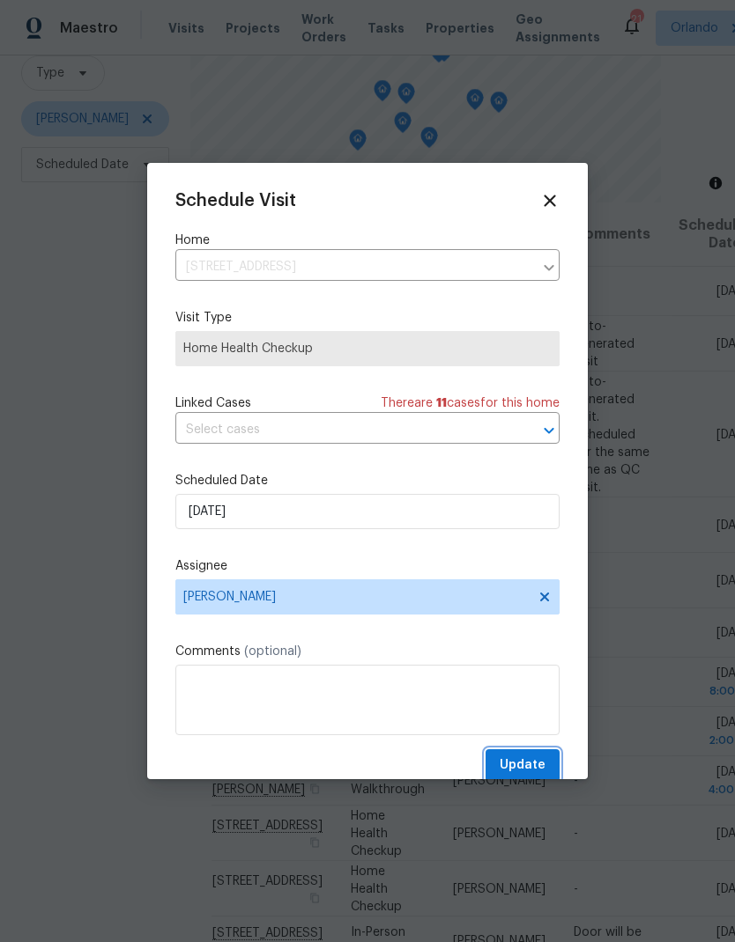
click at [542, 771] on span "Update" at bounding box center [522, 766] width 46 height 22
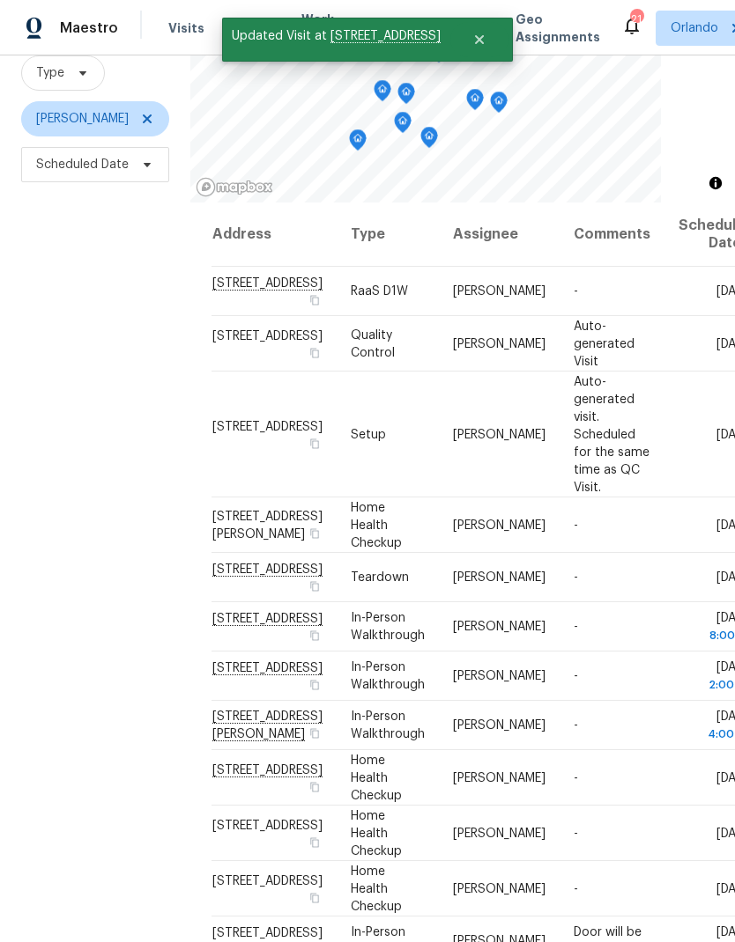
click at [0, 0] on icon at bounding box center [0, 0] width 0 height 0
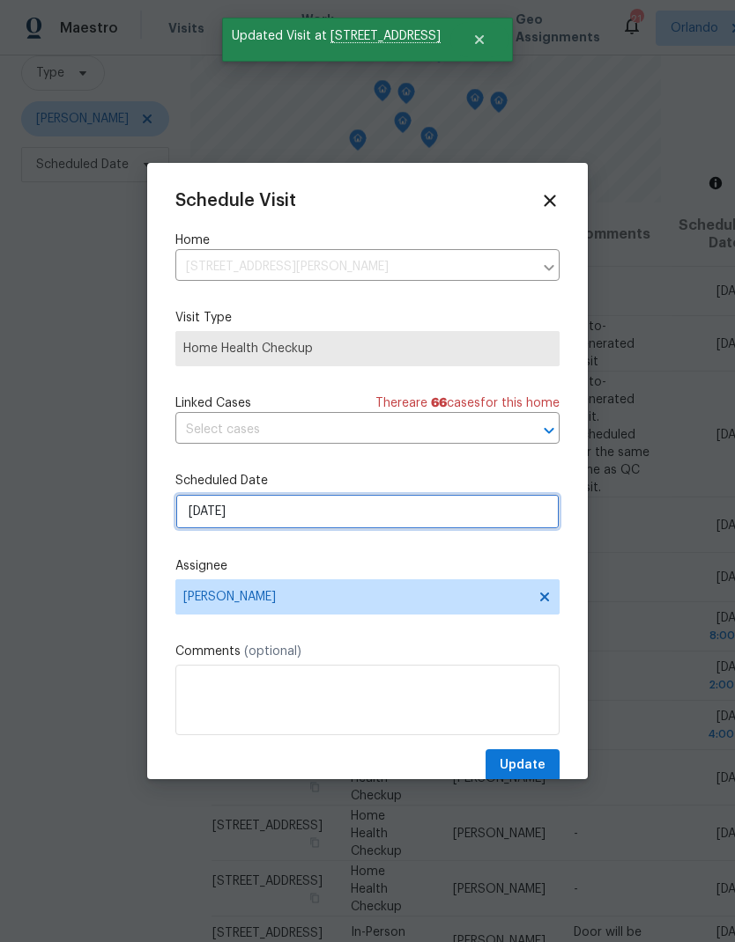
click at [383, 521] on input "9/15/2025" at bounding box center [367, 511] width 384 height 35
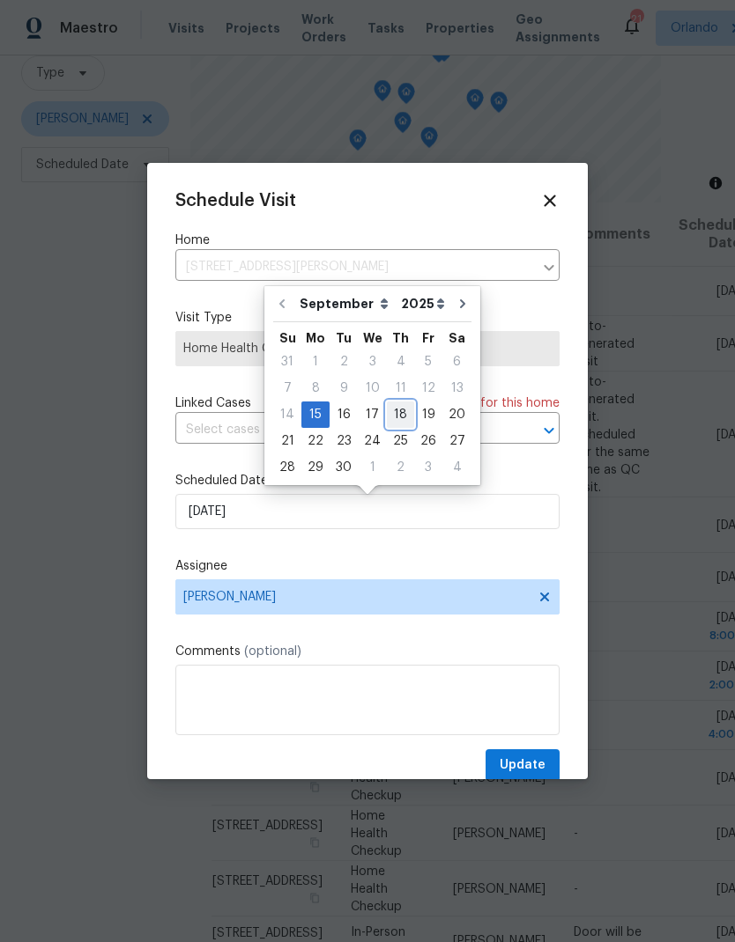
click at [399, 417] on div "18" at bounding box center [400, 415] width 27 height 25
type input "9/18/2025"
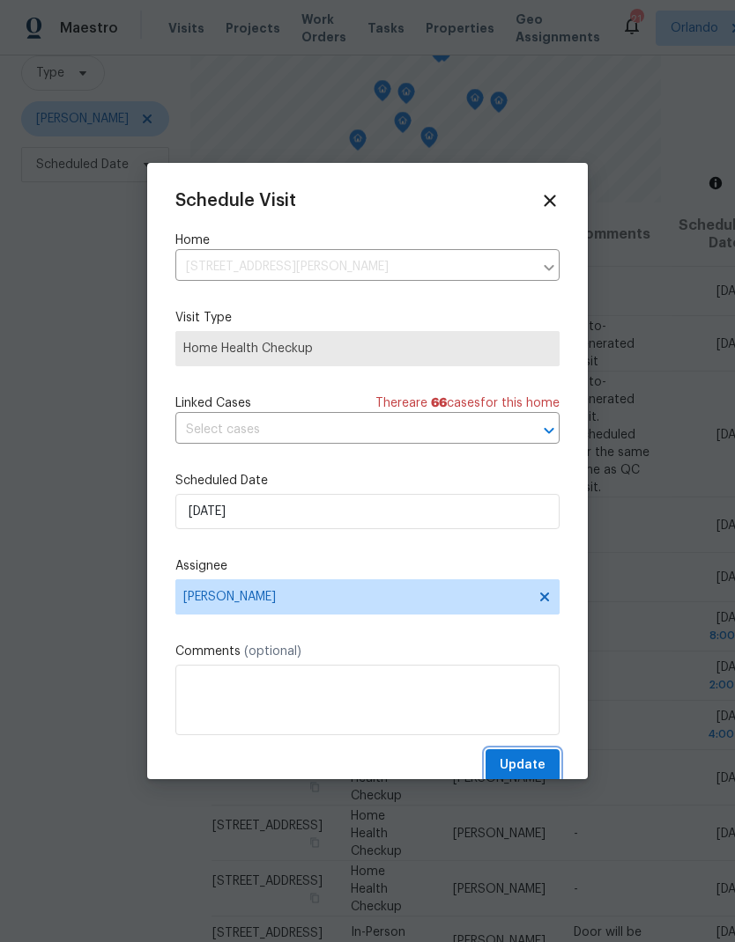
click at [539, 763] on span "Update" at bounding box center [522, 766] width 46 height 22
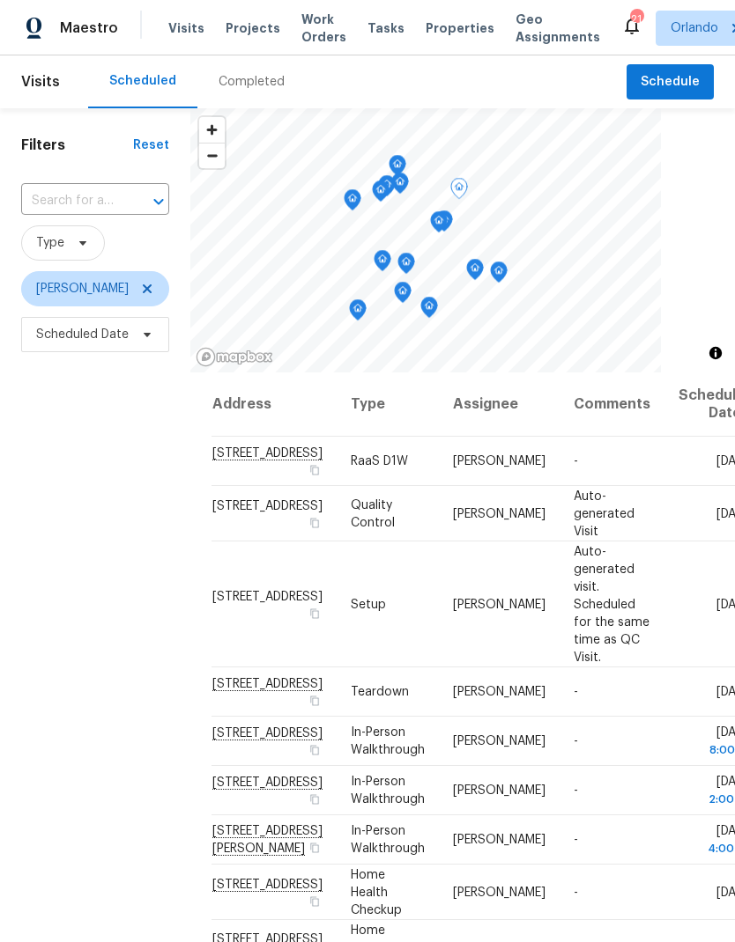
click at [0, 0] on icon at bounding box center [0, 0] width 0 height 0
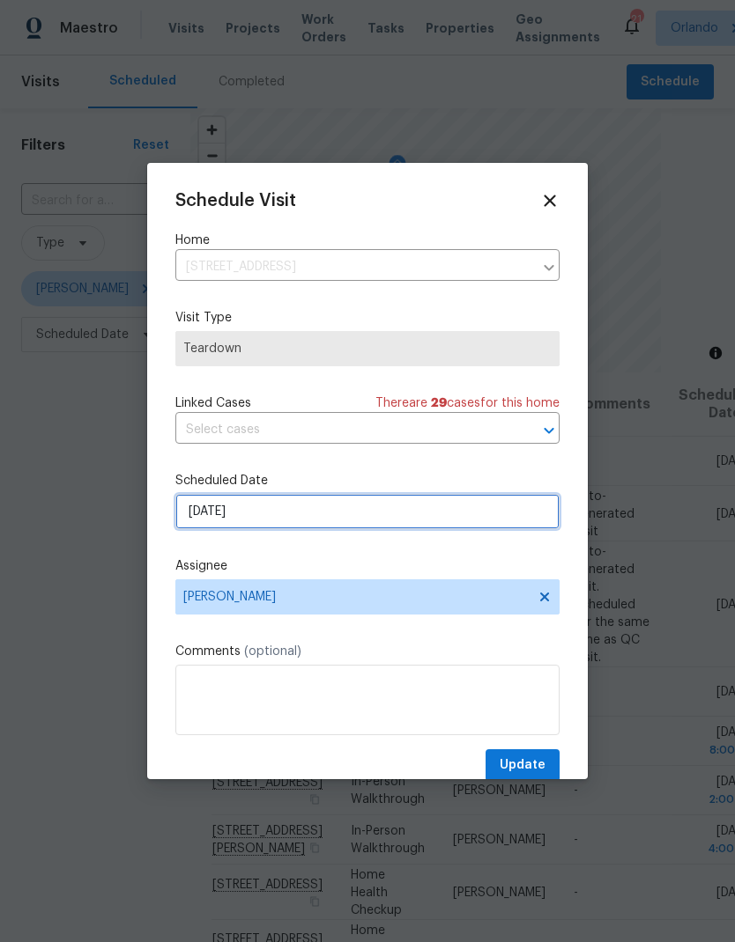
click at [358, 521] on input "9/15/2025" at bounding box center [367, 511] width 384 height 35
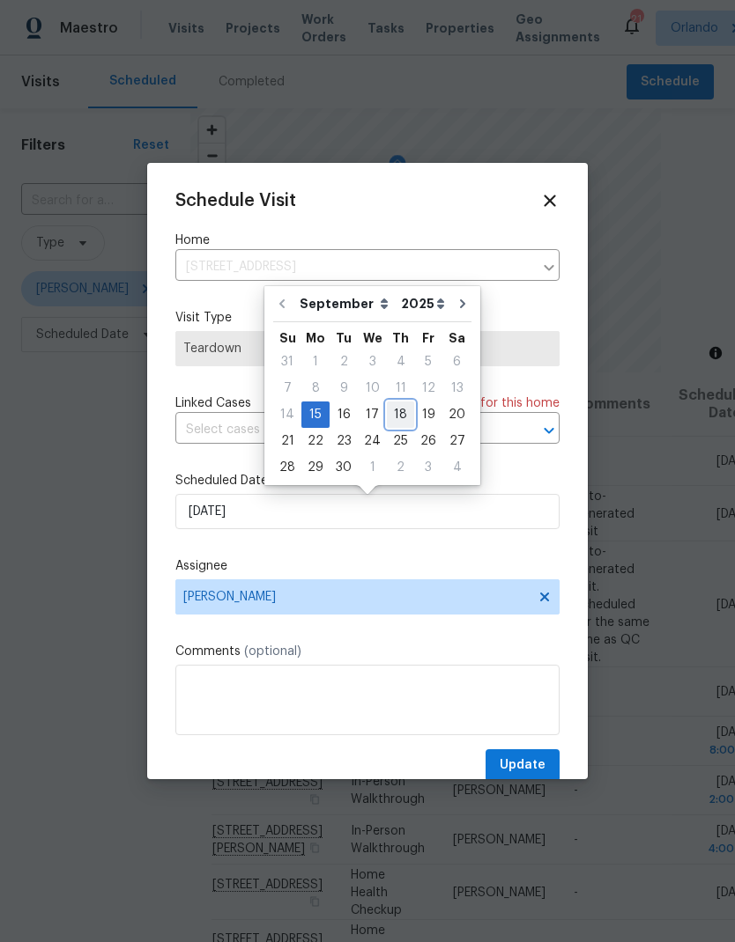
click at [394, 420] on div "18" at bounding box center [400, 415] width 27 height 25
type input "9/18/2025"
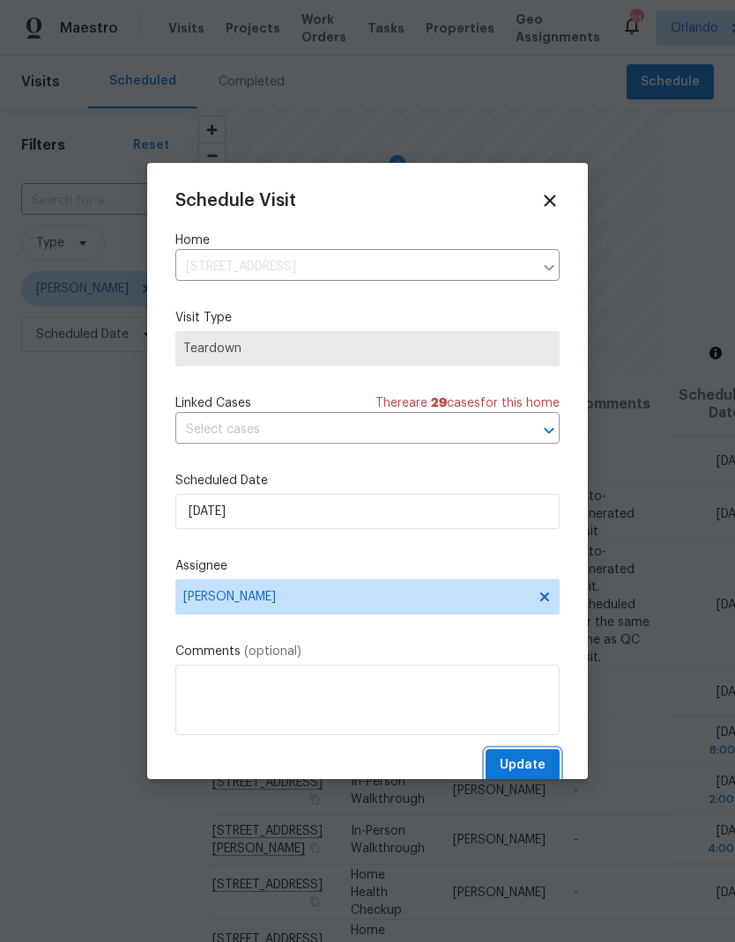
click at [534, 765] on span "Update" at bounding box center [522, 766] width 46 height 22
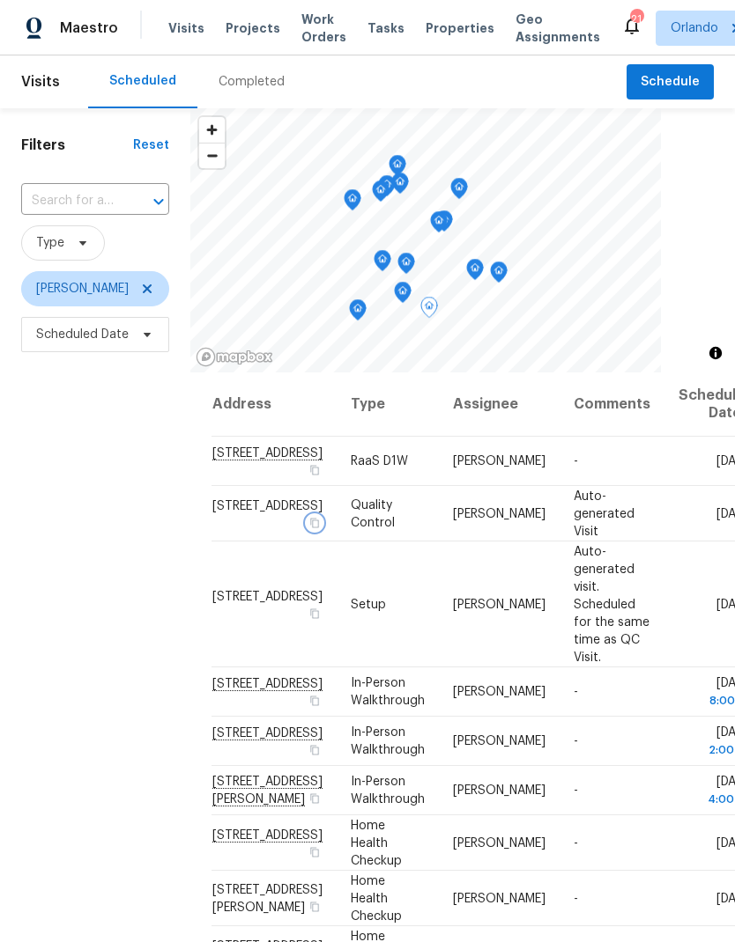
click at [310, 528] on icon "button" at bounding box center [314, 523] width 9 height 10
click at [680, 85] on span "Schedule" at bounding box center [669, 82] width 59 height 22
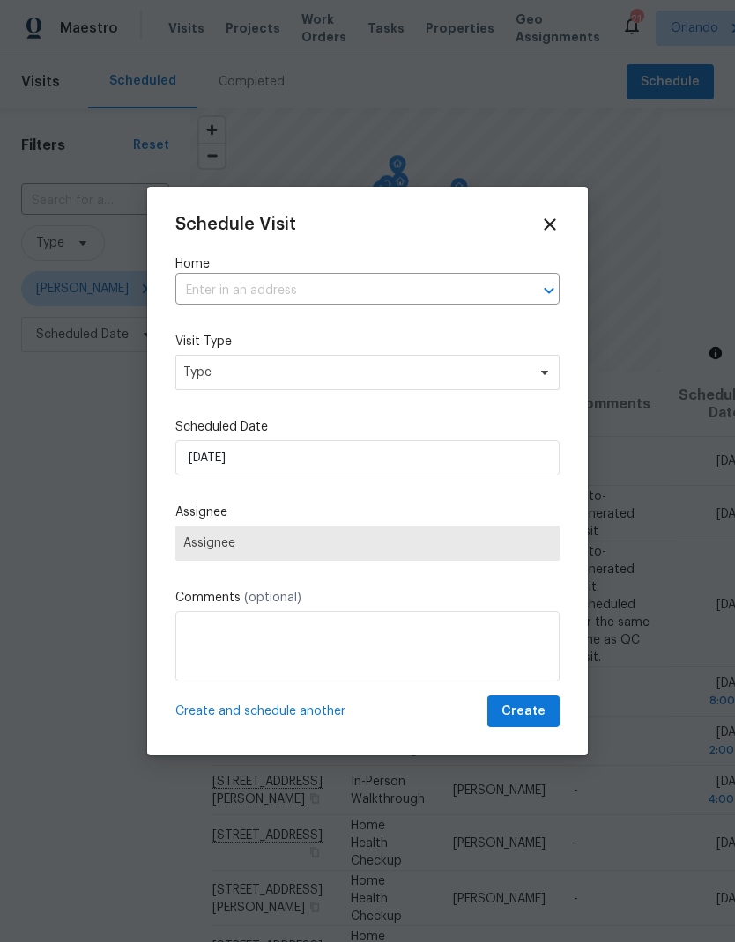
click at [349, 288] on input "text" at bounding box center [342, 290] width 335 height 27
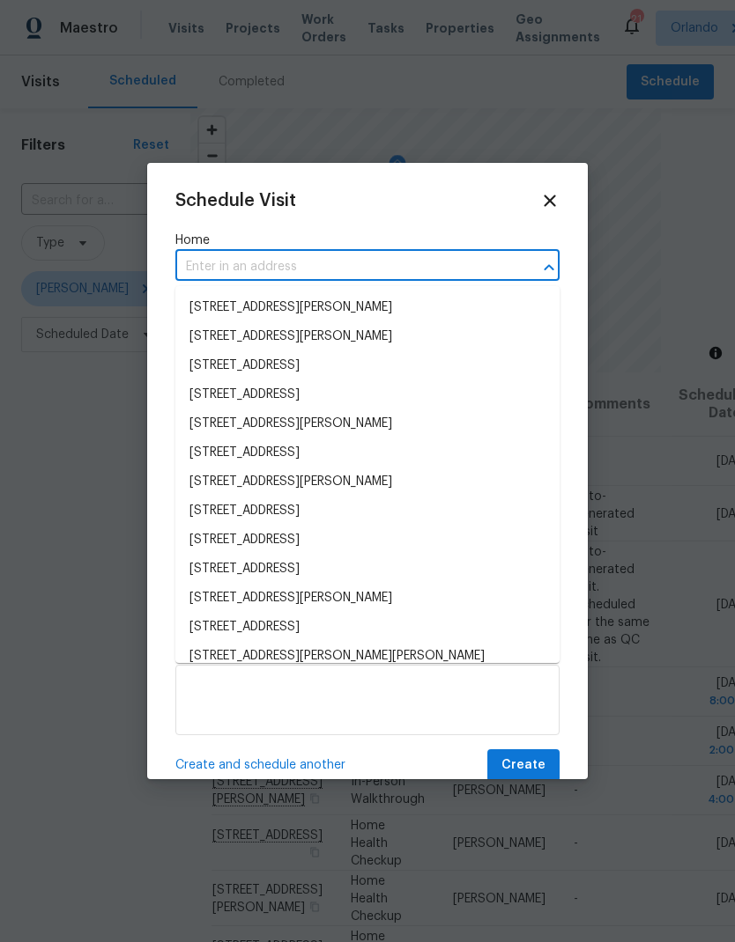
click at [326, 263] on input "text" at bounding box center [342, 267] width 335 height 27
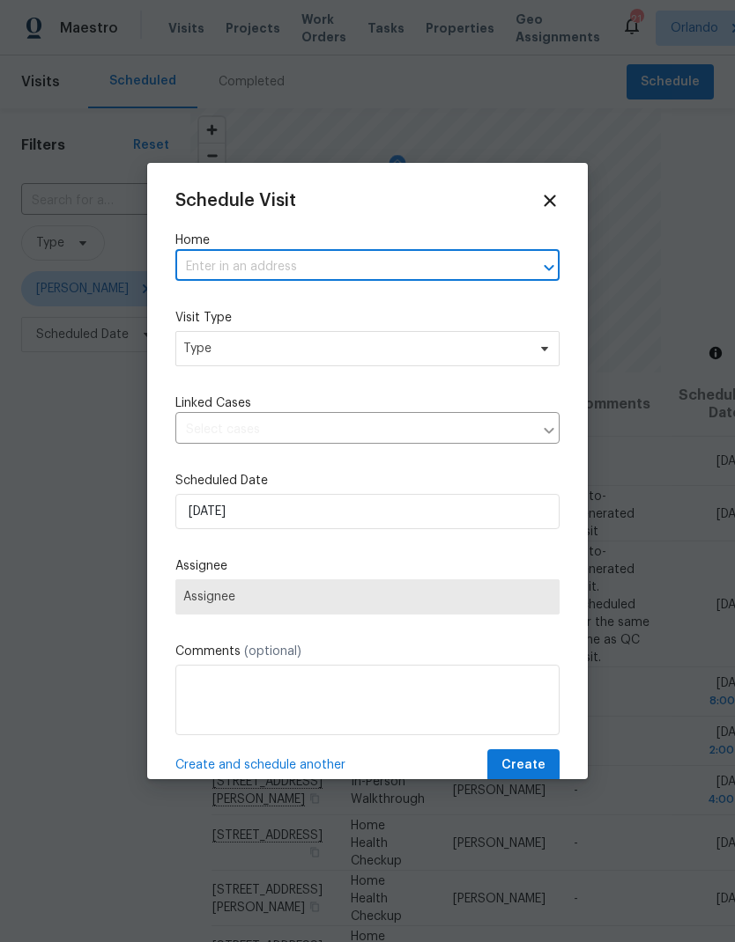
paste input "7143 Lake Carlisle Blvd, Orlando, FL 32829"
type input "7143 Lake Carlisle Blvd, Orlando, FL 32829"
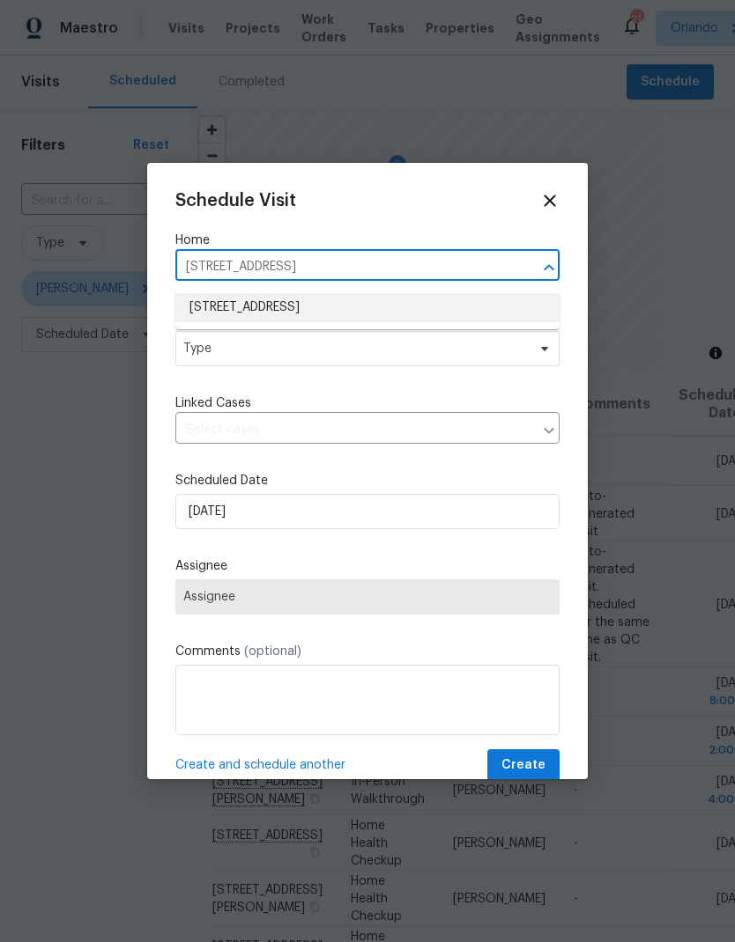
click at [325, 307] on li "7143 Lake Carlisle Blvd, Orlando, FL 32829" at bounding box center [367, 307] width 384 height 29
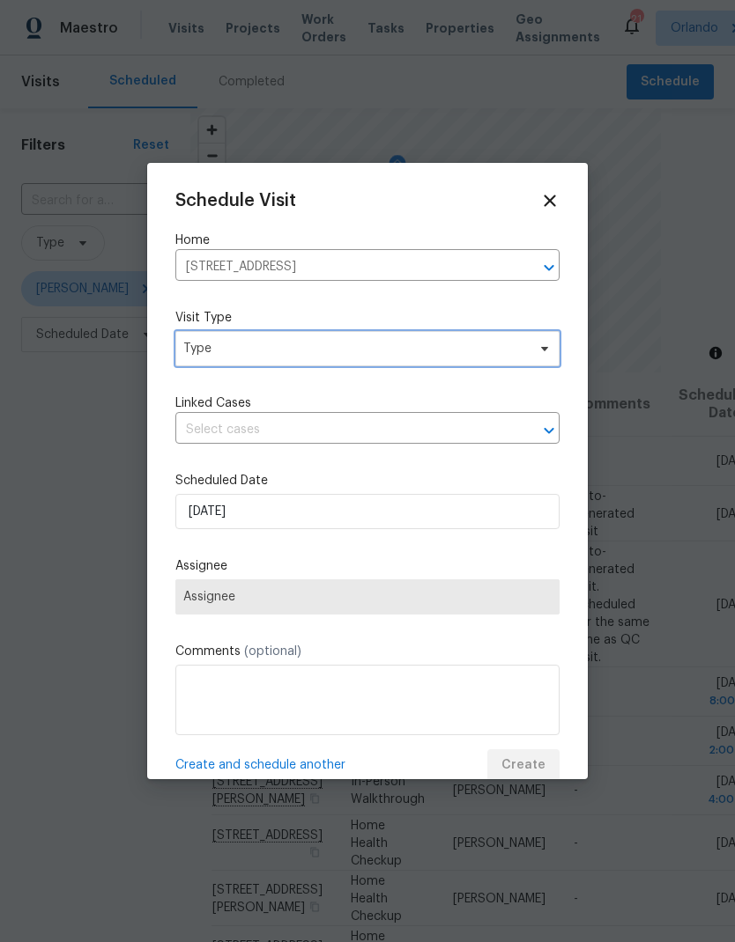
click at [376, 354] on span "Type" at bounding box center [354, 349] width 343 height 18
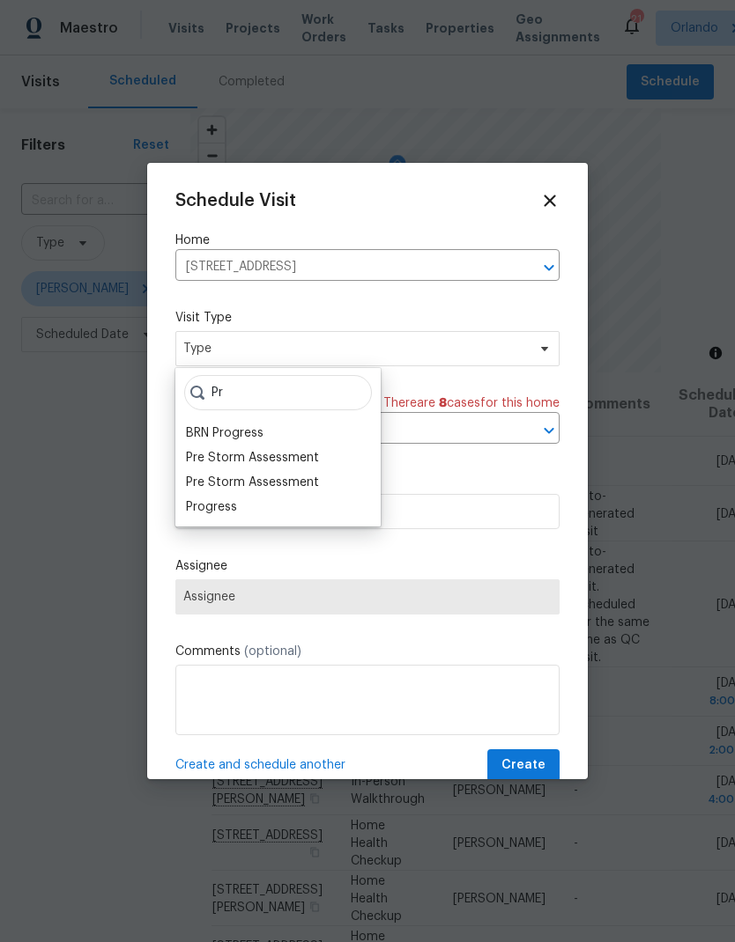
type input "Pr"
click at [226, 505] on div "Progress" at bounding box center [211, 508] width 51 height 18
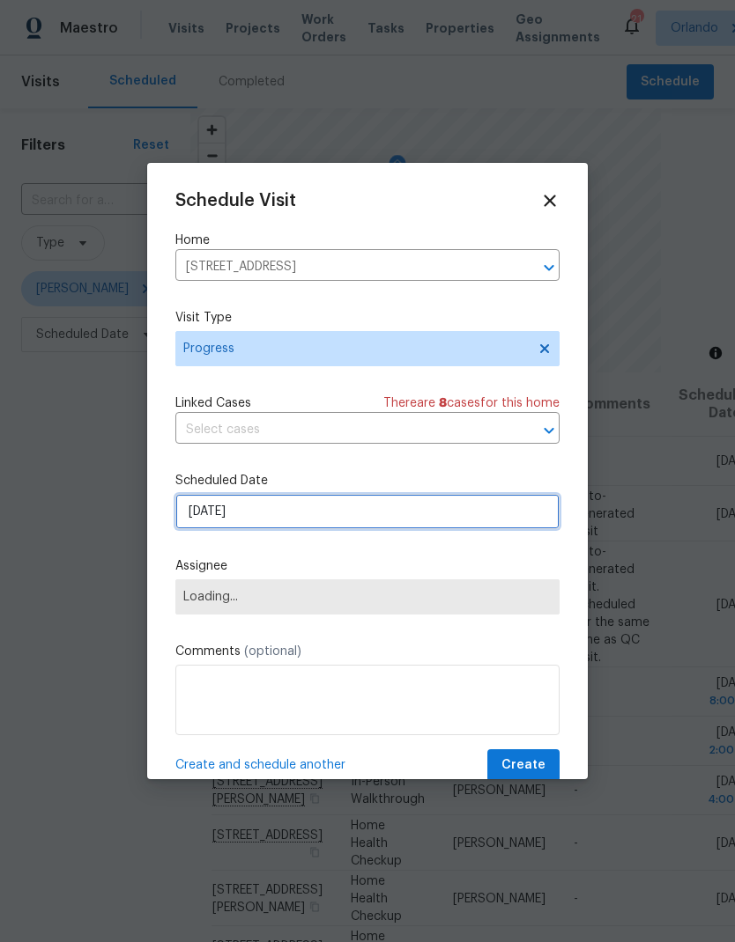
click at [381, 512] on input "9/15/2025" at bounding box center [367, 511] width 384 height 35
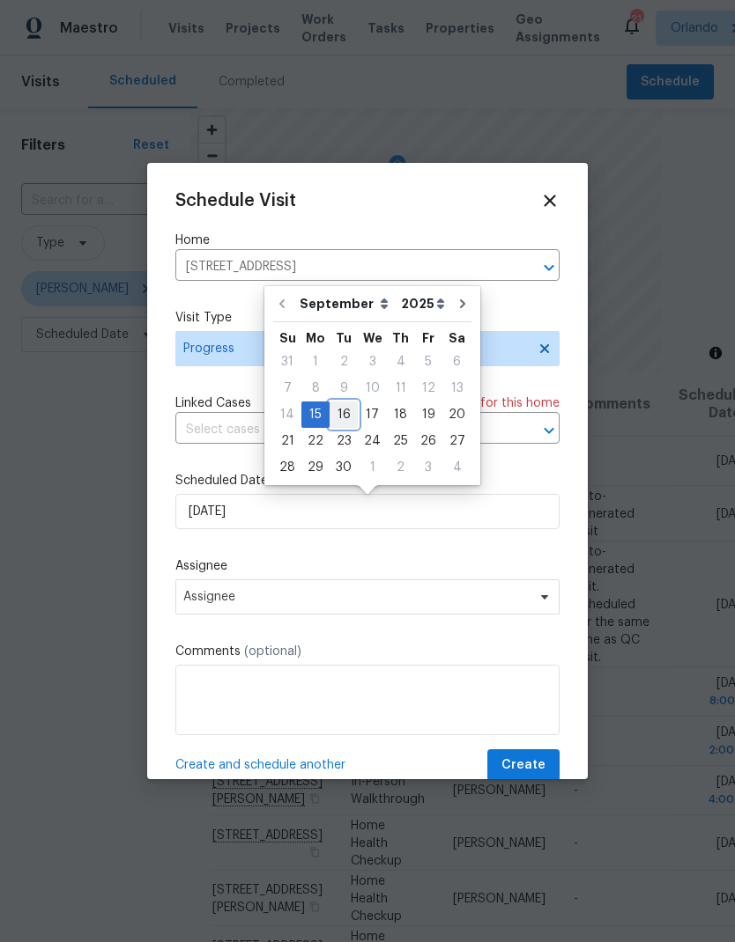
click at [341, 416] on div "16" at bounding box center [343, 415] width 28 height 25
type input "9/16/2025"
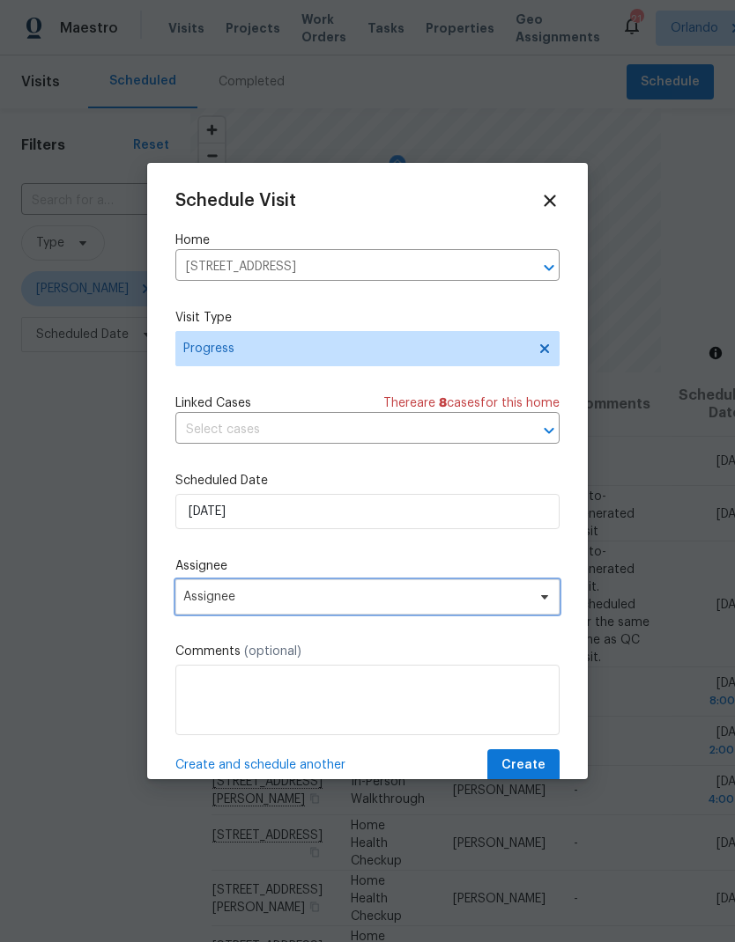
click at [398, 609] on span "Assignee" at bounding box center [367, 597] width 384 height 35
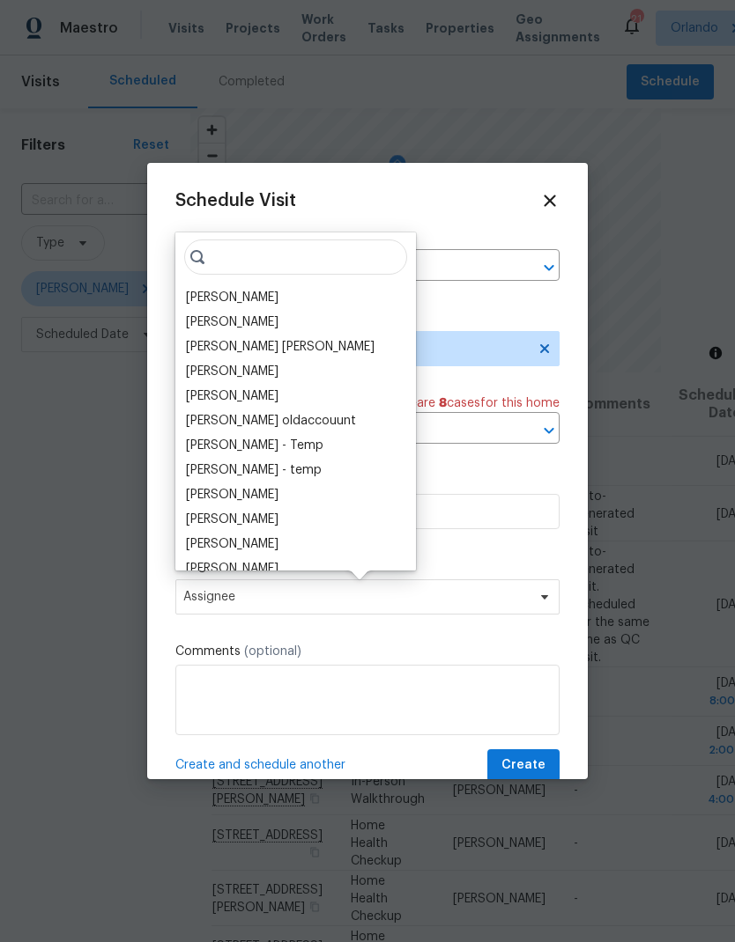
click at [245, 292] on div "[PERSON_NAME]" at bounding box center [232, 298] width 92 height 18
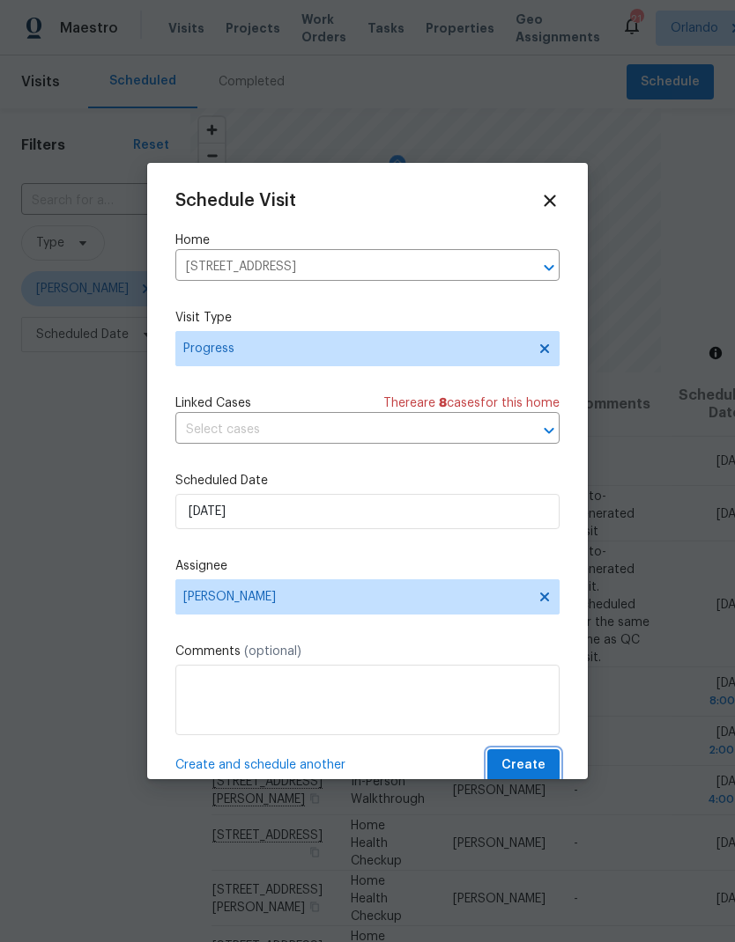
click at [539, 771] on span "Create" at bounding box center [523, 766] width 44 height 22
